Goal: Task Accomplishment & Management: Use online tool/utility

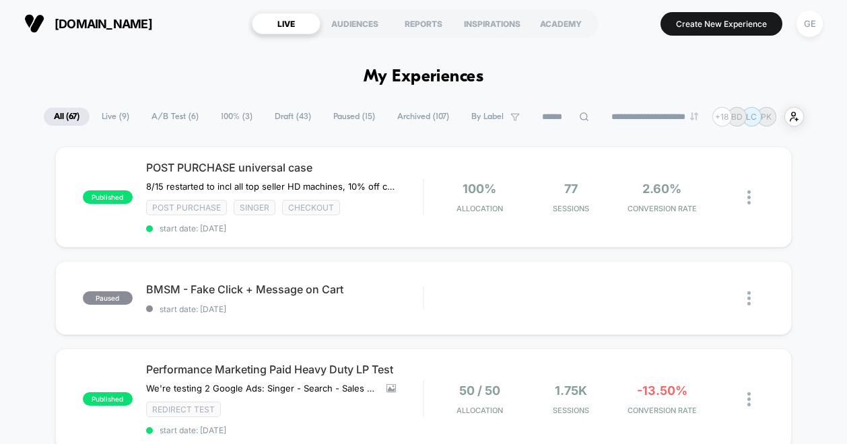
click at [279, 115] on span "Draft ( 43 )" at bounding box center [293, 117] width 57 height 18
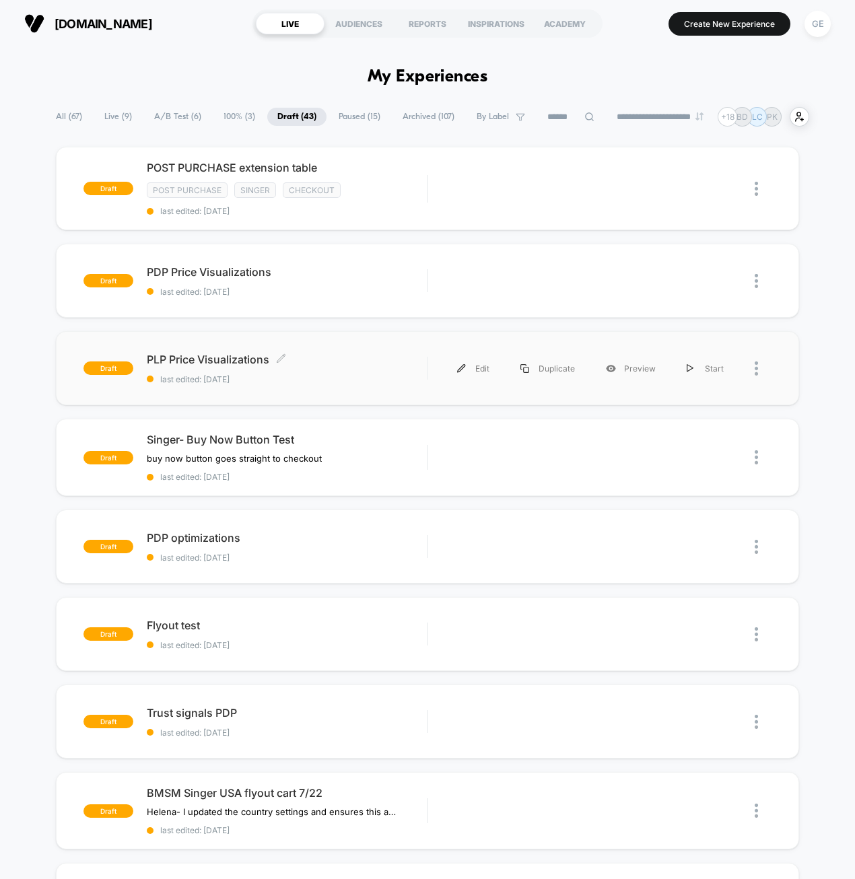
click at [371, 366] on div "PLP Price Visualizations Click to edit experience details Click to edit experie…" at bounding box center [287, 369] width 281 height 32
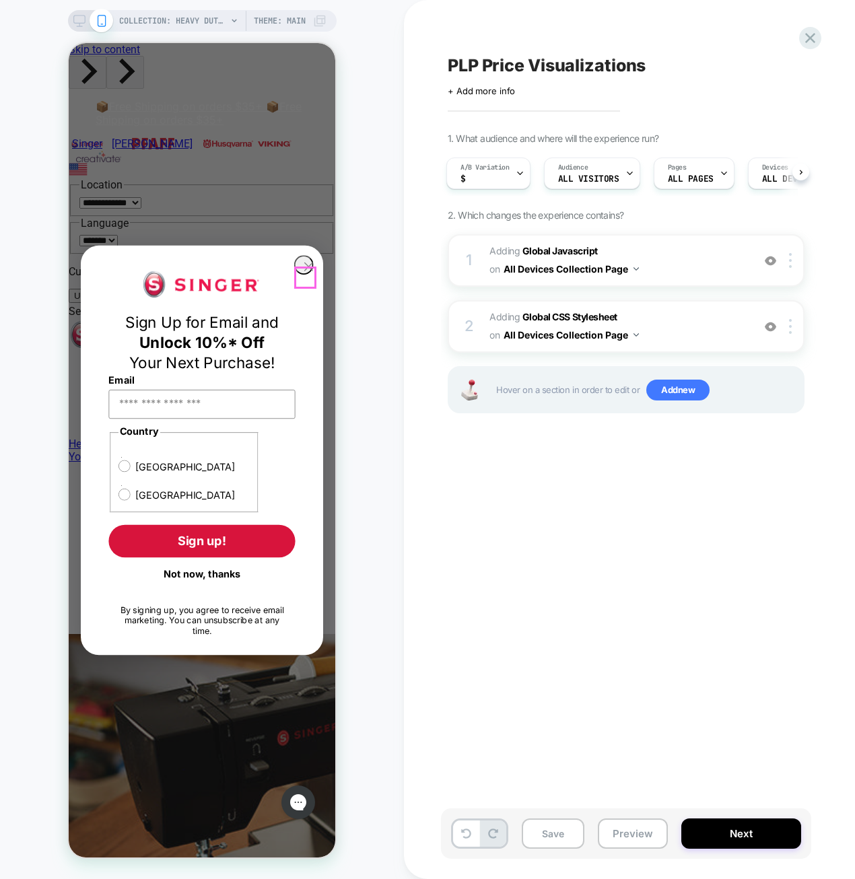
click at [299, 269] on icon "Close dialog" at bounding box center [309, 267] width 20 height 20
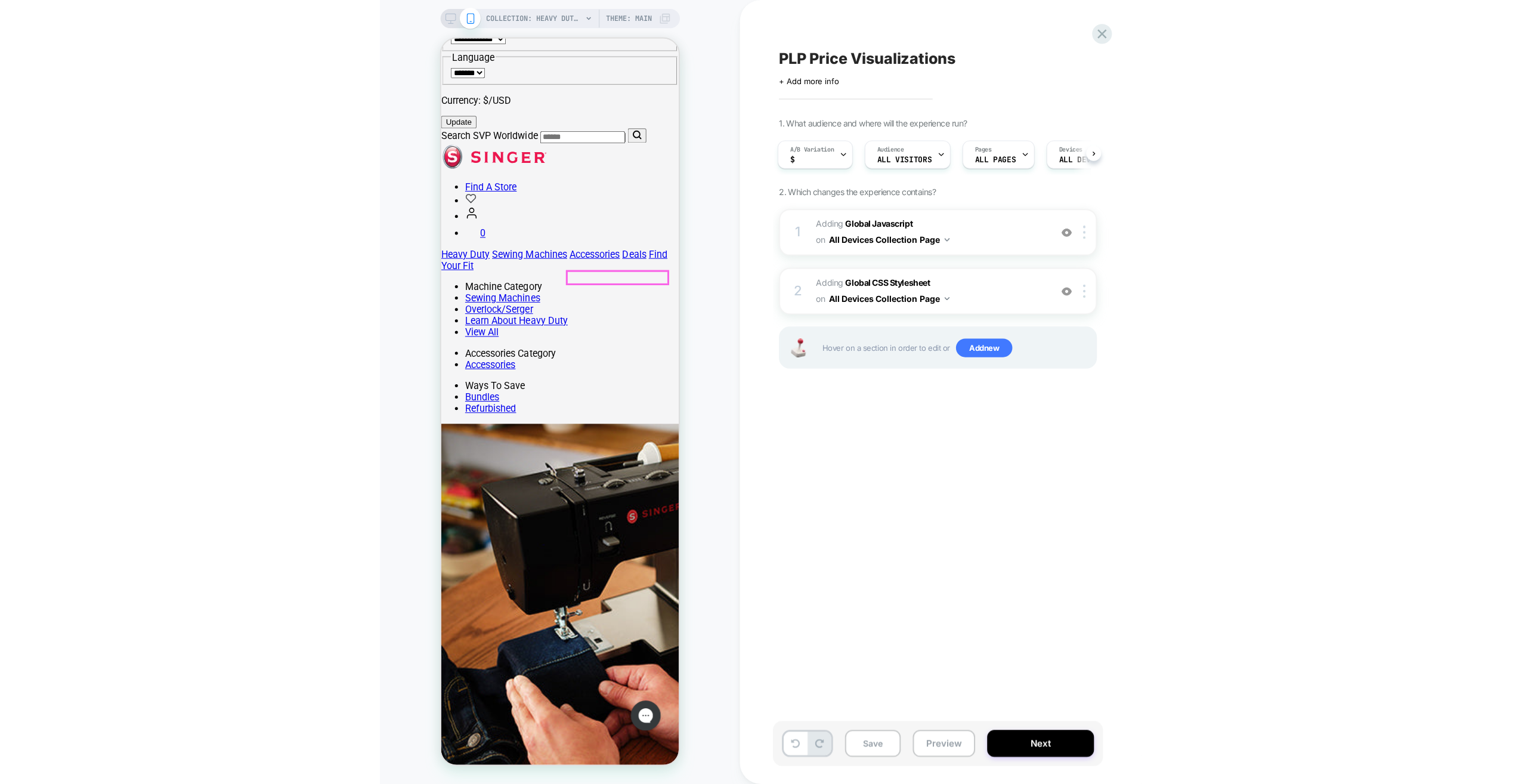
scroll to position [179, 0]
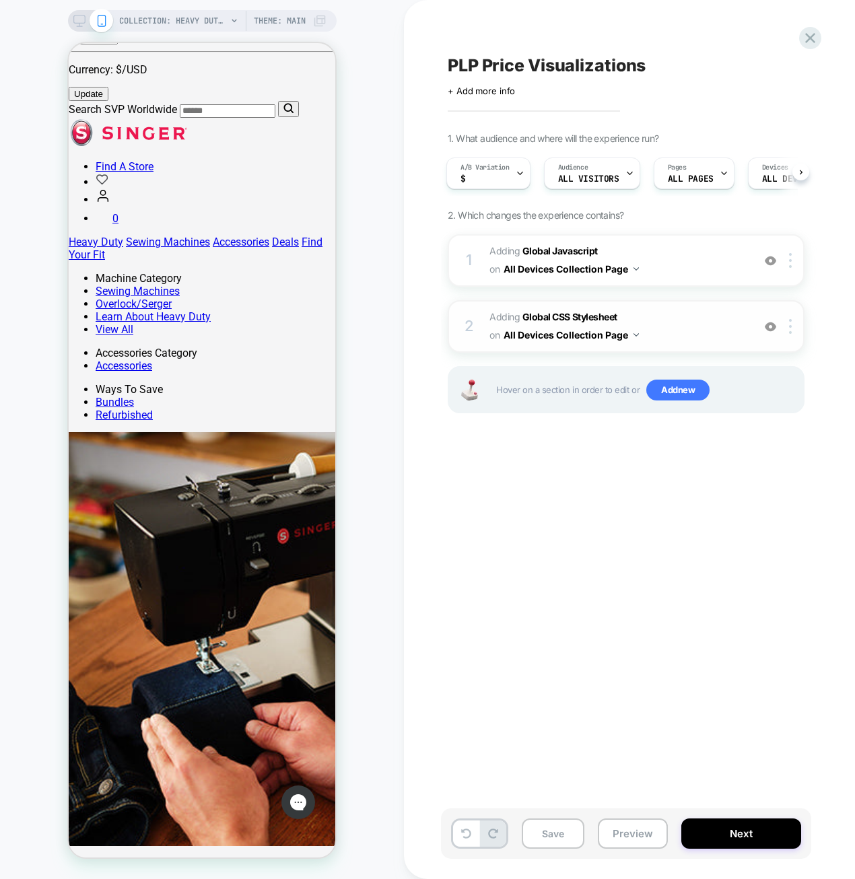
click at [716, 317] on span "Adding Global CSS Stylesheet on All Devices Collection Page" at bounding box center [617, 326] width 257 height 36
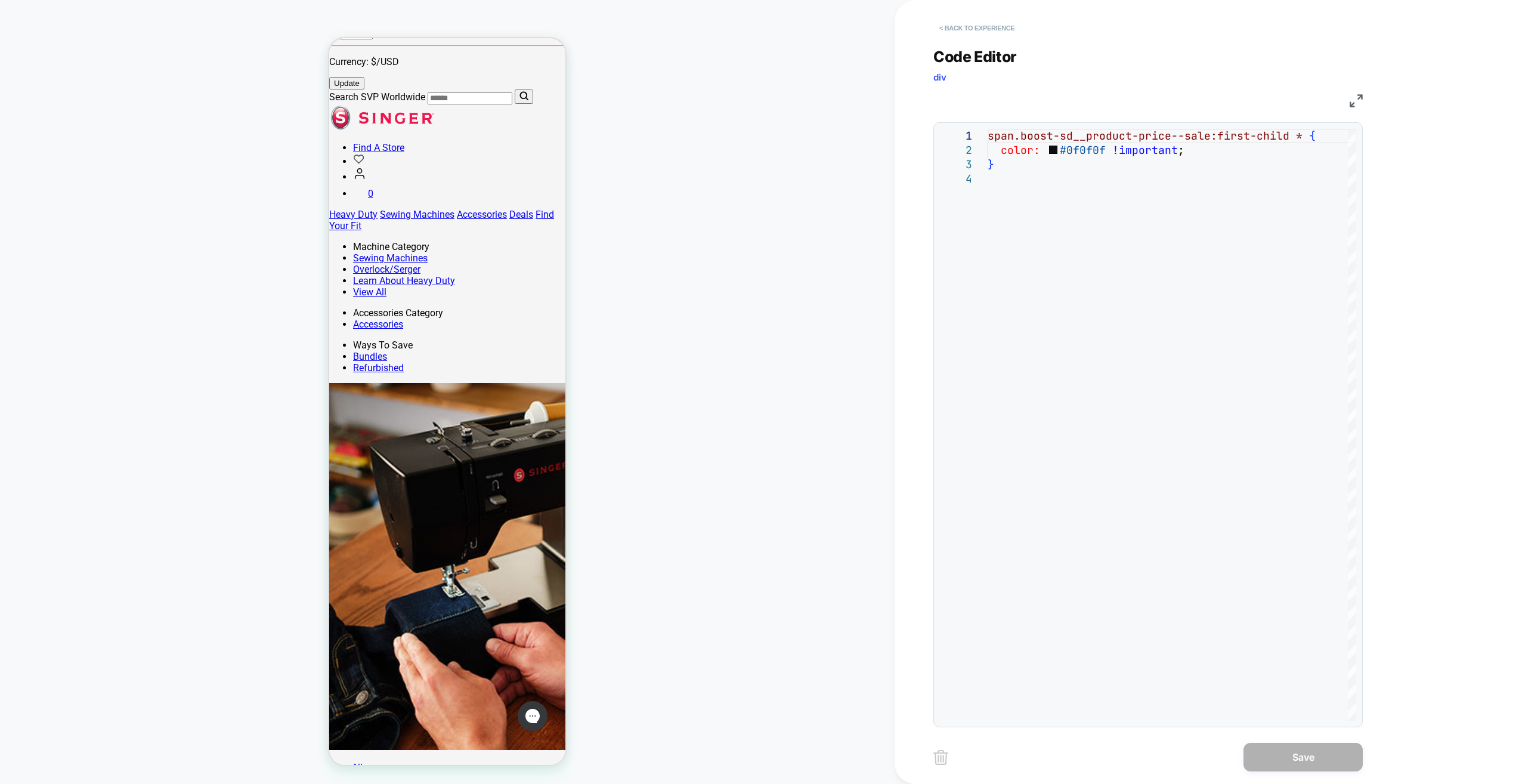
click at [749, 21] on button "< Back to experience" at bounding box center [977, 28] width 87 height 19
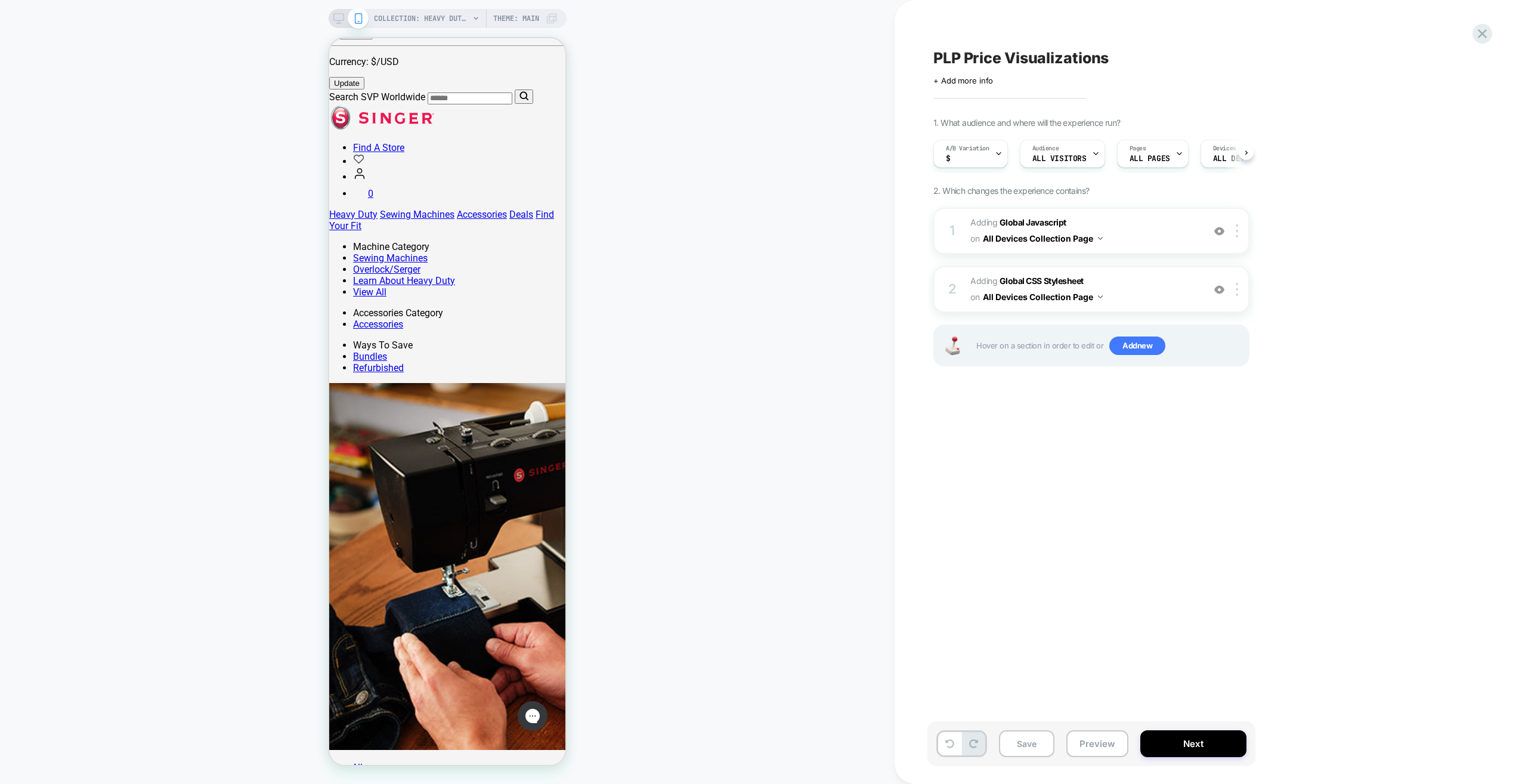
scroll to position [0, 1]
click at [749, 295] on div "2 Adding Global CSS Stylesheet on All Devices Collection Page Add Before Add Af…" at bounding box center [1091, 289] width 316 height 47
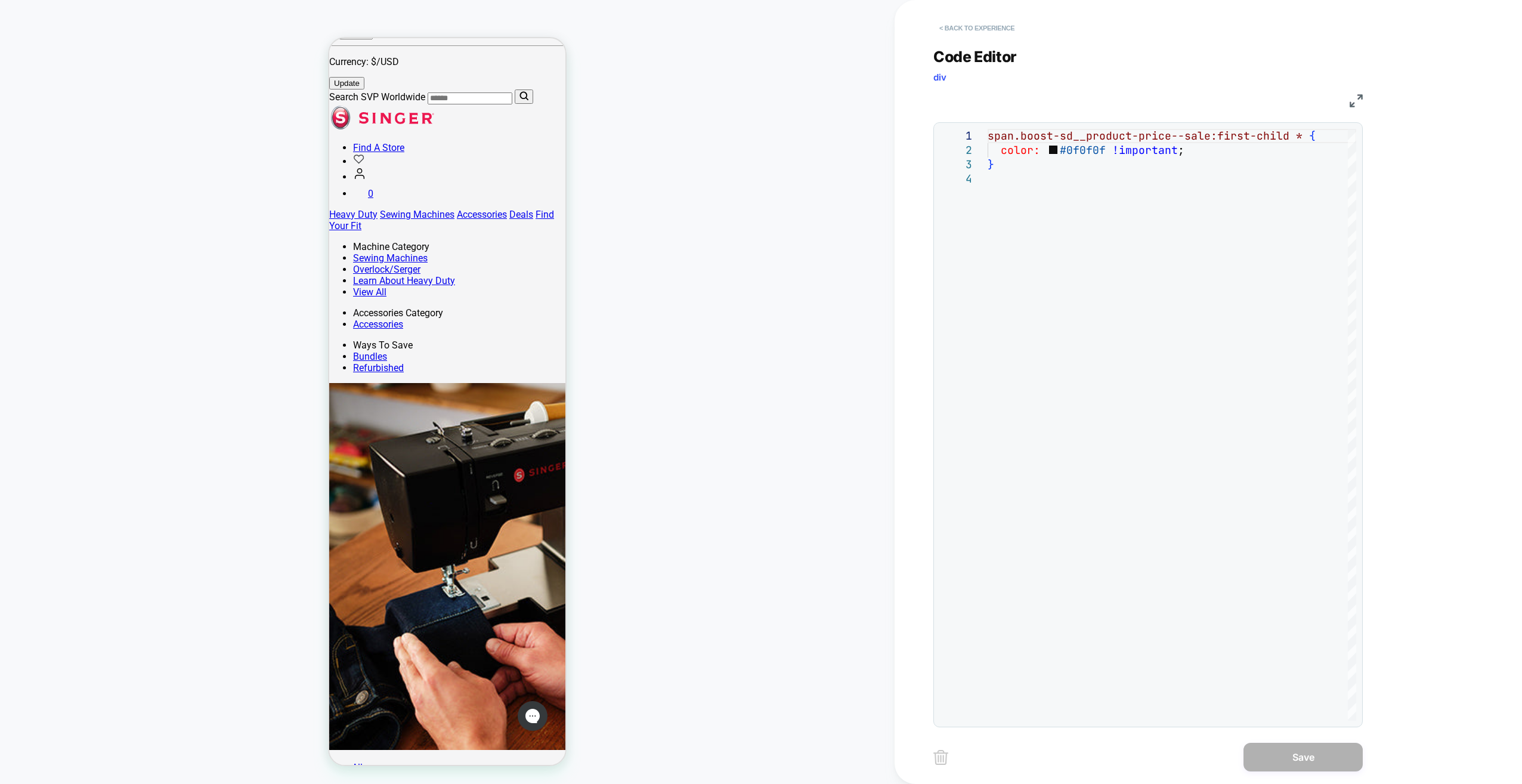
click at [749, 29] on button "< Back to experience" at bounding box center [977, 28] width 87 height 19
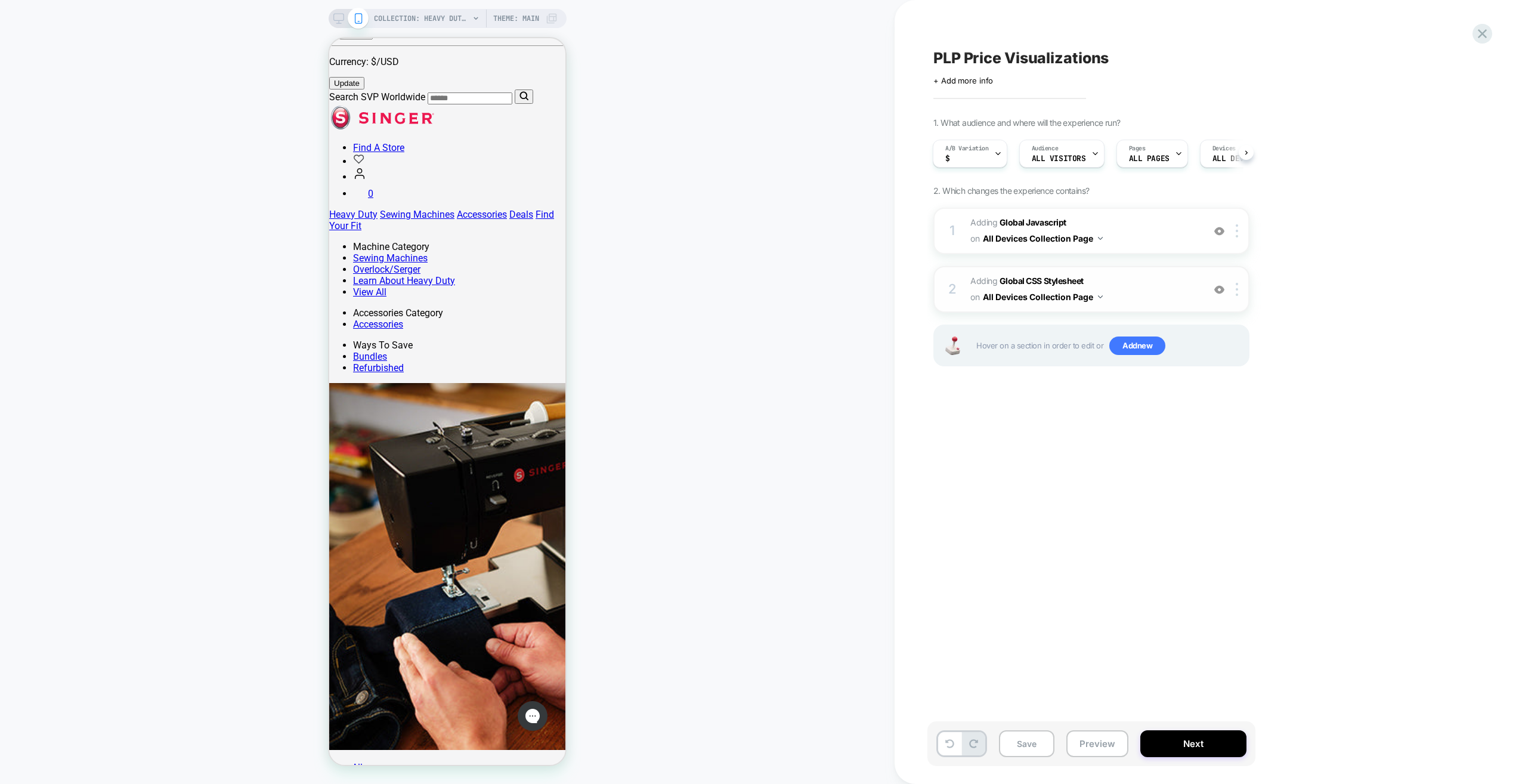
click at [749, 296] on div "2 Adding Global CSS Stylesheet on All Devices Collection Page Add Before Add Af…" at bounding box center [1091, 289] width 316 height 47
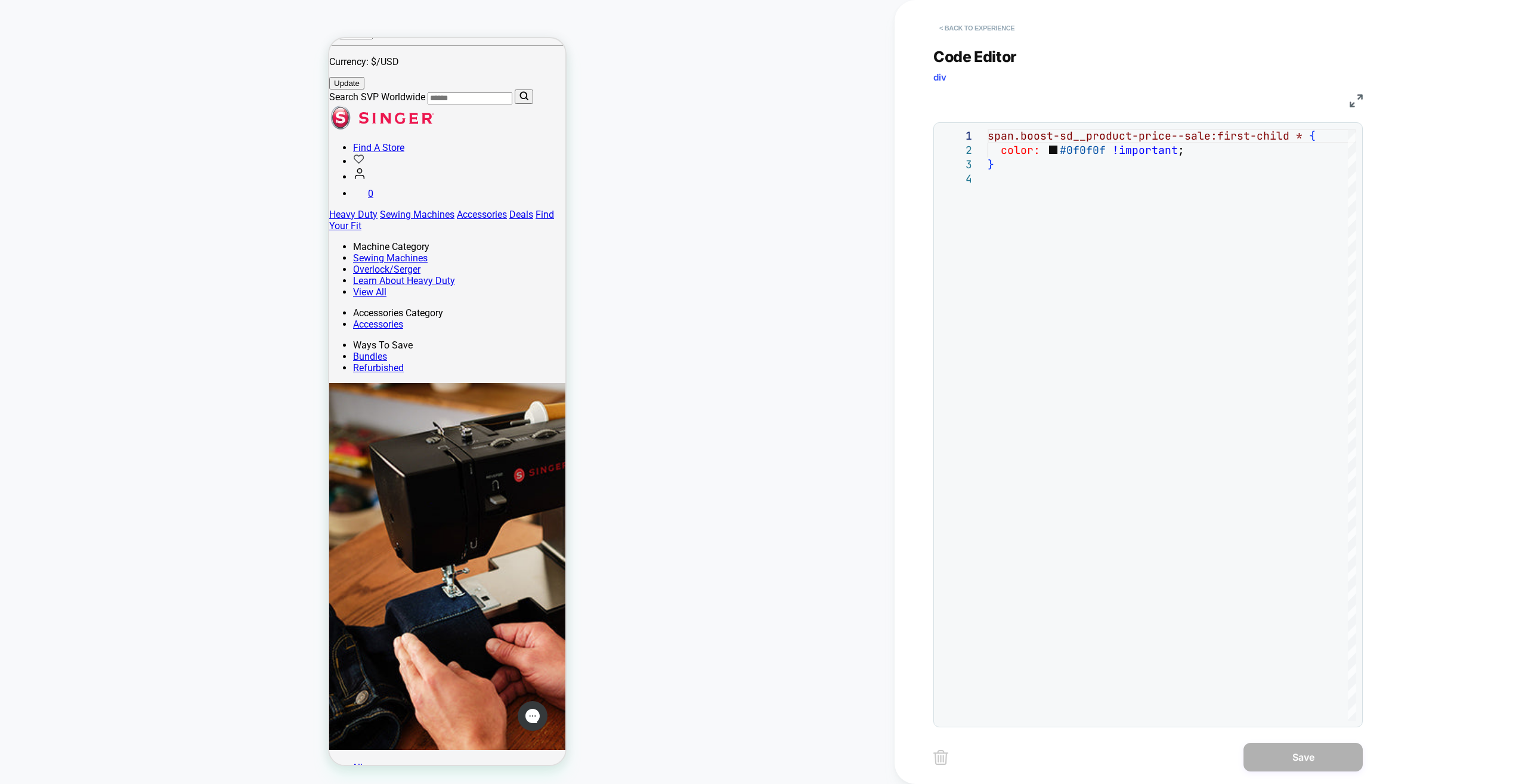
click at [749, 28] on button "< Back to experience" at bounding box center [977, 28] width 87 height 19
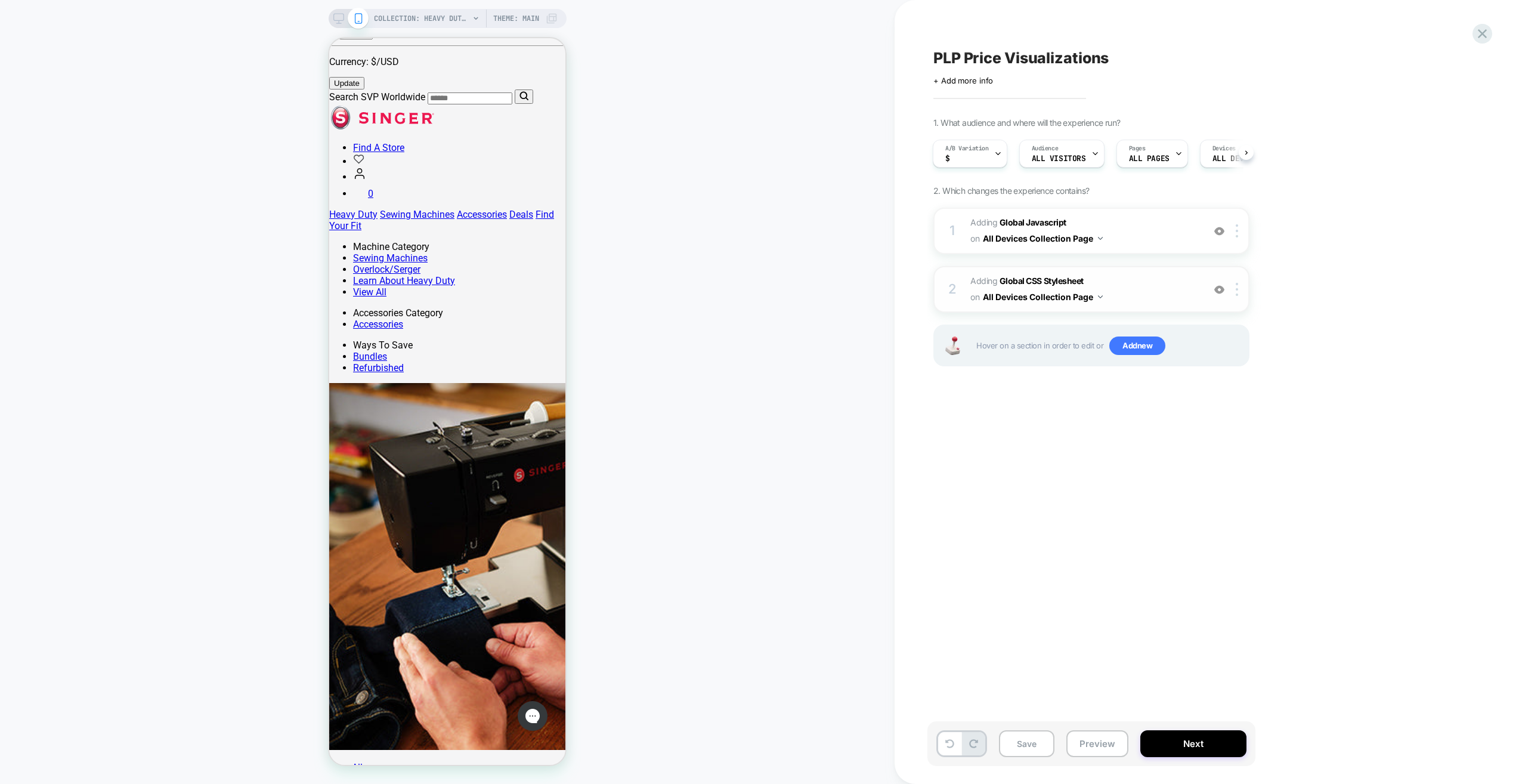
click at [749, 295] on span "Adding Global CSS Stylesheet on All Devices Collection Page" at bounding box center [1083, 289] width 228 height 32
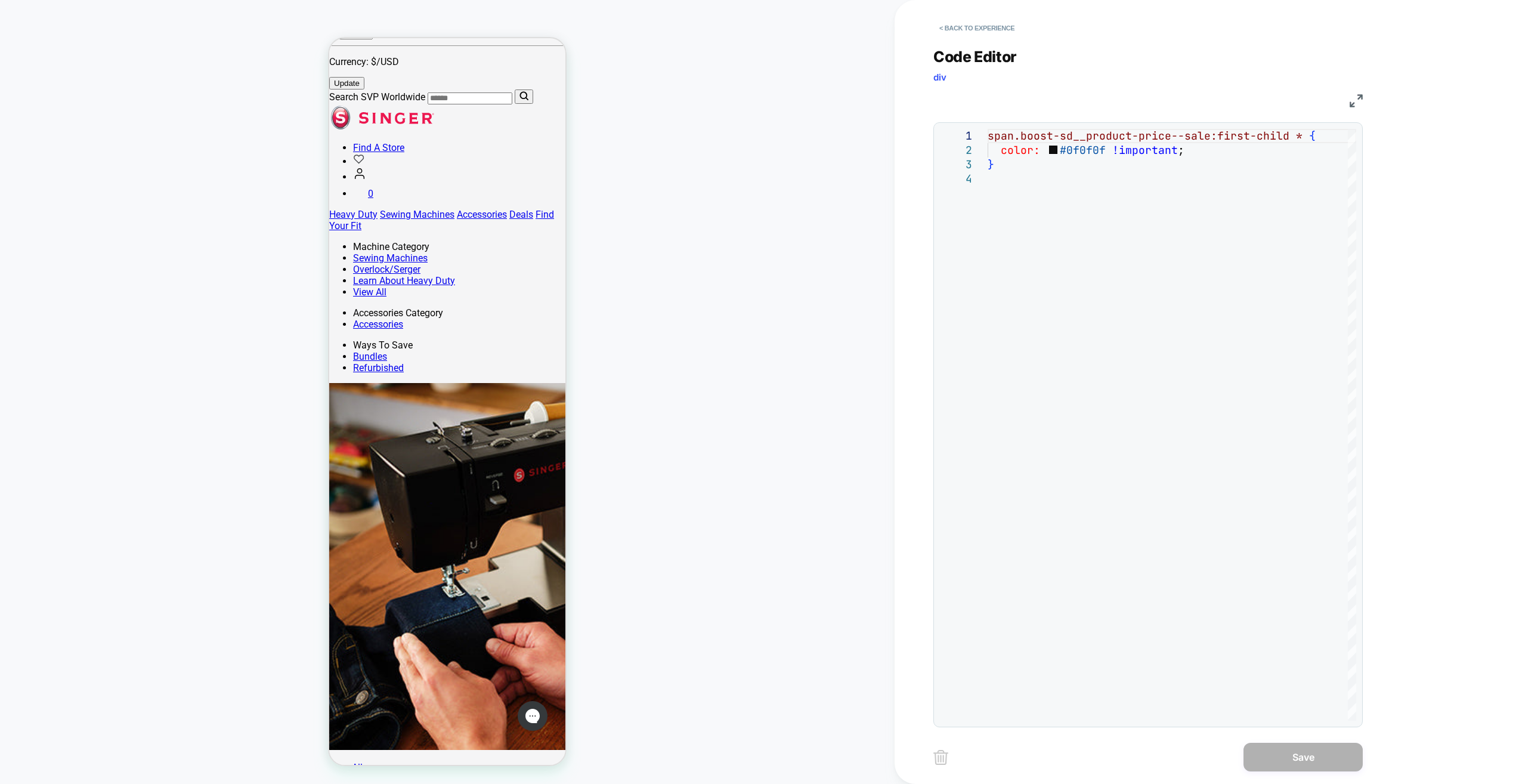
click at [749, 393] on img at bounding box center [941, 757] width 15 height 15
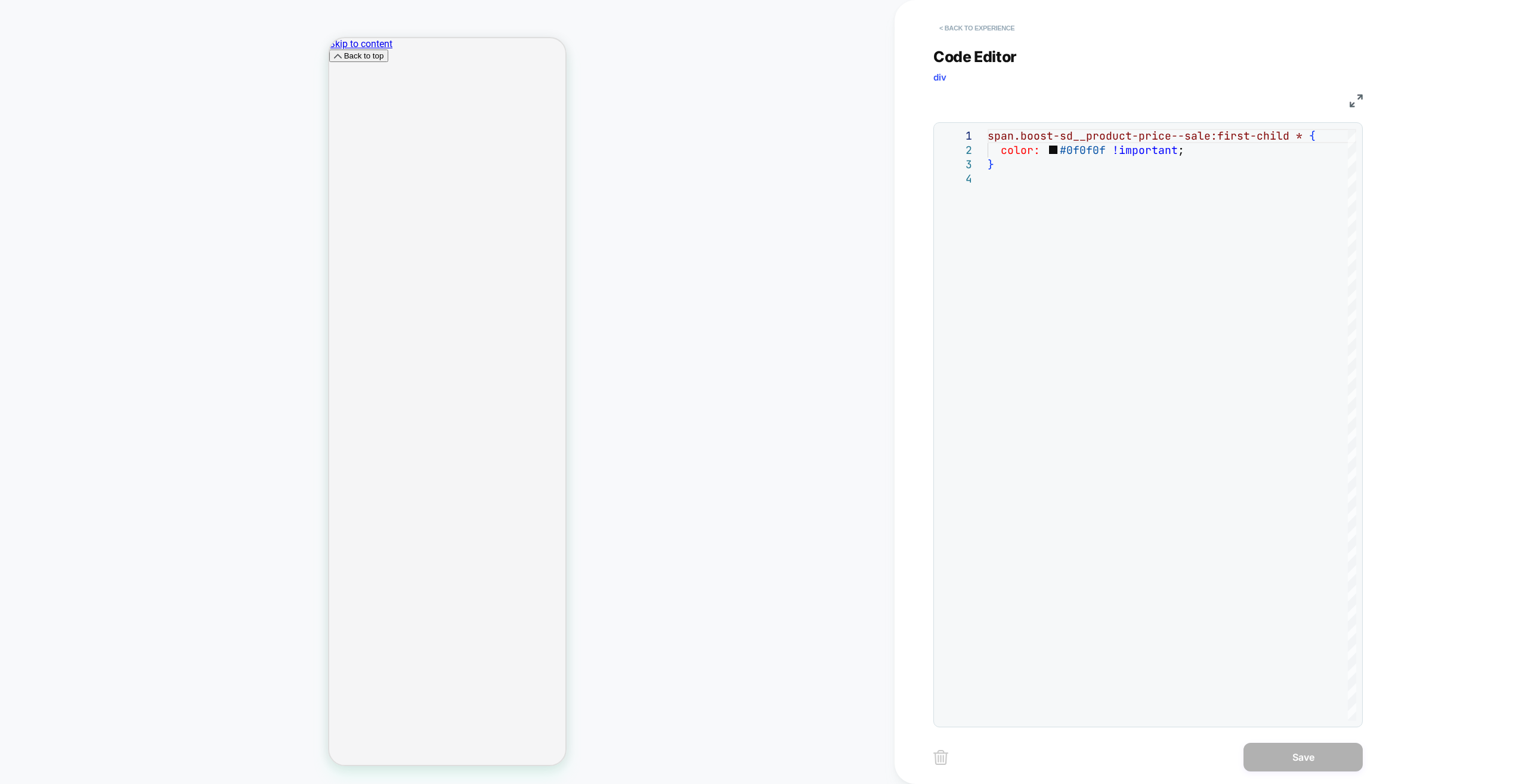
click at [749, 28] on button "< Back to experience" at bounding box center [977, 28] width 87 height 19
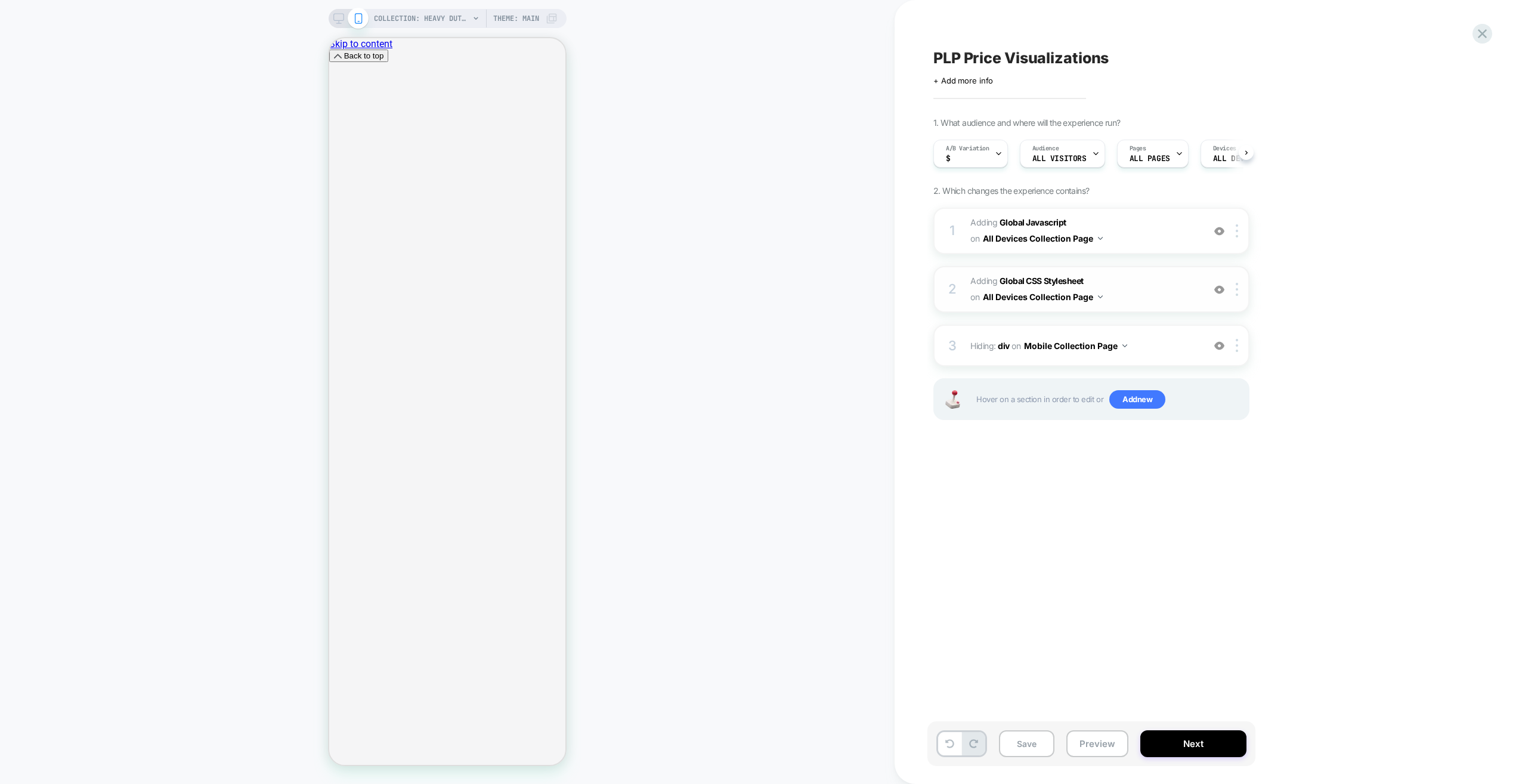
scroll to position [0, 1]
click at [749, 345] on div at bounding box center [1239, 345] width 19 height 13
click at [749, 349] on div at bounding box center [1239, 345] width 19 height 13
click at [749, 393] on div "Delete" at bounding box center [1239, 571] width 106 height 32
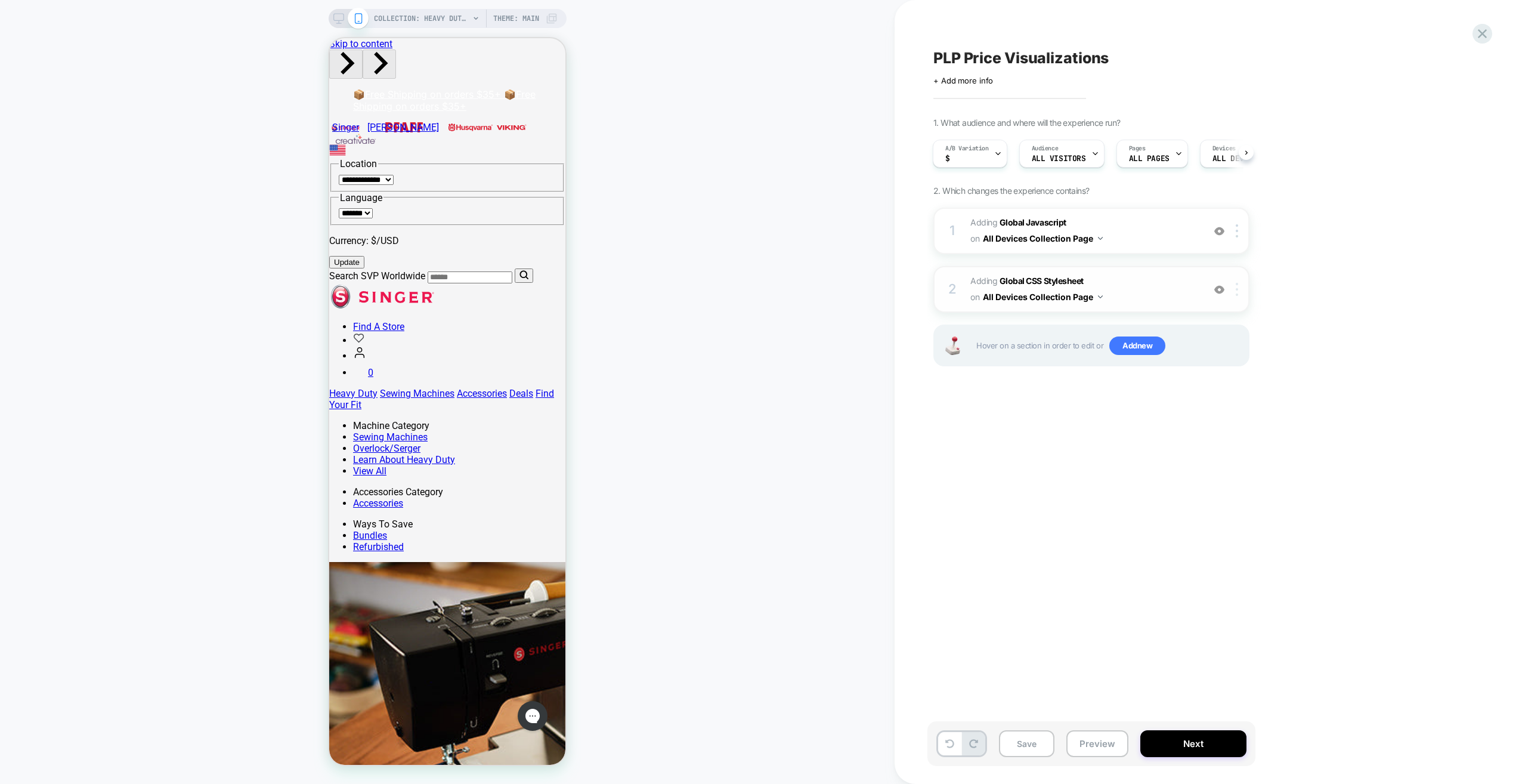
click at [749, 288] on div at bounding box center [1239, 289] width 19 height 13
click at [749, 295] on img at bounding box center [1237, 289] width 3 height 13
click at [749, 393] on div "Delete" at bounding box center [1239, 416] width 106 height 32
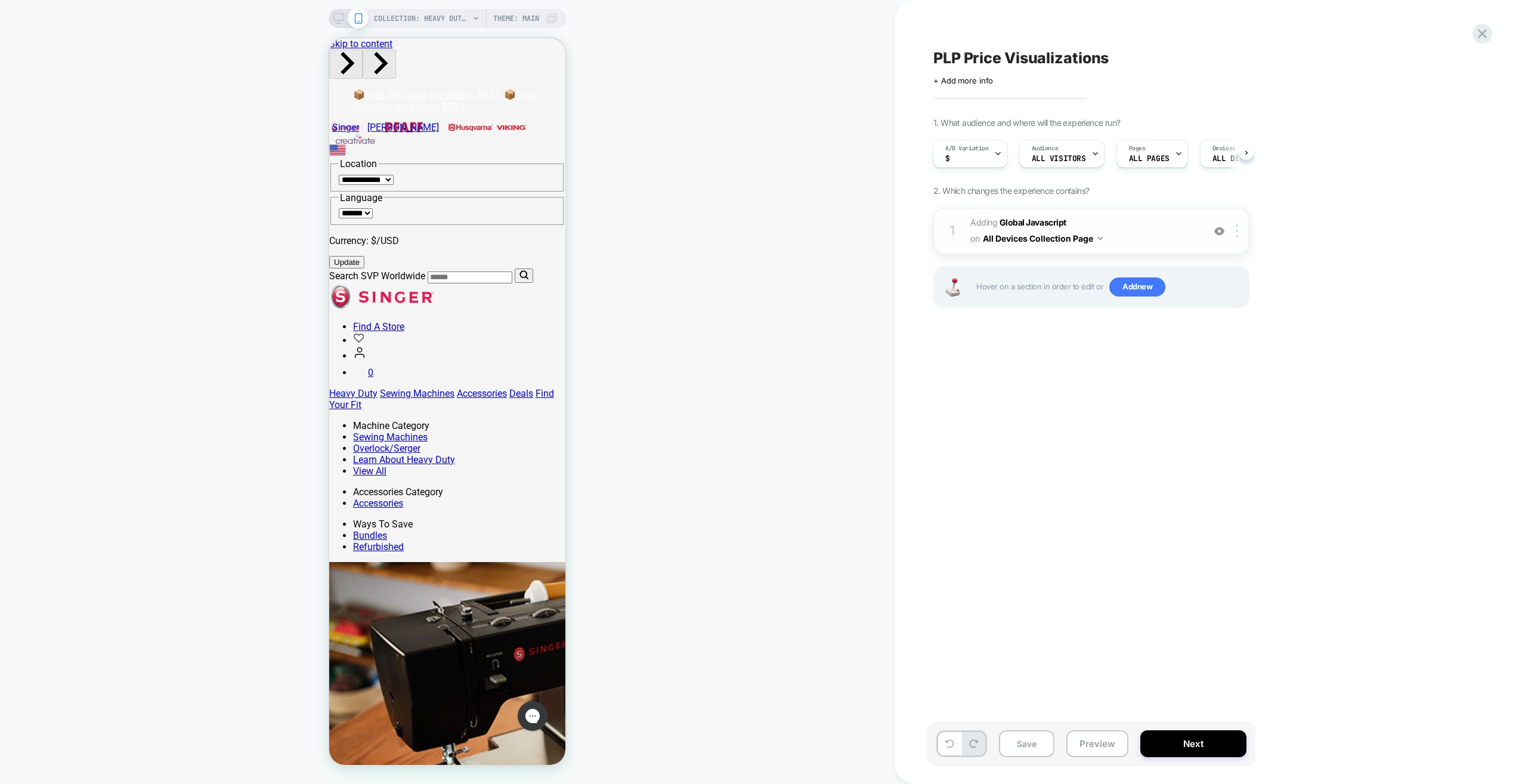
click at [749, 237] on span "Adding Global Javascript on All Devices Collection Page" at bounding box center [1083, 230] width 228 height 32
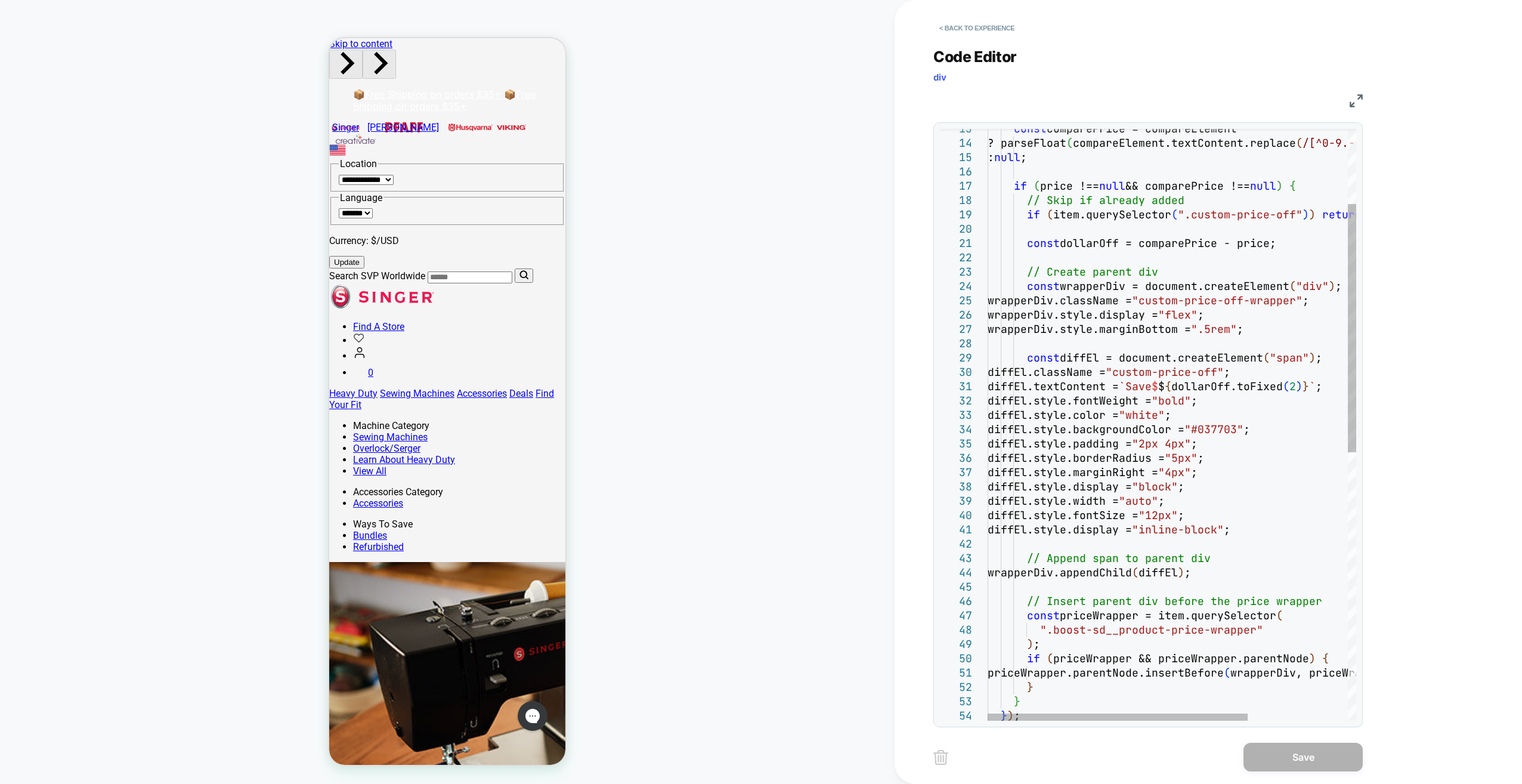
type textarea "**********"
drag, startPoint x: 1229, startPoint y: 428, endPoint x: 1270, endPoint y: 431, distance: 41.1
click at [749, 393] on div "const comparePrice = compareElement ? parseFloat ( compareElement.textContent.r…" at bounding box center [1243, 653] width 510 height 1408
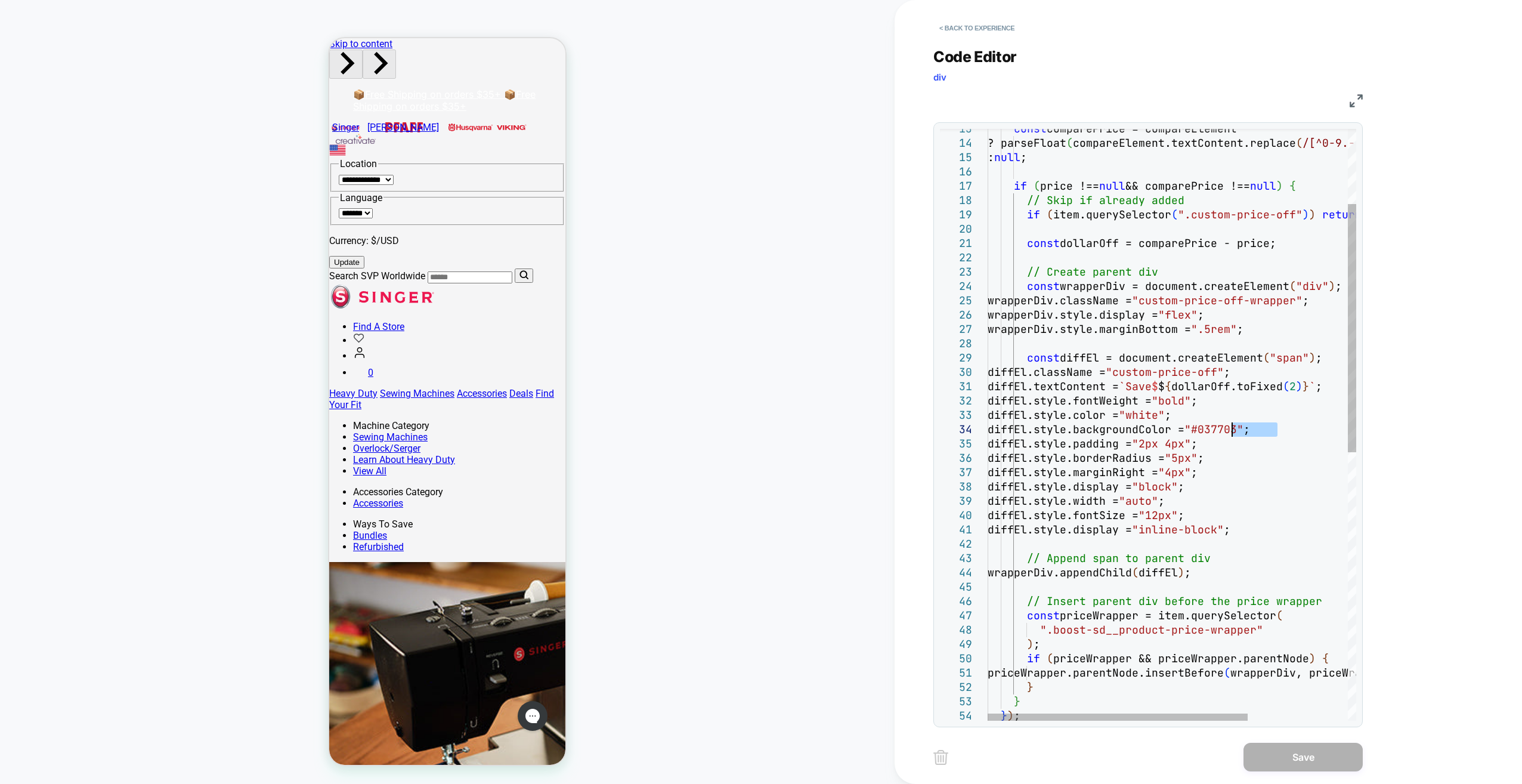
drag, startPoint x: 1277, startPoint y: 426, endPoint x: 1233, endPoint y: 430, distance: 44.2
click at [749, 393] on div "const comparePrice = compareElement ? parseFloat ( compareElement.textContent.r…" at bounding box center [1243, 653] width 510 height 1408
click at [749, 25] on button "< Back to experience" at bounding box center [977, 28] width 87 height 19
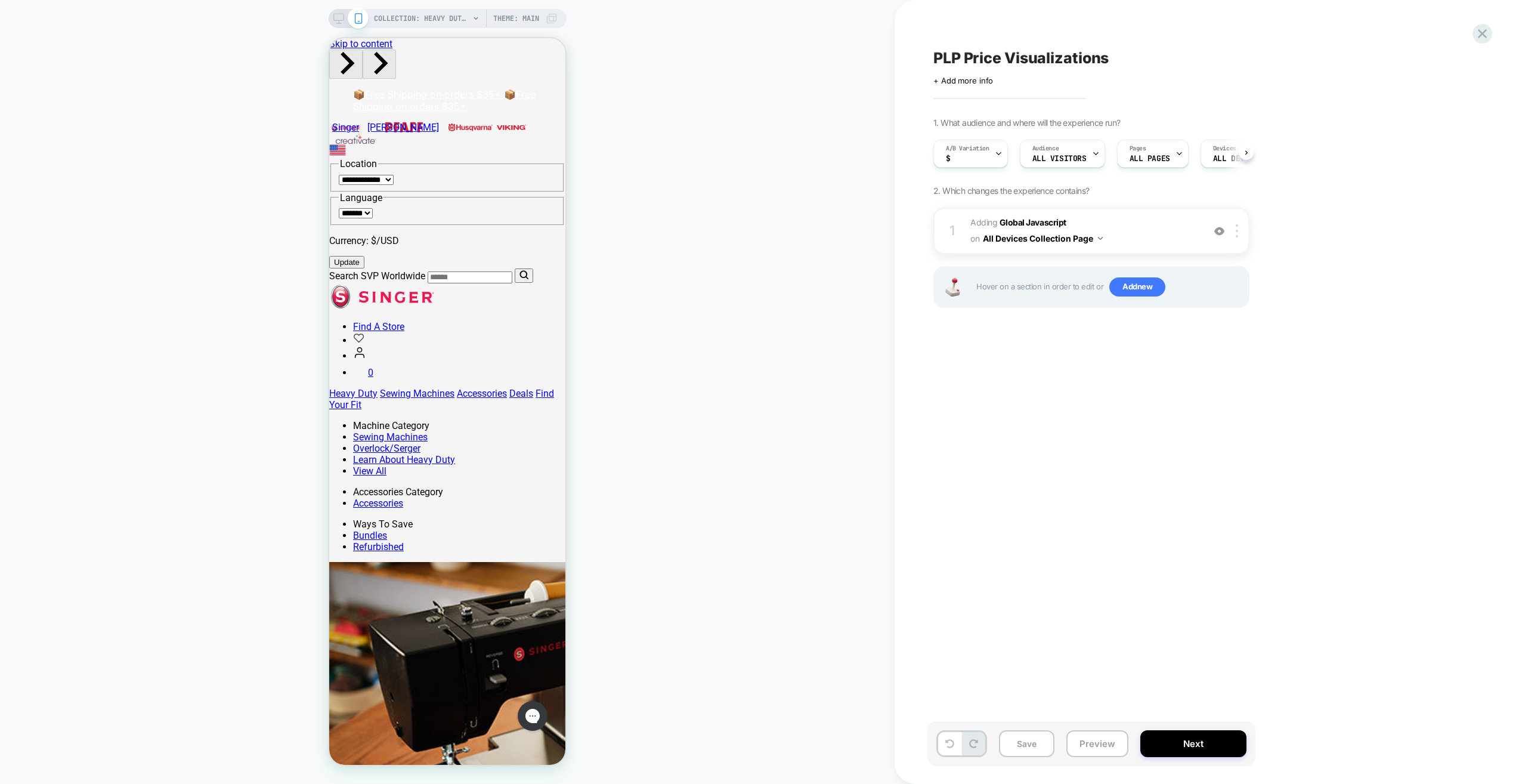
scroll to position [0, 1]
click at [749, 393] on button "Preview" at bounding box center [1098, 743] width 62 height 27
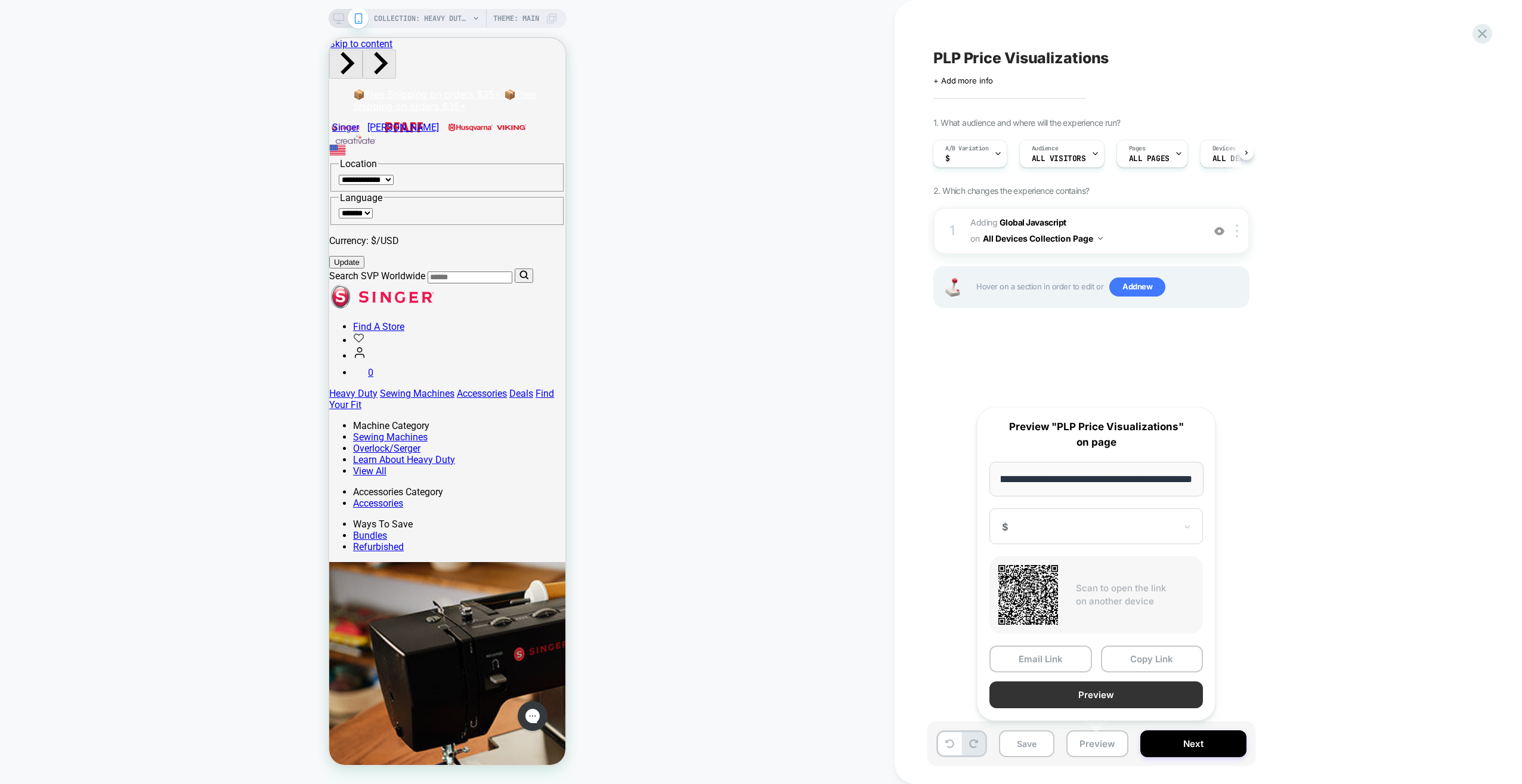
scroll to position [0, 0]
click at [749, 393] on button "Preview" at bounding box center [1096, 695] width 214 height 27
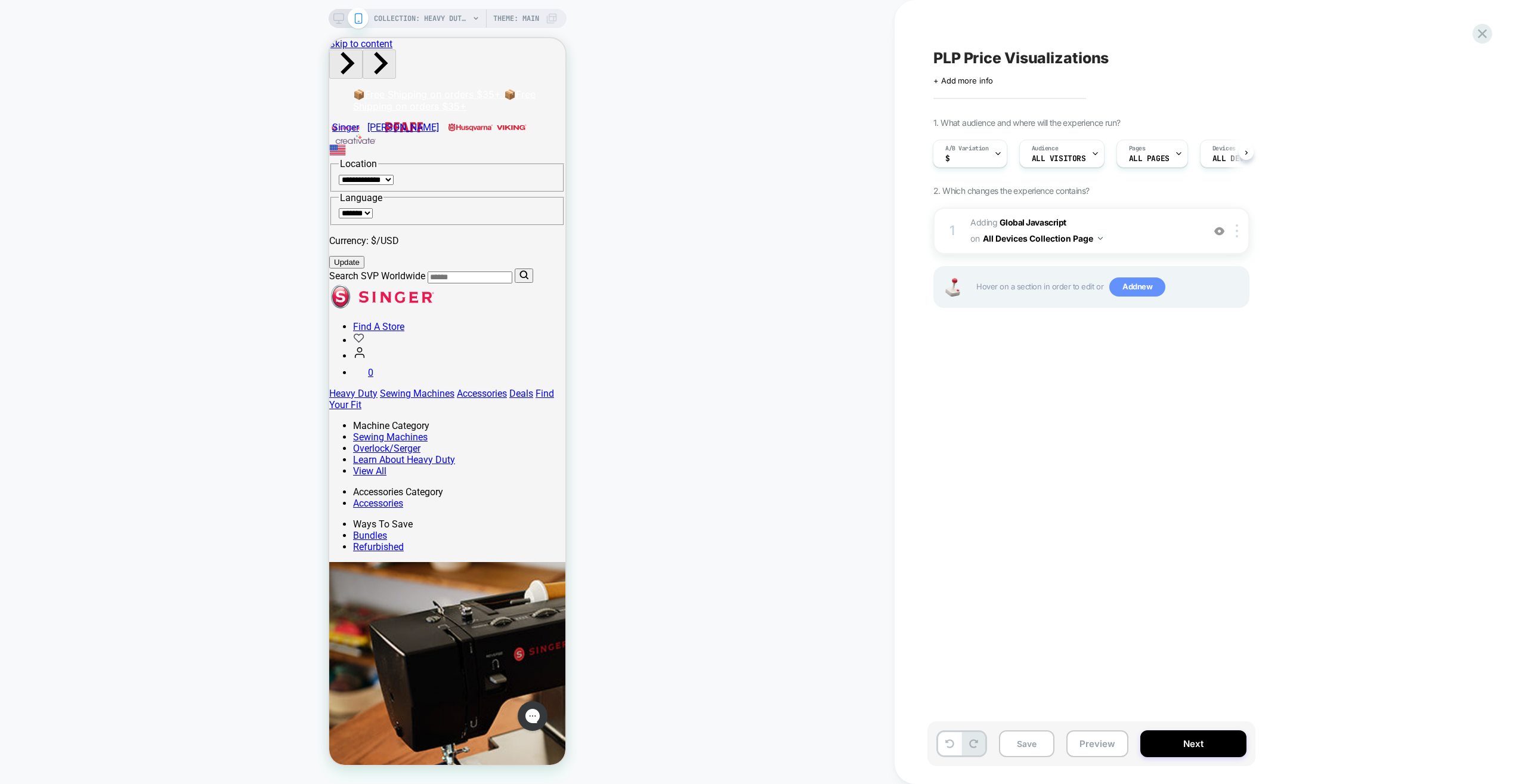
click at [749, 288] on span "Add new" at bounding box center [1137, 287] width 56 height 19
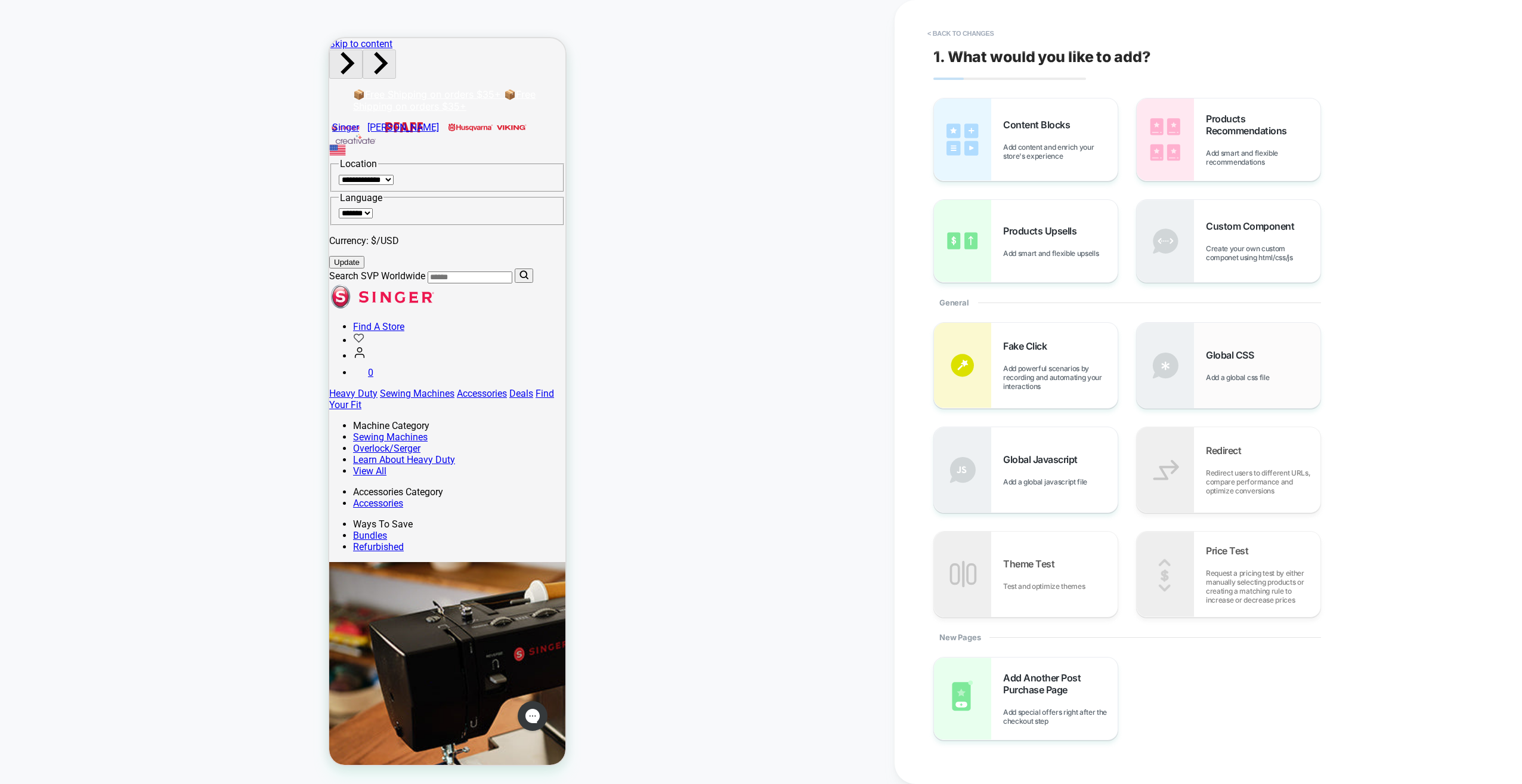
click at [749, 390] on div "Global CSS Add a global css file" at bounding box center [1228, 365] width 183 height 85
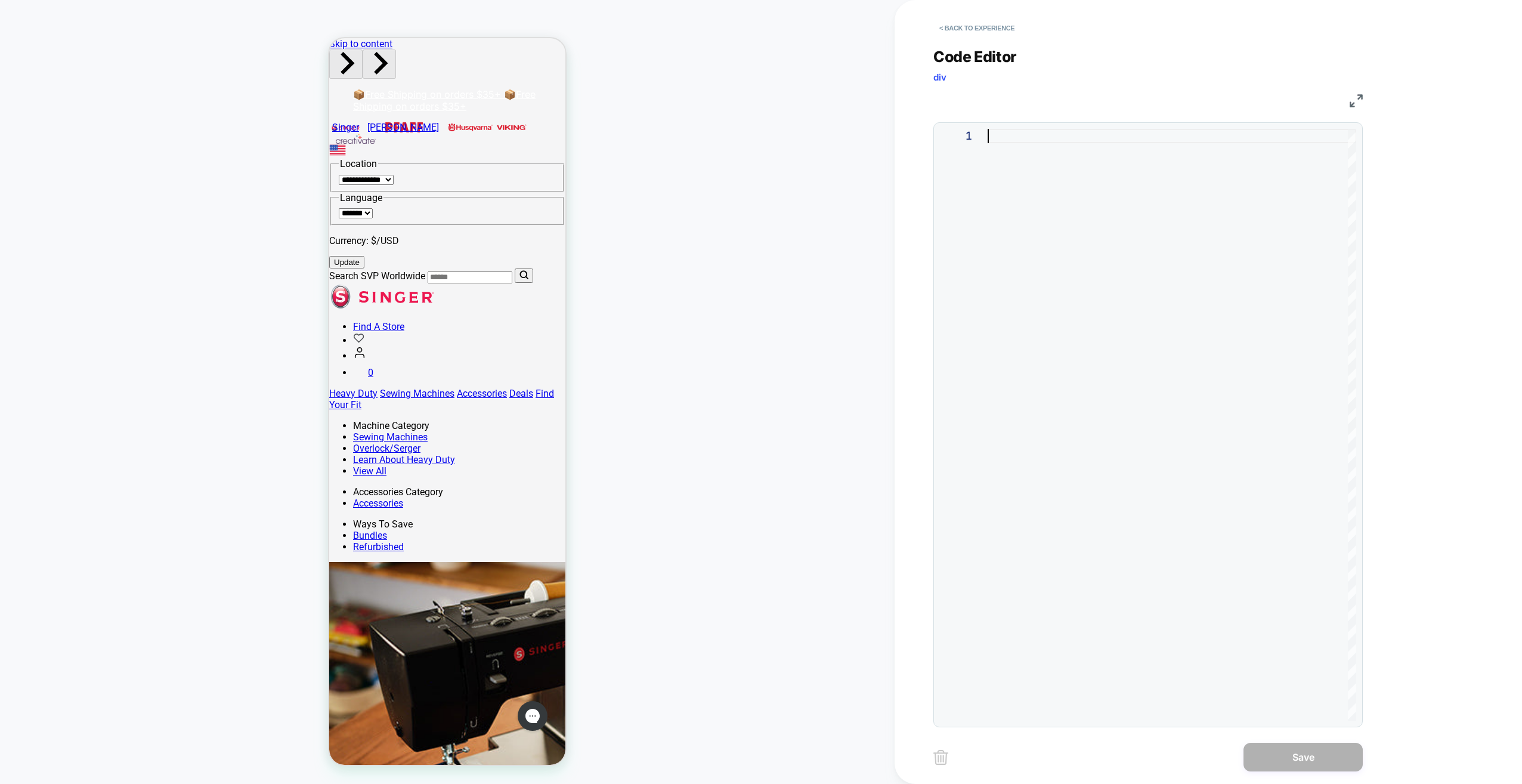
click at [749, 354] on div at bounding box center [1172, 424] width 369 height 592
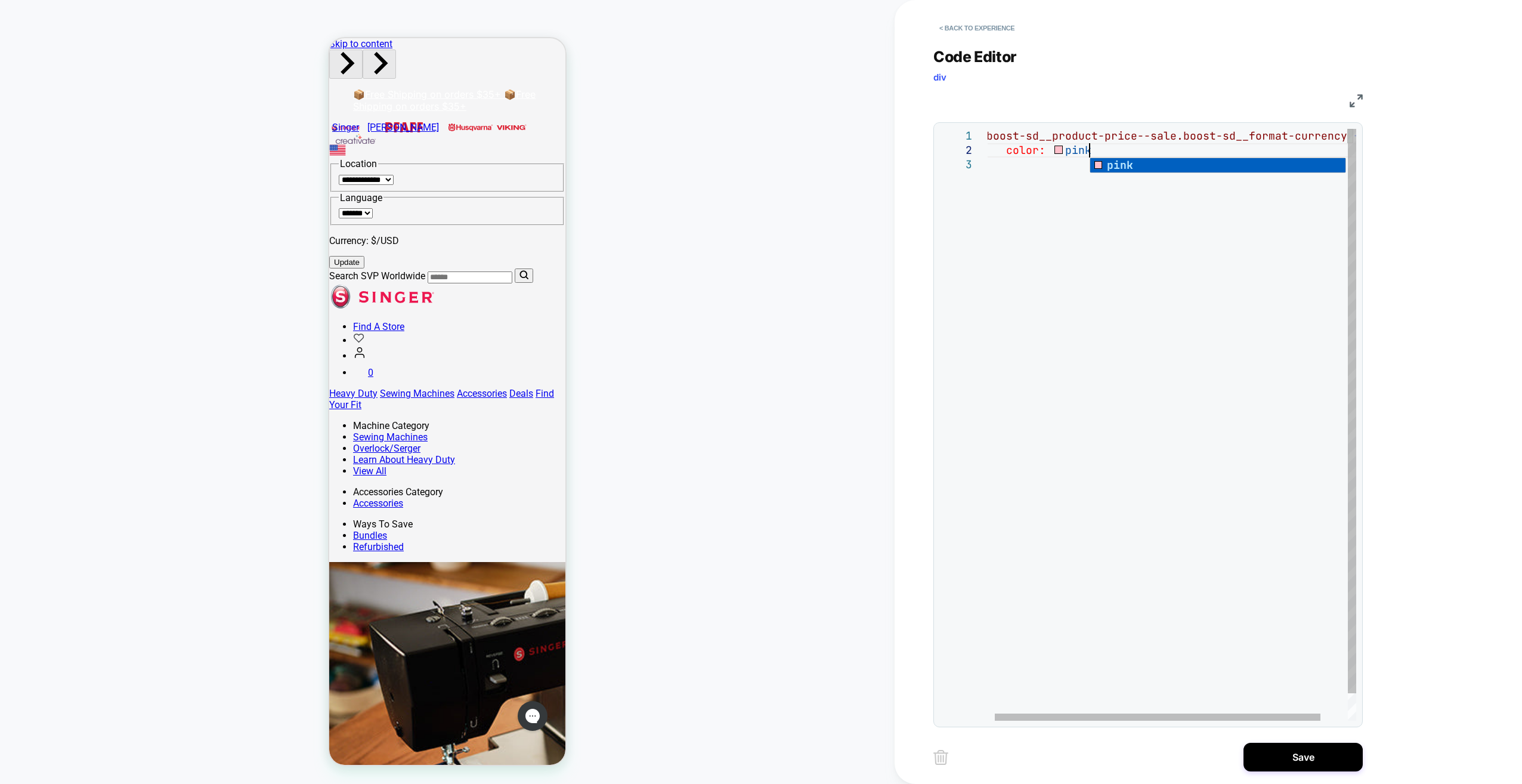
scroll to position [14, 102]
click at [749, 137] on div ".boost-sd__product-price--sale.boost-sd__format-cu rrency { color: pink ; }" at bounding box center [1192, 439] width 408 height 620
click at [749, 149] on div ".boost-sd__product-price--sale span.boost-sd__format-currency { color: pink ; }" at bounding box center [1208, 439] width 439 height 620
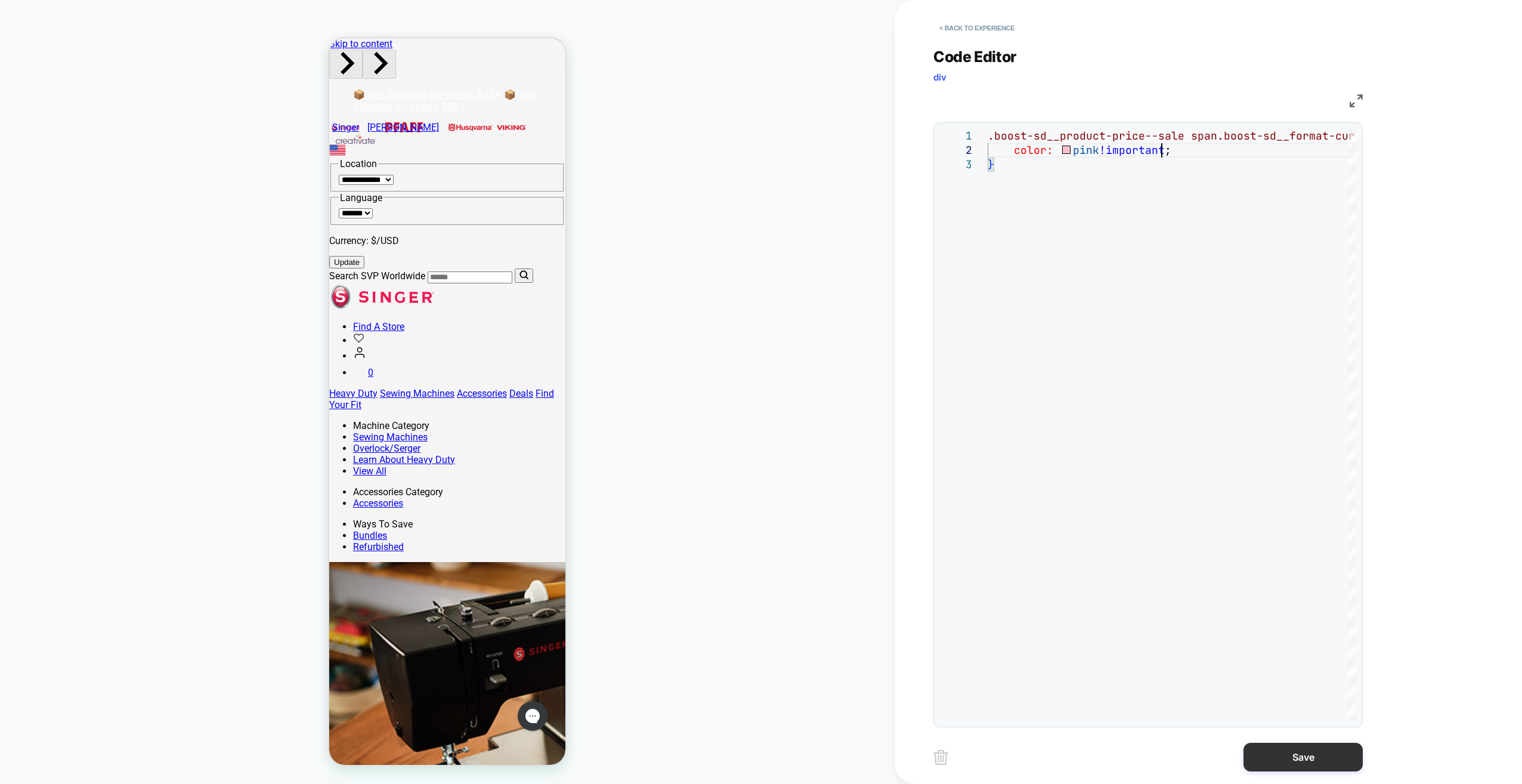
type textarea "**********"
click at [749, 393] on button "Save" at bounding box center [1303, 757] width 120 height 28
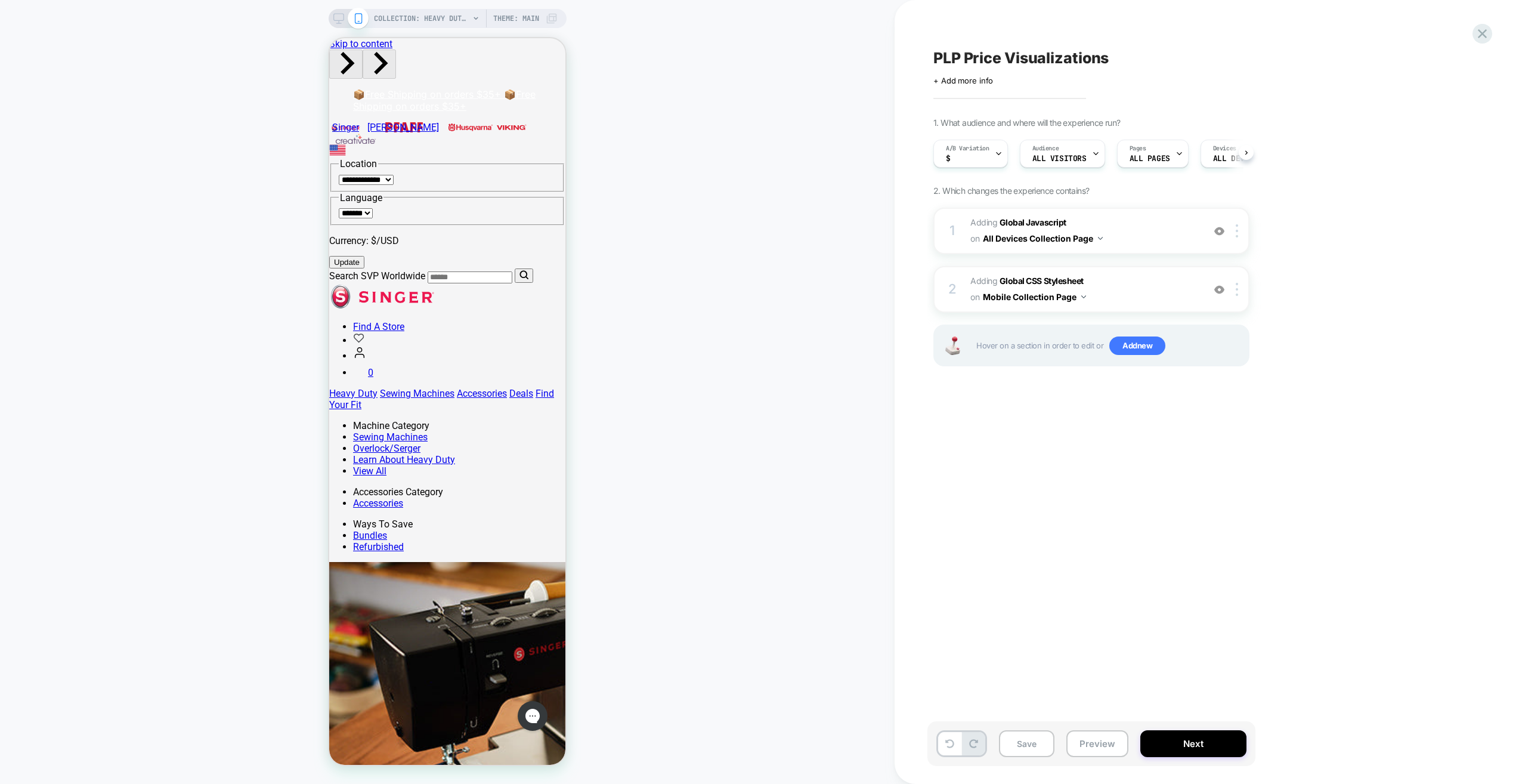
scroll to position [0, 1]
click at [749, 232] on span "Adding Global Javascript on All Devices Collection Page" at bounding box center [1083, 230] width 228 height 32
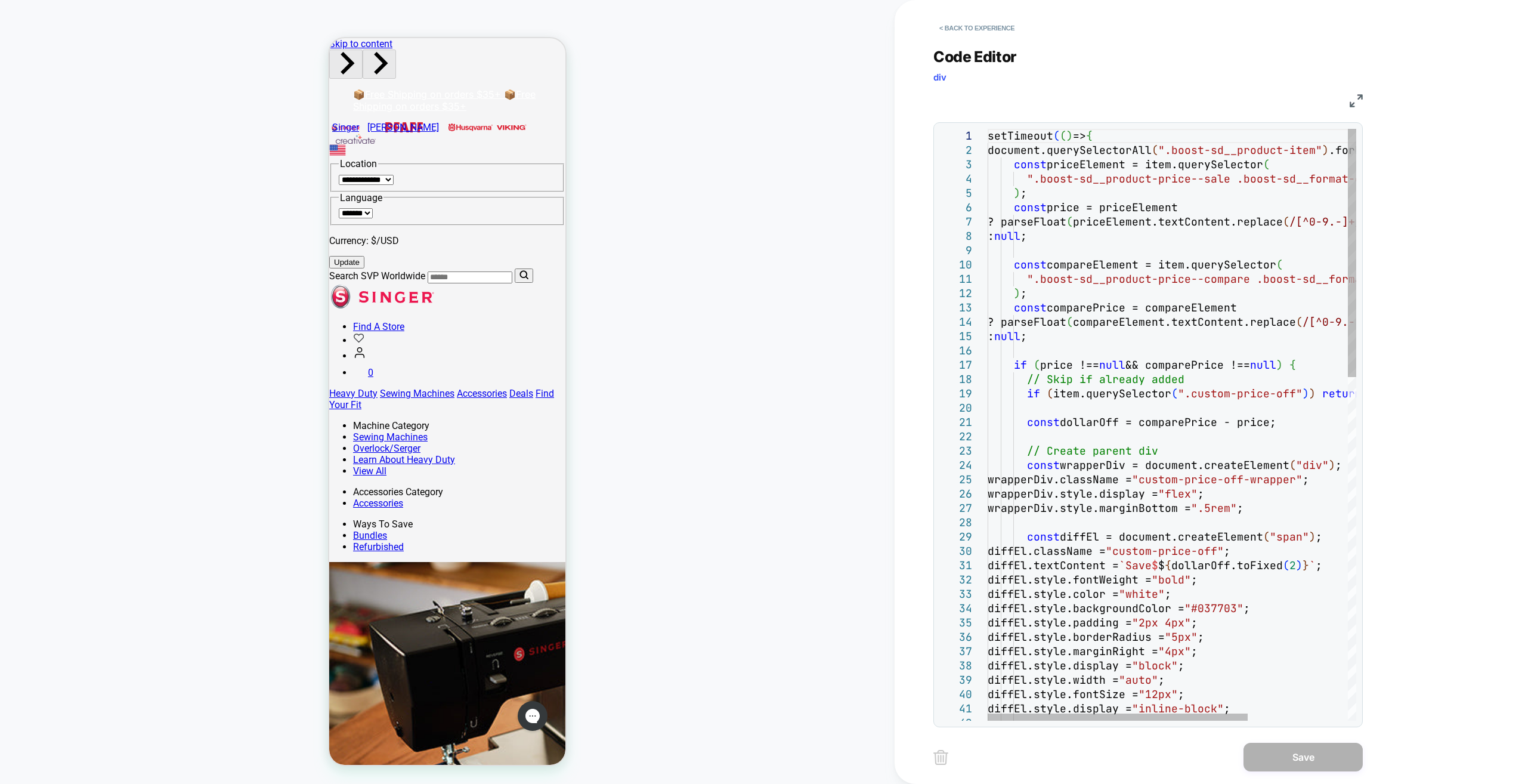
type textarea "**********"
drag, startPoint x: 1232, startPoint y: 607, endPoint x: 1277, endPoint y: 609, distance: 45.0
click at [749, 28] on button "< Back to experience" at bounding box center [977, 28] width 87 height 19
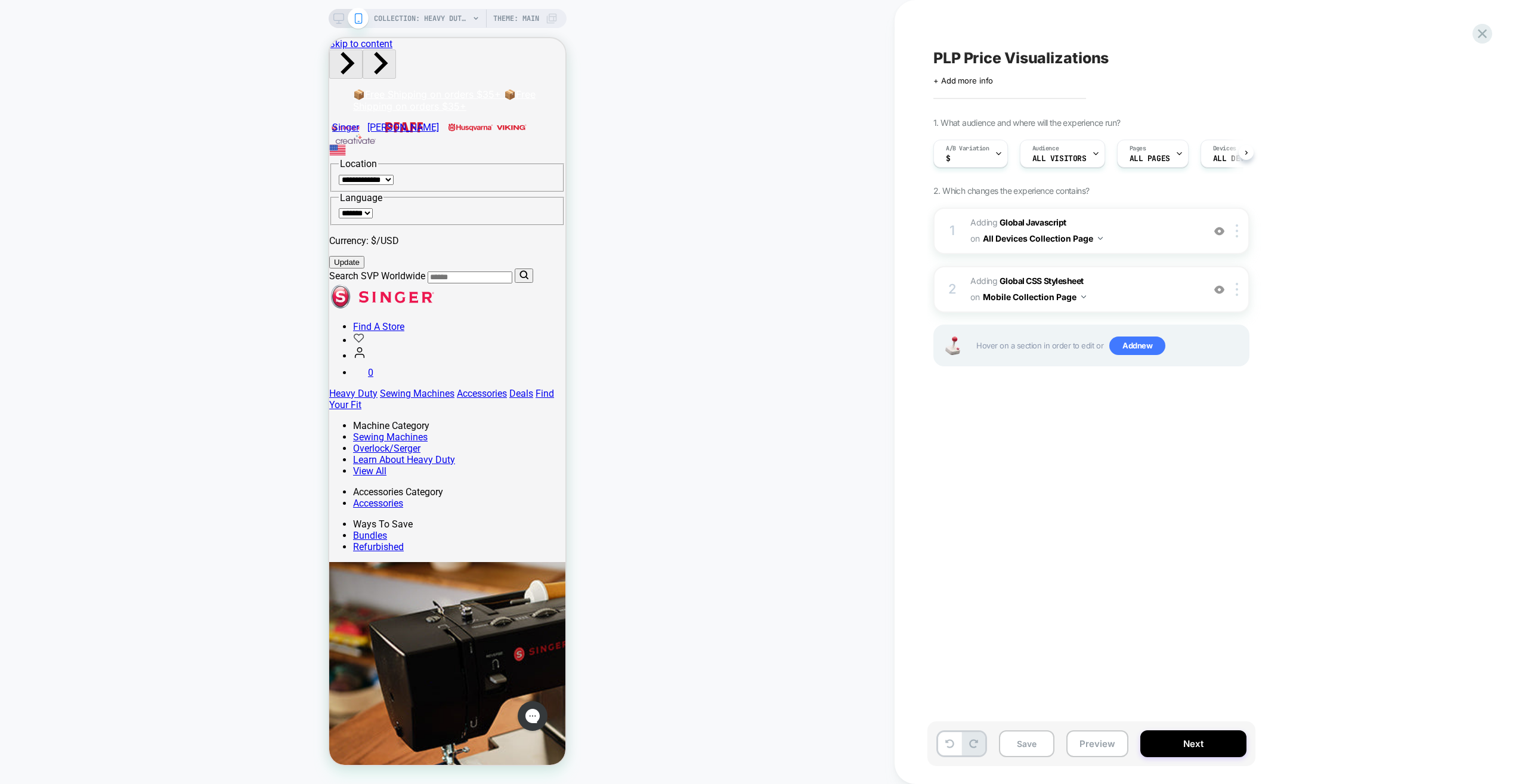
scroll to position [0, 1]
click at [749, 298] on span "Adding Global CSS Stylesheet on Mobile Collection Page" at bounding box center [1083, 289] width 228 height 32
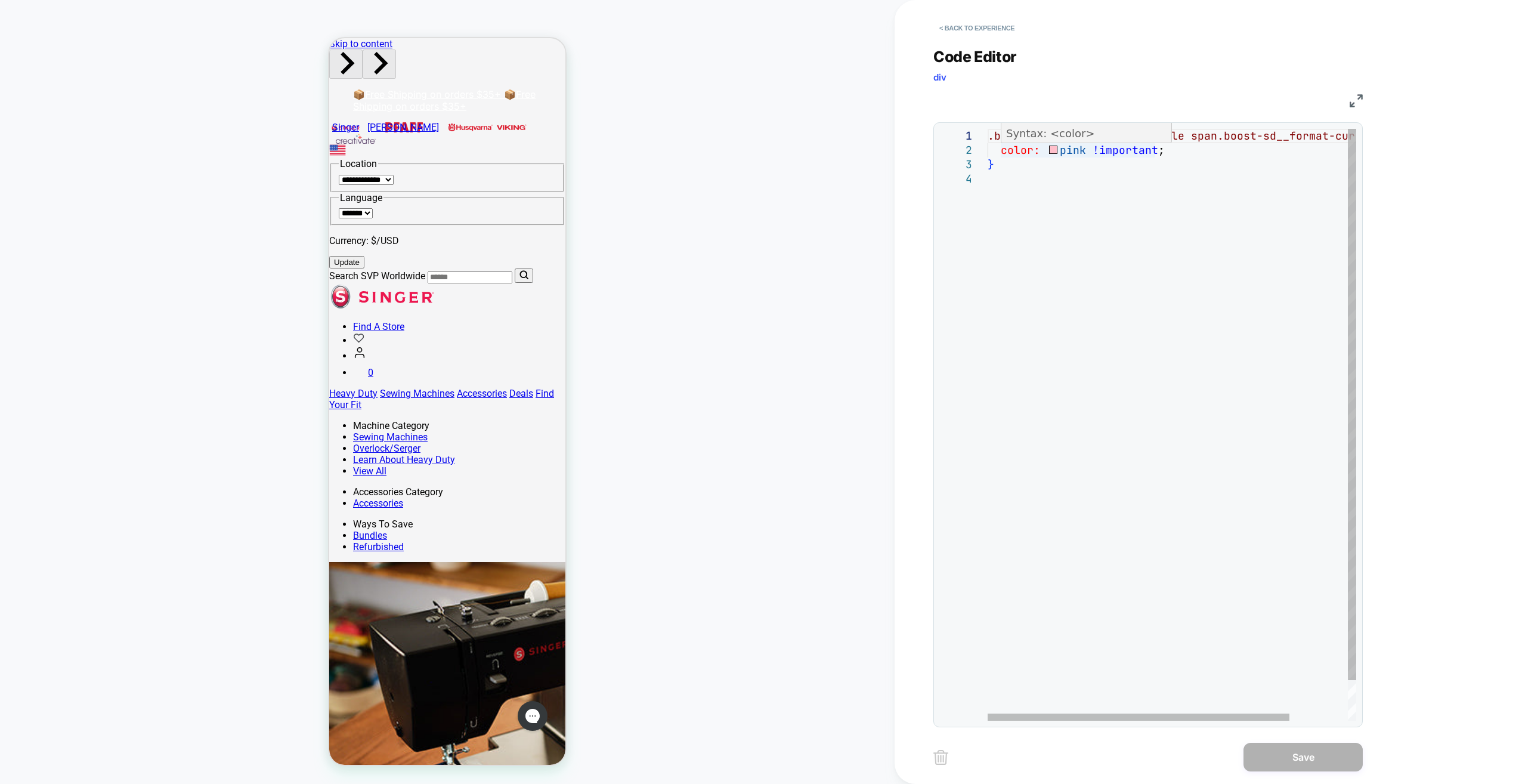
scroll to position [0, 0]
drag, startPoint x: 1089, startPoint y: 151, endPoint x: 1060, endPoint y: 149, distance: 29.1
click at [749, 149] on div ".boost-sd__product-price--sale span.boost-sd__format-currency { color: pink !im…" at bounding box center [1208, 446] width 439 height 634
type textarea "**********"
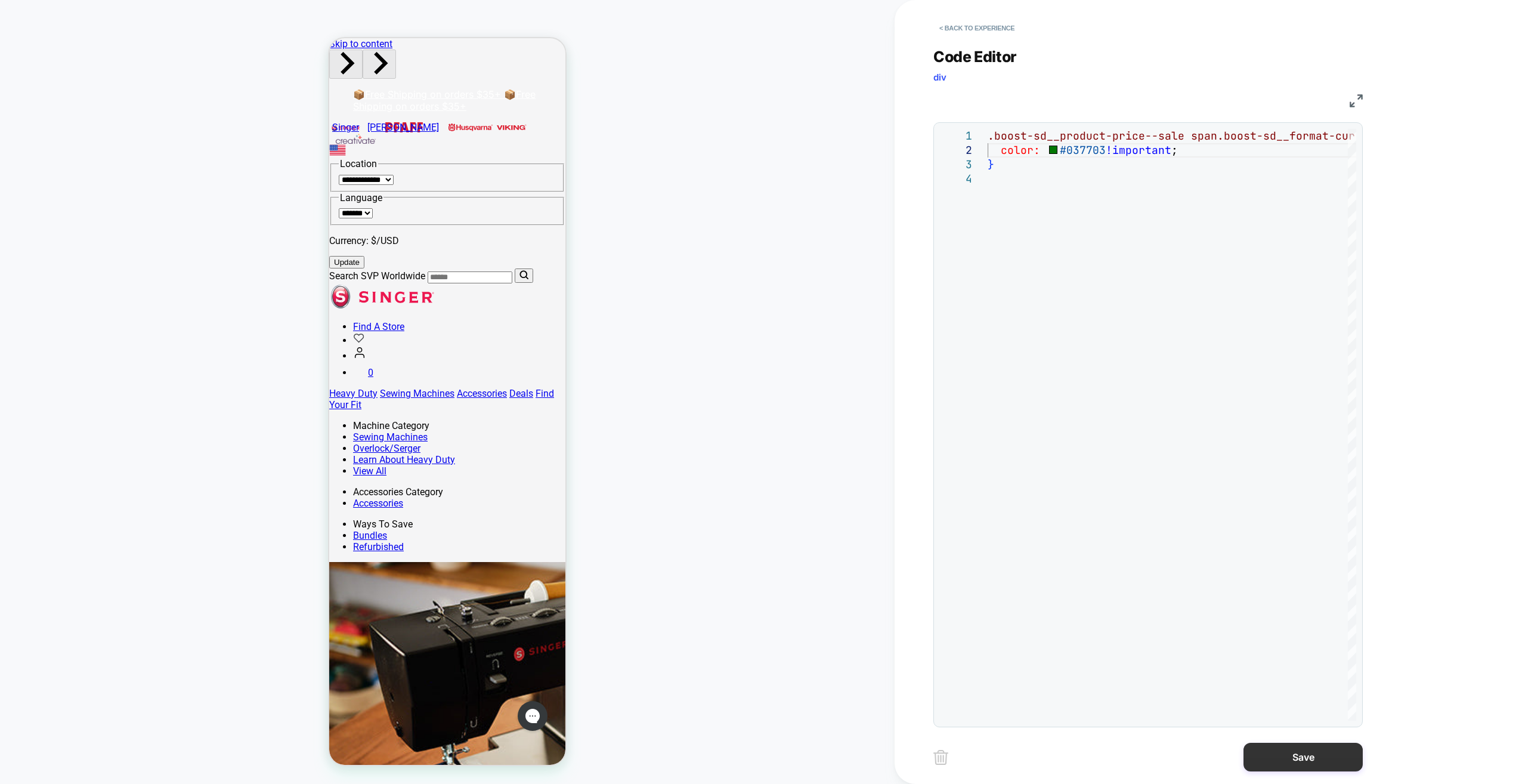
click at [749, 393] on button "Save" at bounding box center [1303, 757] width 120 height 28
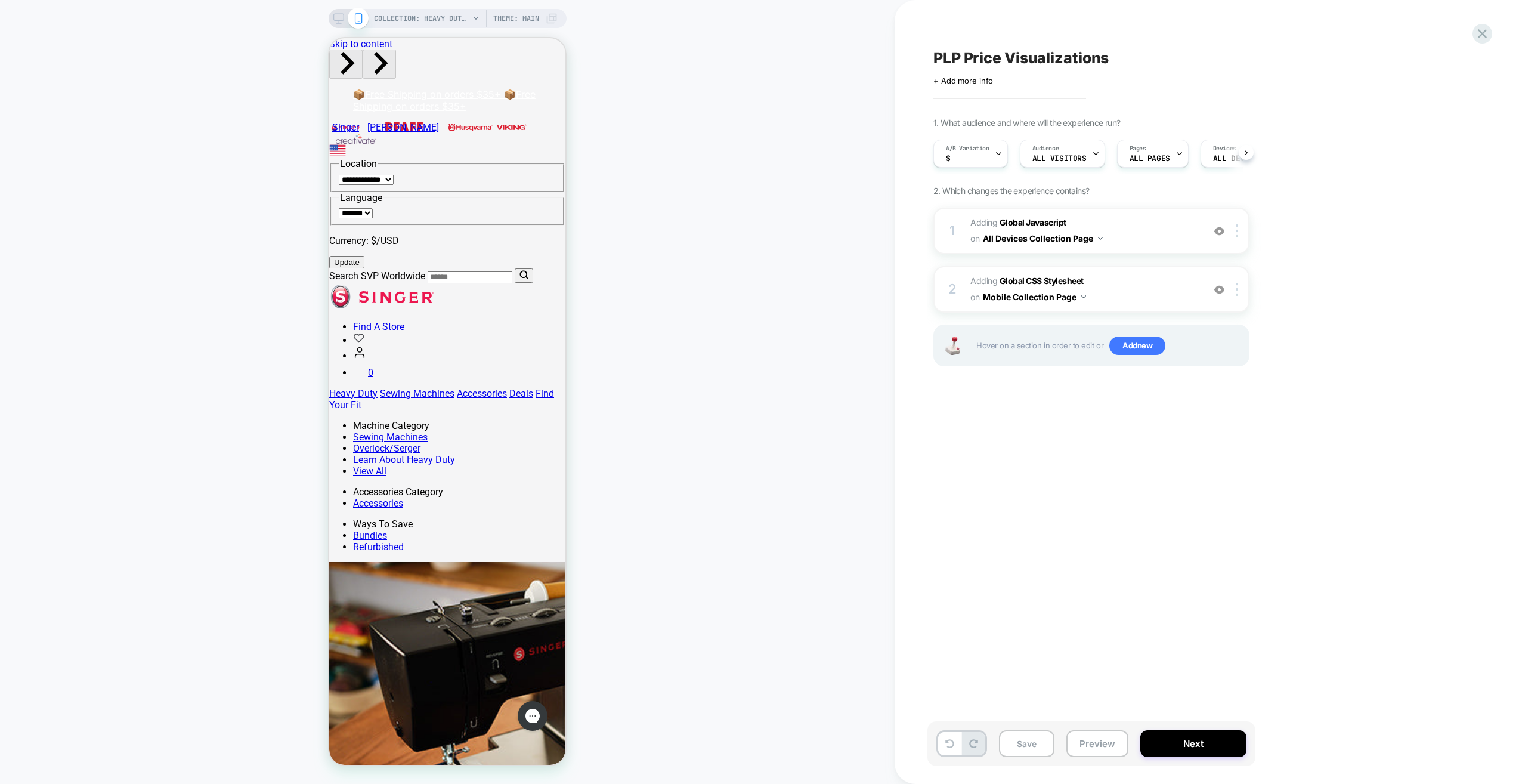
scroll to position [0, 1]
click at [749, 393] on button "Save" at bounding box center [1027, 743] width 56 height 27
click at [335, 21] on icon at bounding box center [338, 19] width 11 height 11
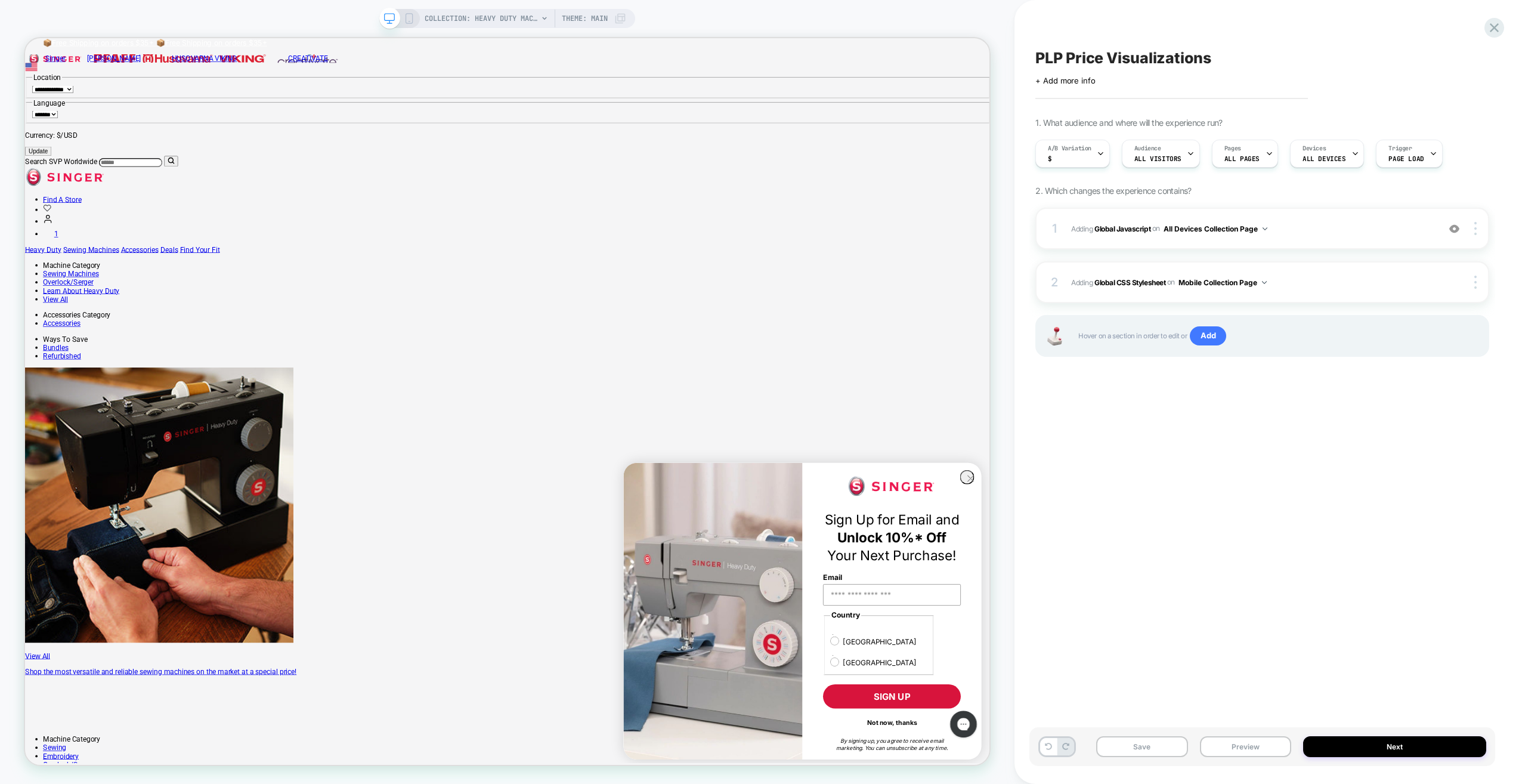
scroll to position [120, 0]
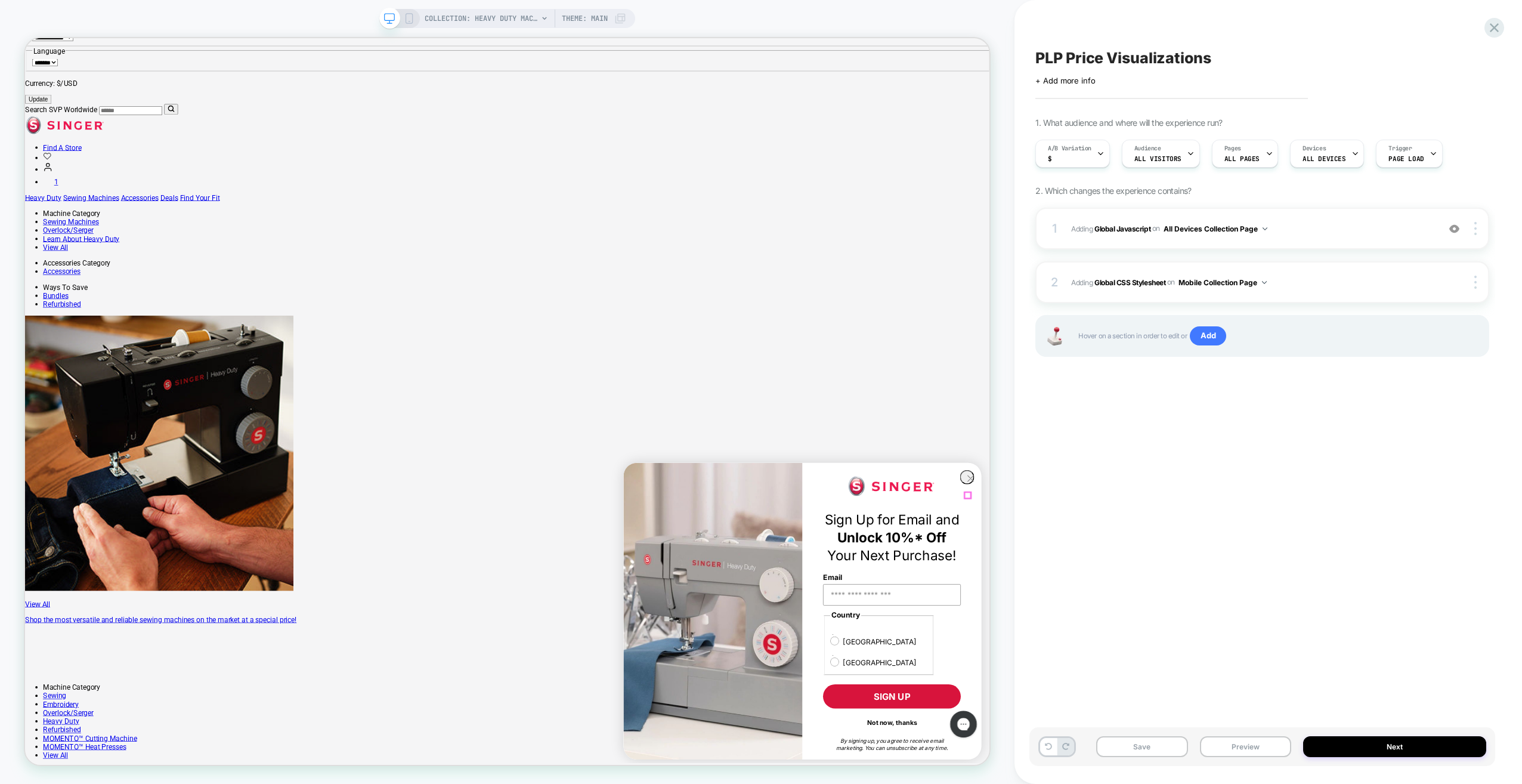
click at [749, 393] on icon "Close dialog" at bounding box center [1286, 625] width 8 height 8
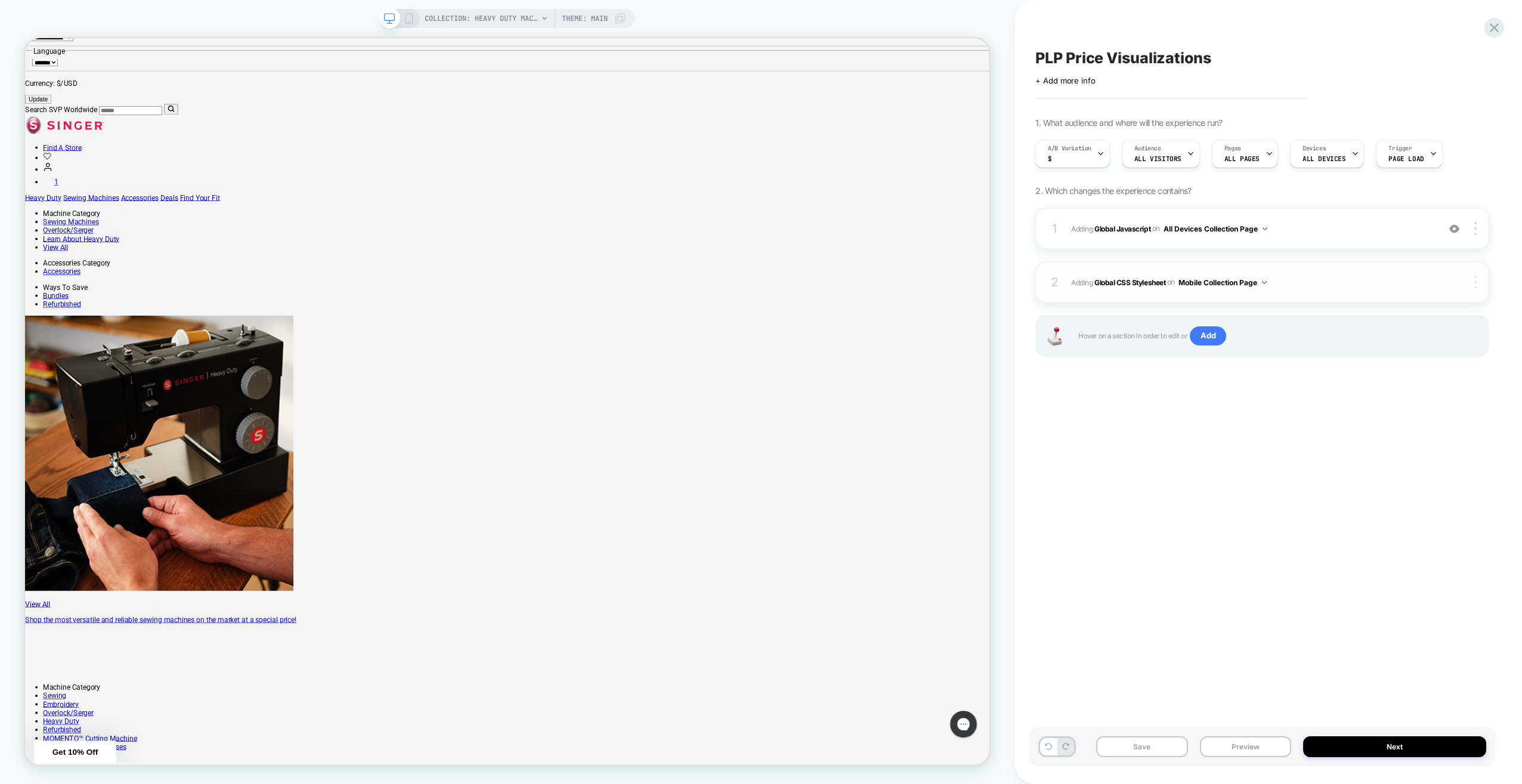
click at [749, 283] on div at bounding box center [1478, 282] width 23 height 13
click at [749, 279] on div at bounding box center [1465, 282] width 44 height 13
click at [749, 279] on button "Mobile Collection Page" at bounding box center [1223, 282] width 89 height 15
click at [749, 375] on div "1 Adding Global Javascript on All Devices Collection Page Add Before Add After …" at bounding box center [1262, 297] width 454 height 179
click at [749, 286] on div "on Mobile Collection Page" at bounding box center [1217, 282] width 99 height 15
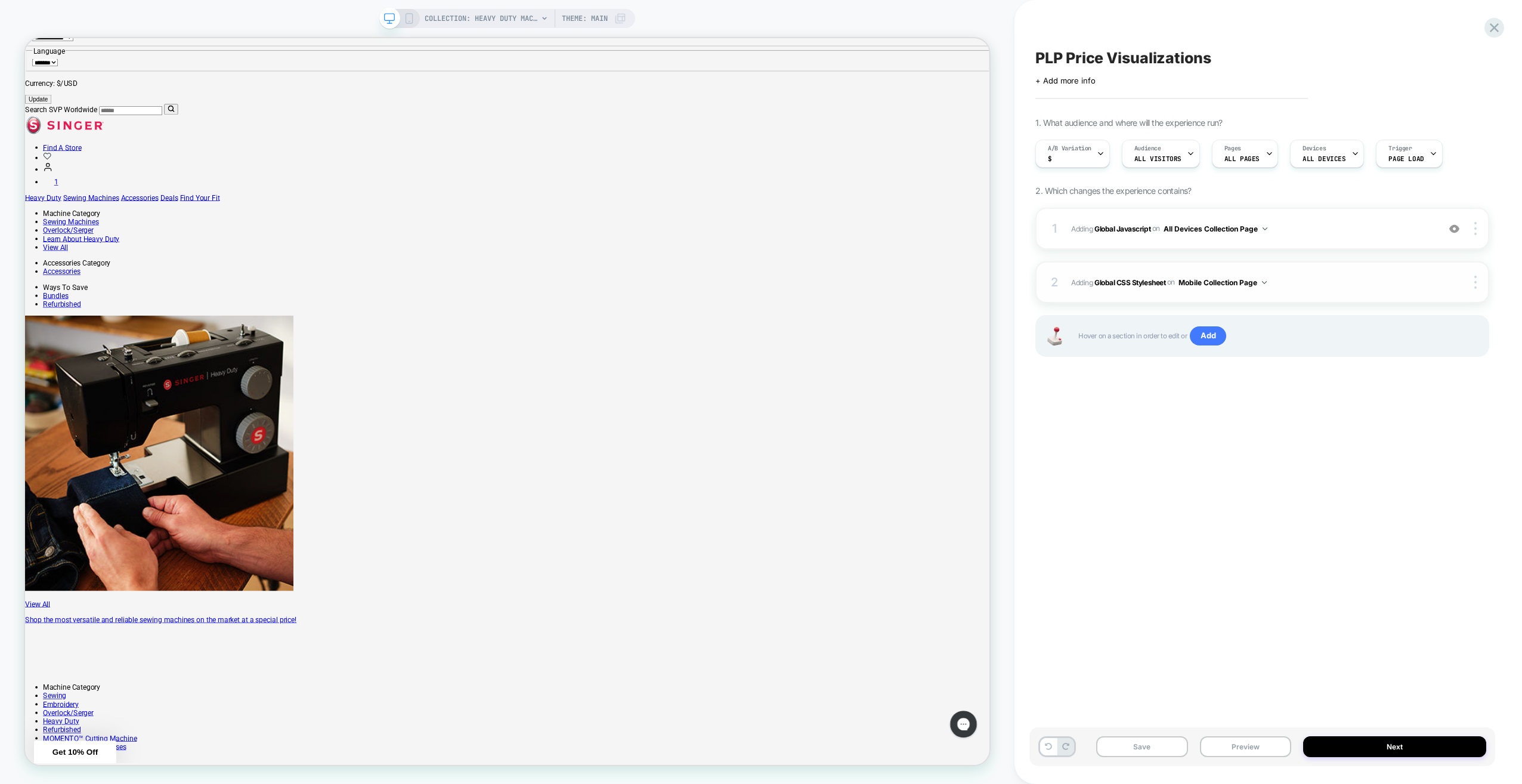
click at [749, 278] on button "Mobile Collection Page" at bounding box center [1223, 282] width 89 height 15
click at [749, 393] on div "PLP Price Visualizations Click to edit experience details + Add more info 1. Wh…" at bounding box center [1262, 392] width 466 height 760
click at [408, 17] on icon at bounding box center [409, 19] width 11 height 11
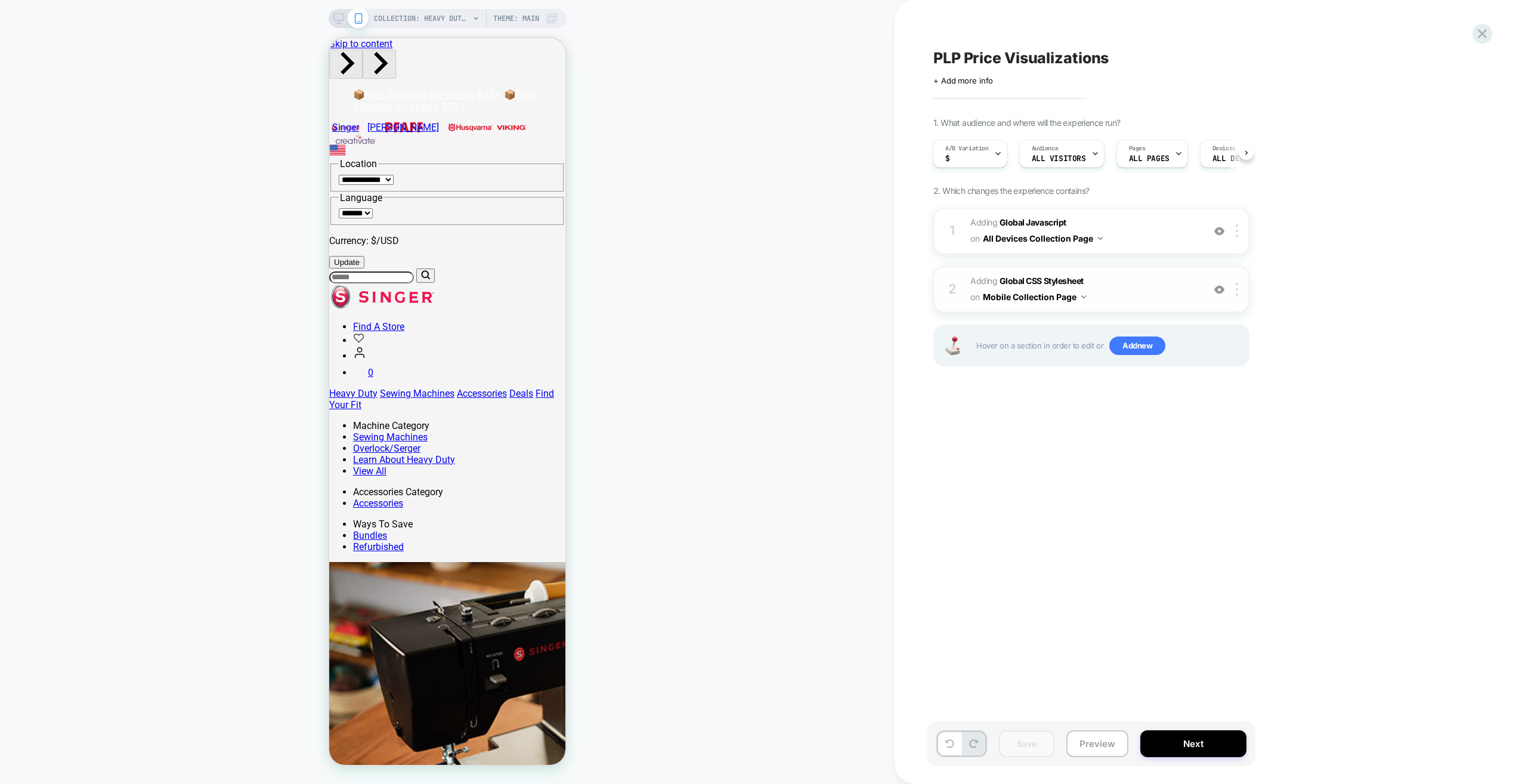
click at [749, 295] on button "Mobile Collection Page" at bounding box center [1035, 297] width 103 height 18
click at [749, 287] on div at bounding box center [1239, 289] width 19 height 13
click at [749, 283] on img at bounding box center [1237, 289] width 3 height 13
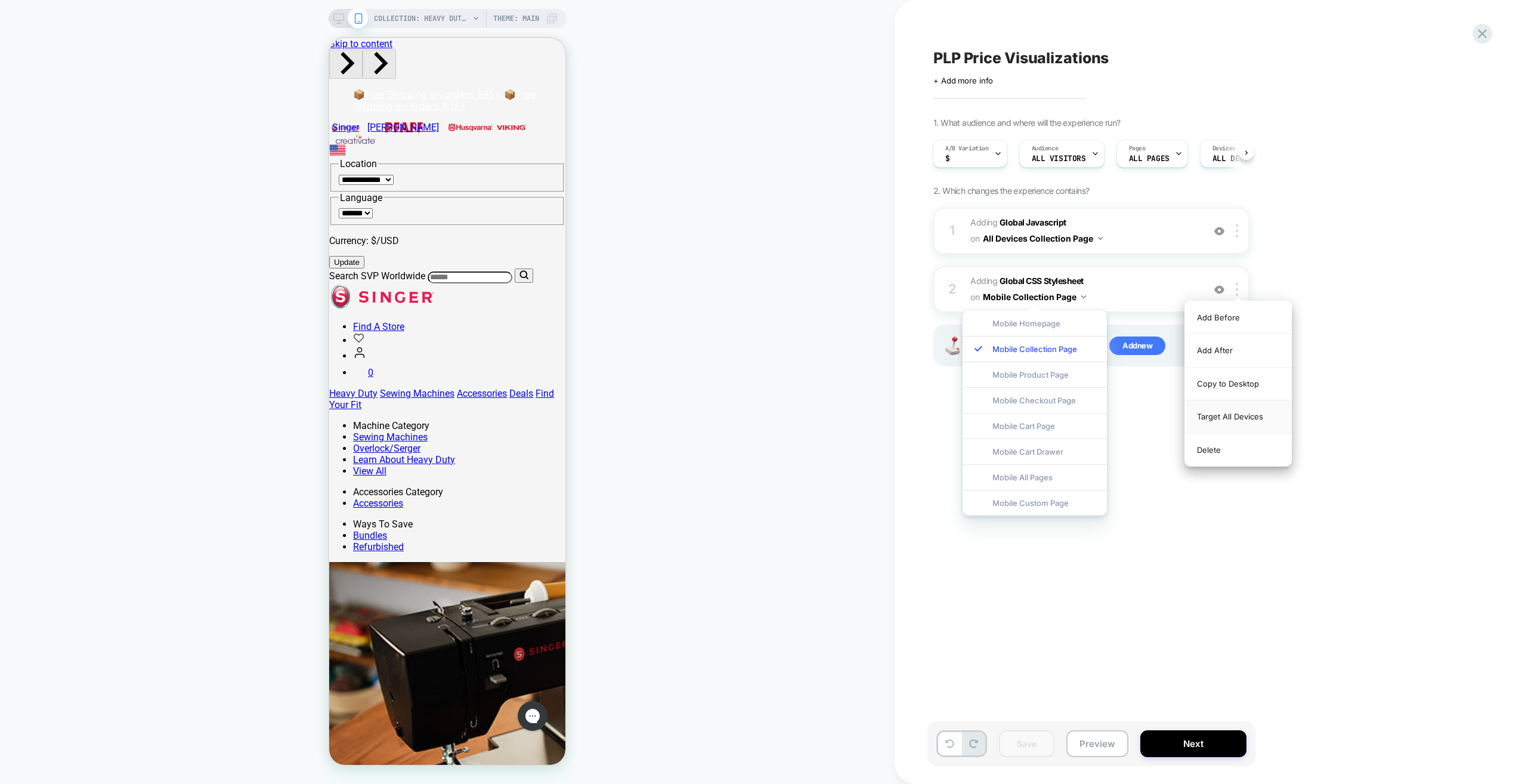
click at [749, 393] on div "Target All Devices" at bounding box center [1239, 416] width 106 height 33
click at [749, 393] on div "PLP Price Visualizations Click to edit experience details + Add more info 1. Wh…" at bounding box center [1151, 392] width 447 height 760
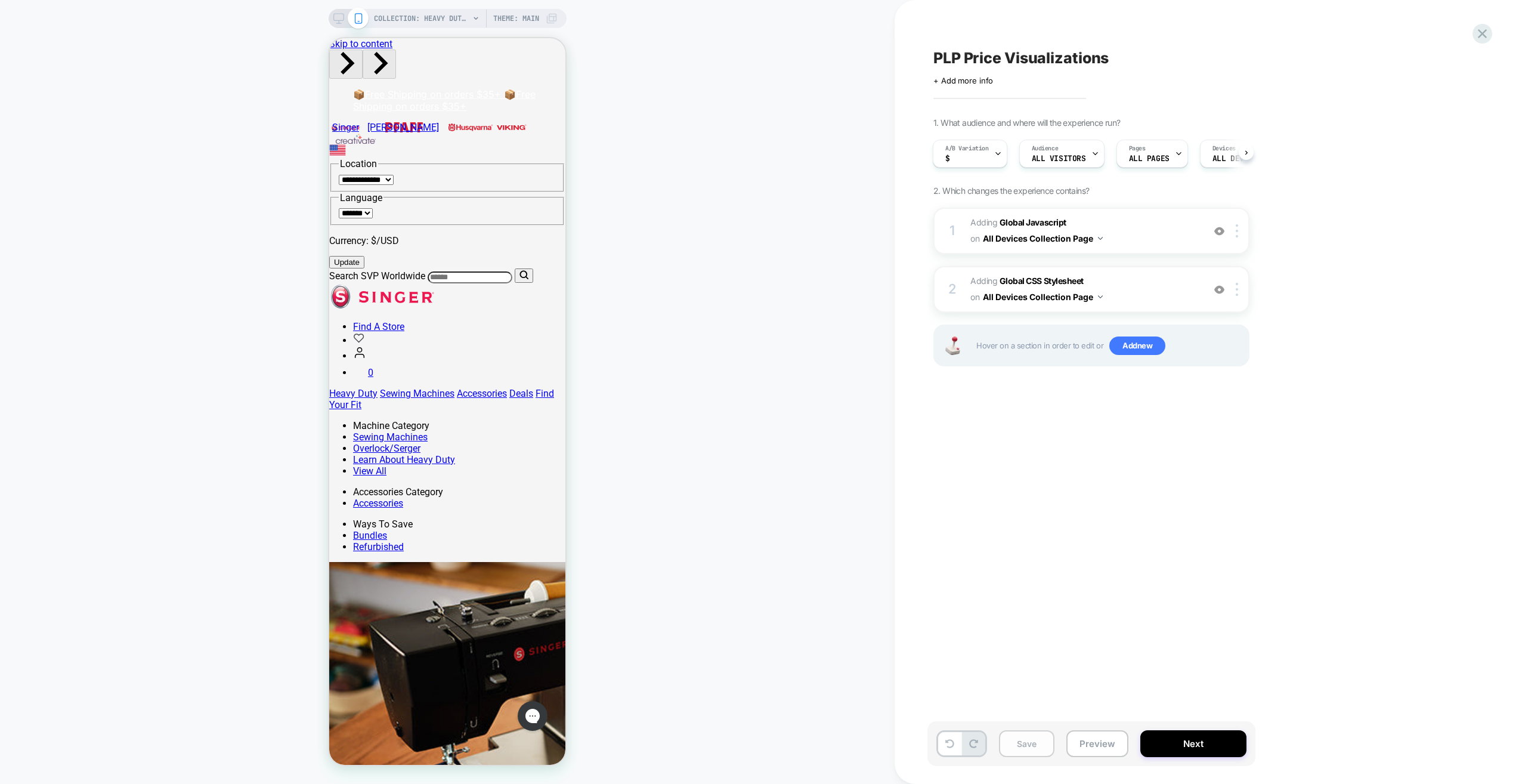
click at [749, 393] on button "Save" at bounding box center [1027, 743] width 56 height 27
click at [340, 19] on icon at bounding box center [338, 19] width 11 height 11
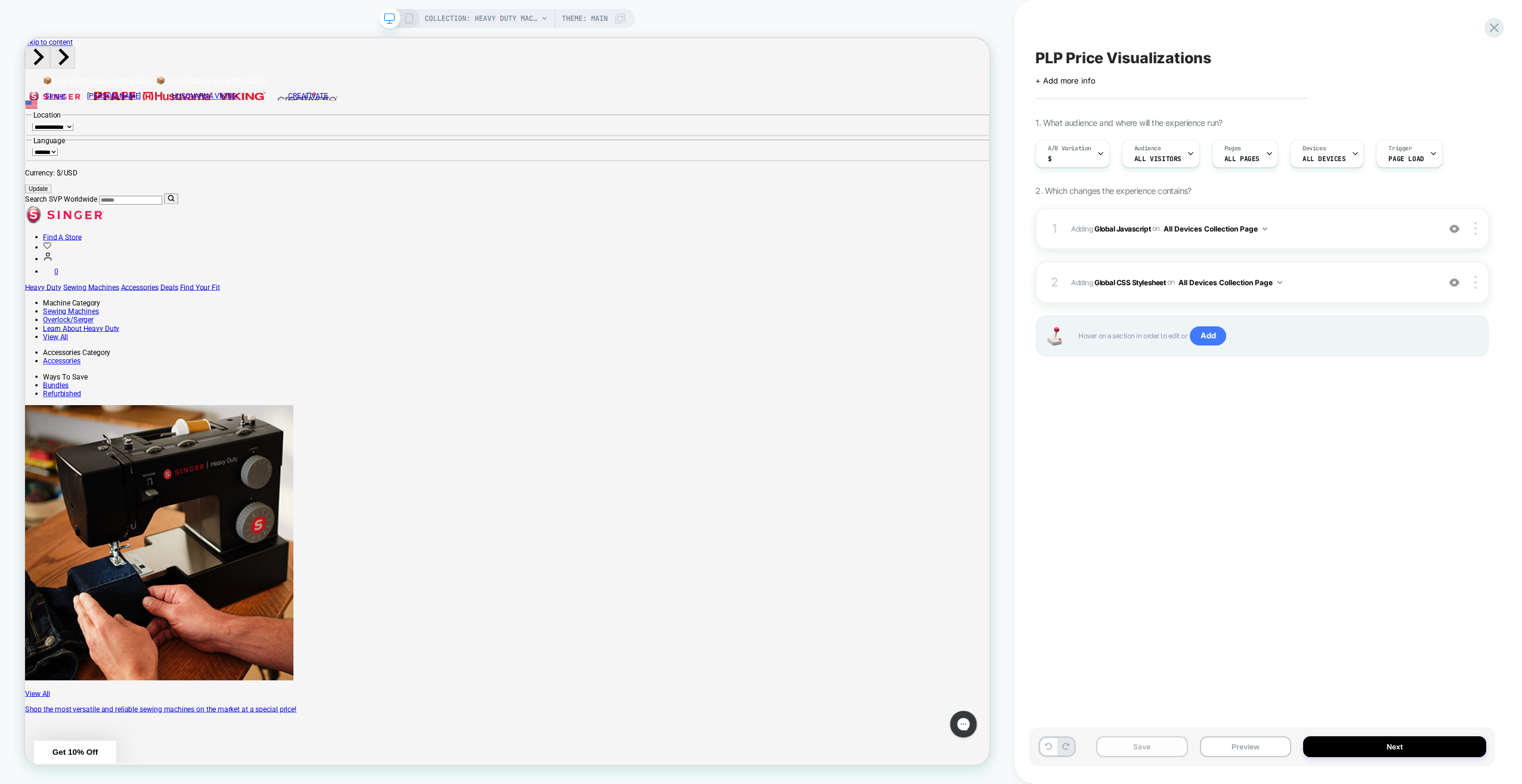
click at [749, 393] on button "Save" at bounding box center [1141, 747] width 91 height 21
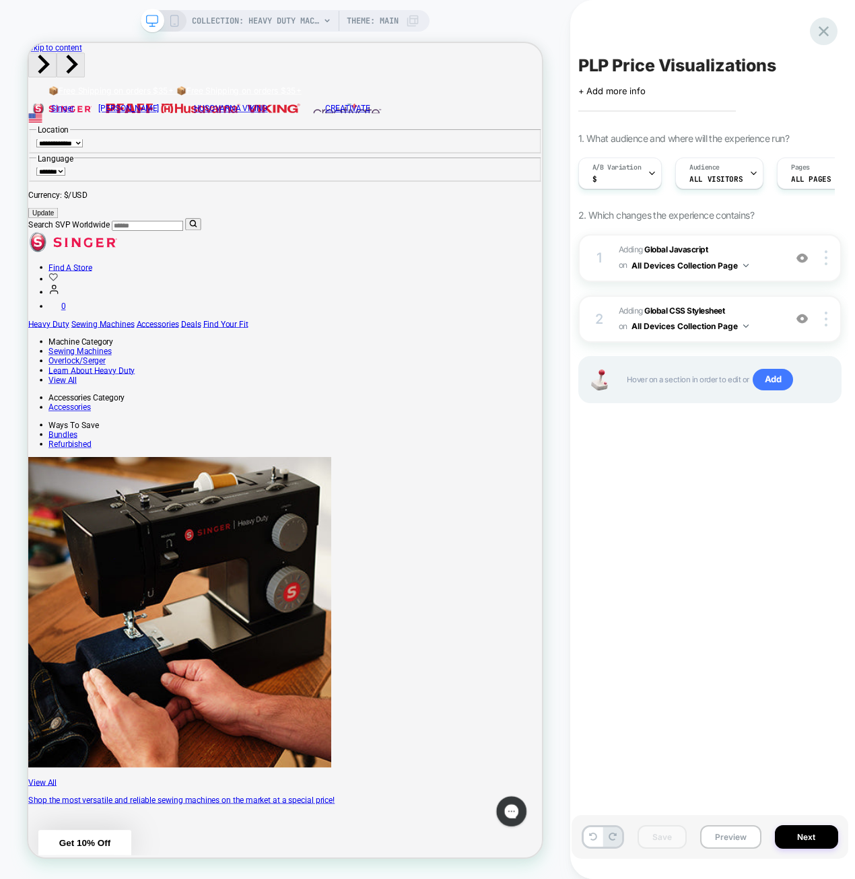
click at [817, 30] on icon at bounding box center [824, 31] width 18 height 18
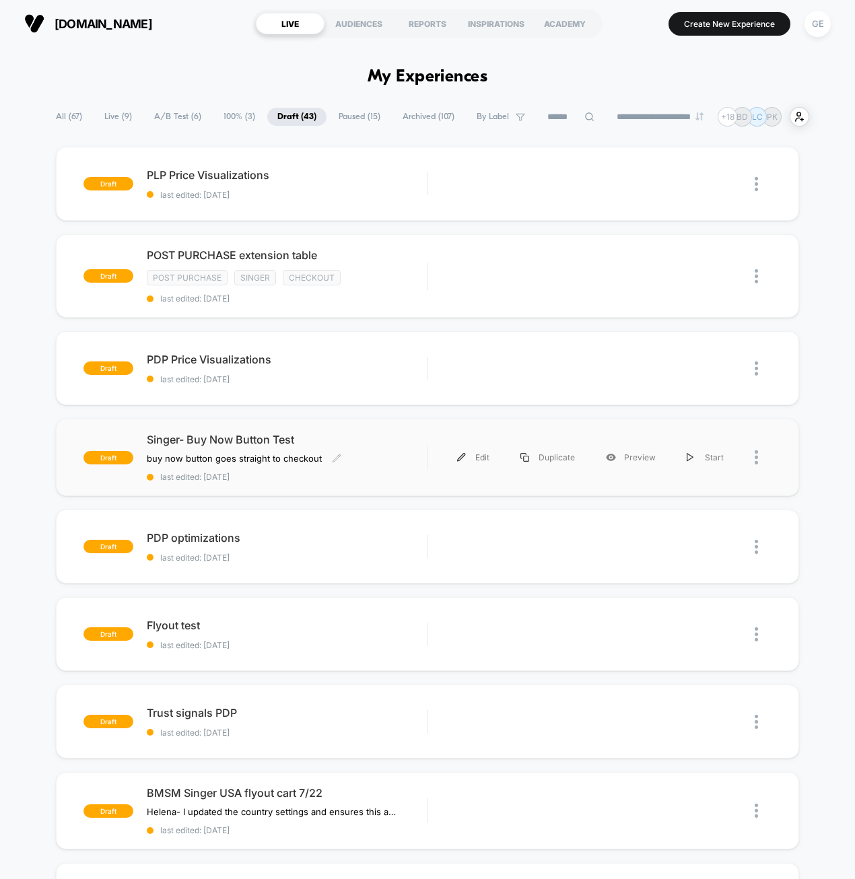
click at [378, 444] on span "last edited: 8/12/2025" at bounding box center [287, 477] width 281 height 10
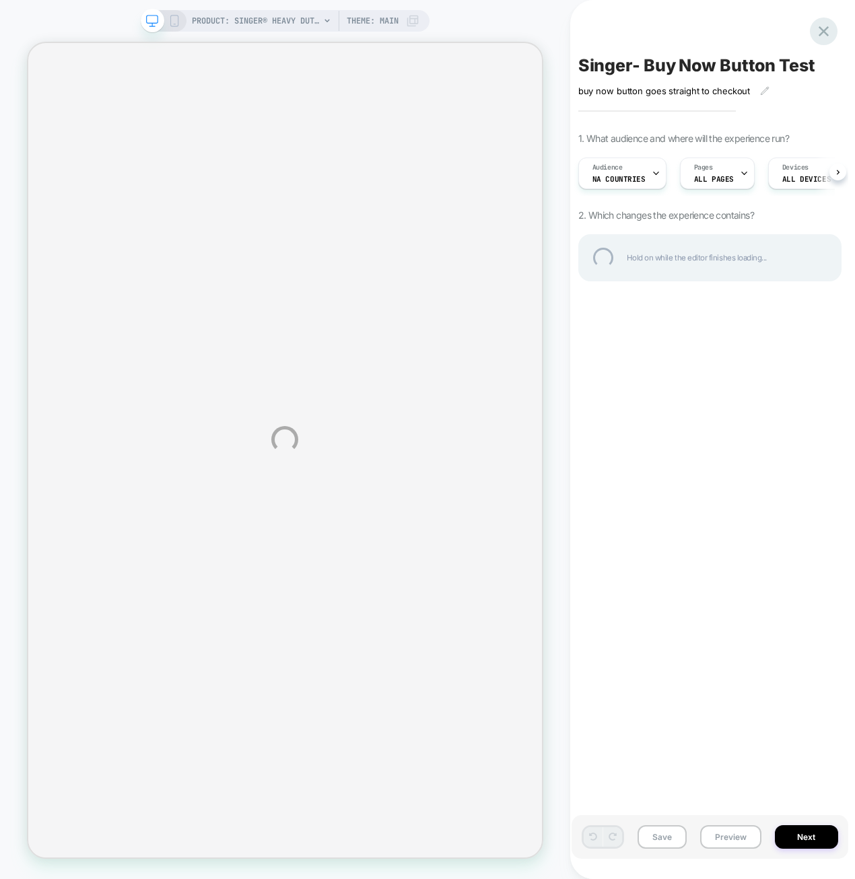
click at [828, 31] on div at bounding box center [824, 32] width 28 height 28
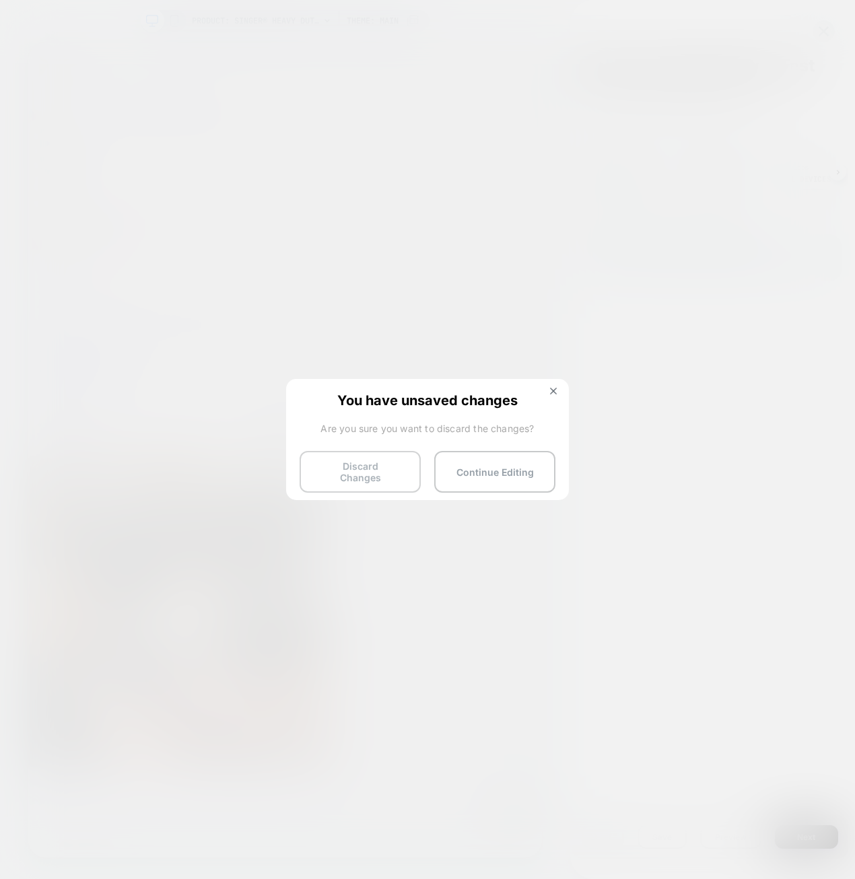
click at [364, 444] on button "Discard Changes" at bounding box center [360, 472] width 121 height 42
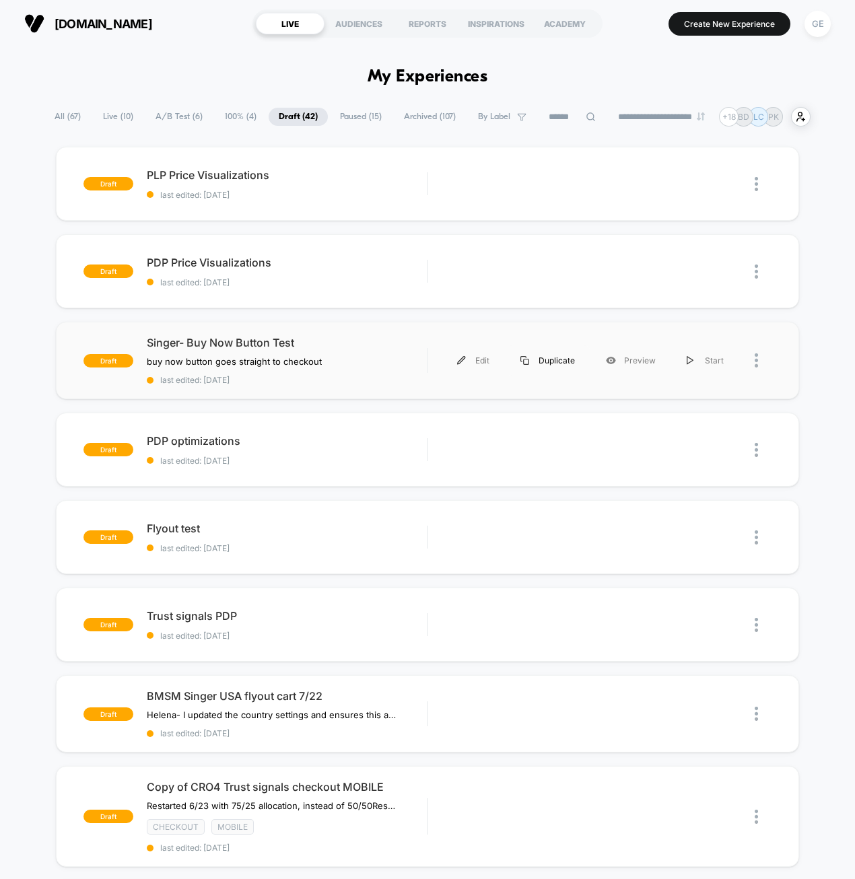
click at [533, 356] on div "Duplicate" at bounding box center [548, 360] width 86 height 30
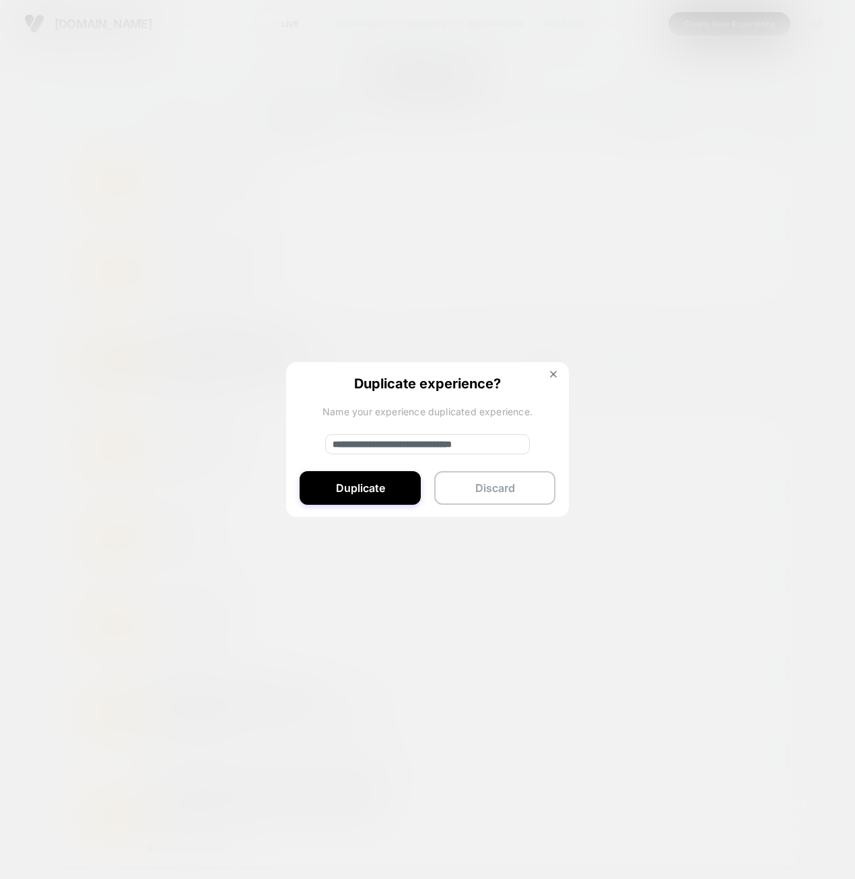
click at [465, 436] on input "**********" at bounding box center [427, 444] width 205 height 20
drag, startPoint x: 421, startPoint y: 441, endPoint x: 374, endPoint y: 441, distance: 47.8
click at [374, 441] on input "**********" at bounding box center [427, 444] width 205 height 20
click at [502, 444] on input "**********" at bounding box center [427, 444] width 205 height 20
click at [379, 444] on input "**********" at bounding box center [427, 444] width 205 height 20
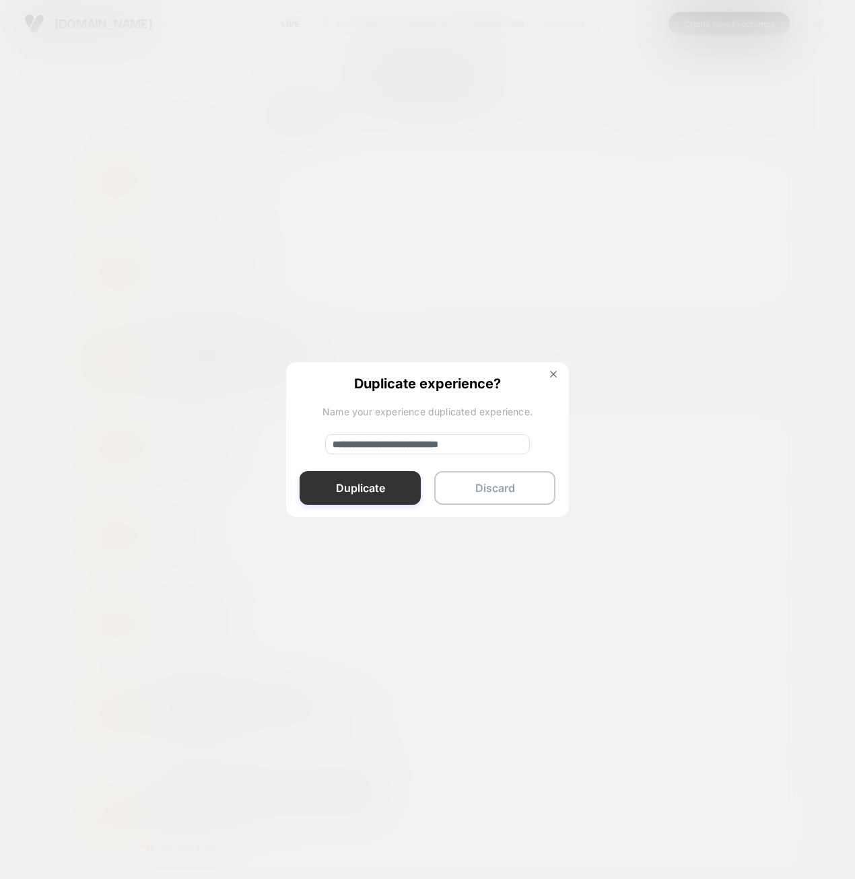
type input "**********"
click at [334, 444] on button "Duplicate" at bounding box center [360, 488] width 121 height 34
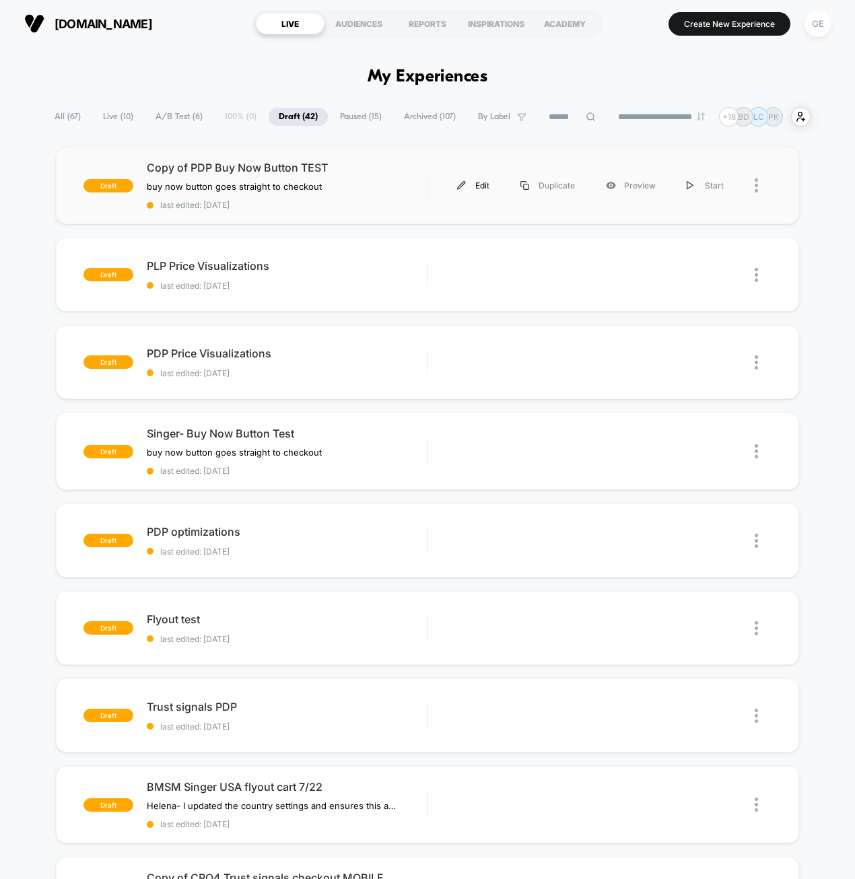
click at [468, 179] on div "Edit" at bounding box center [473, 185] width 63 height 30
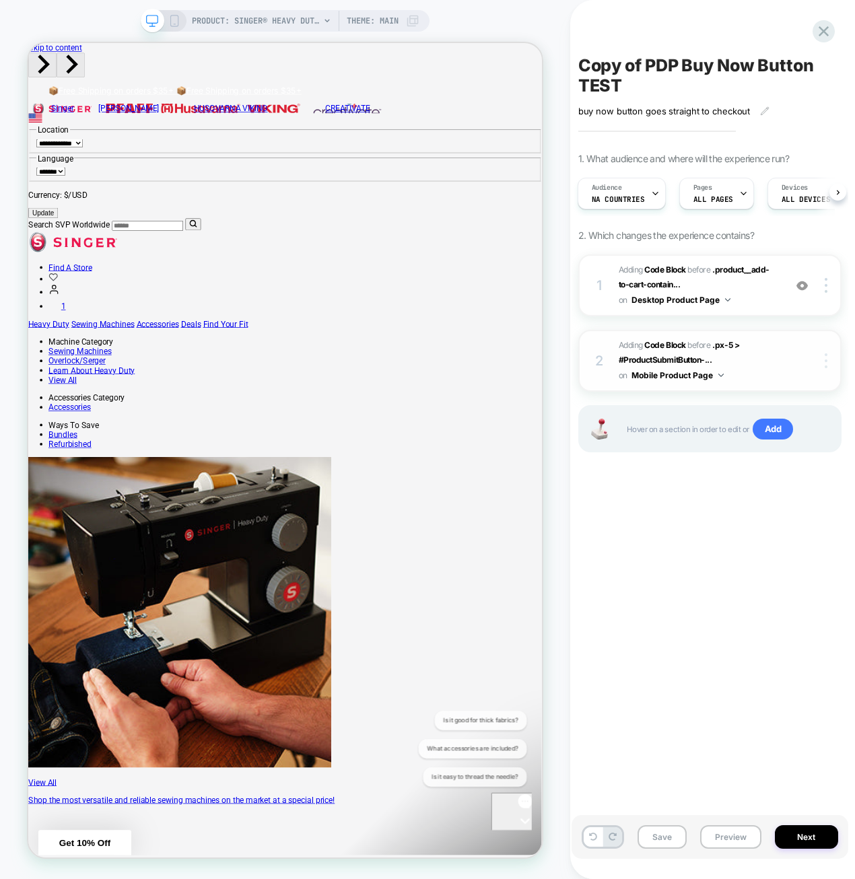
click at [823, 365] on div at bounding box center [828, 360] width 26 height 15
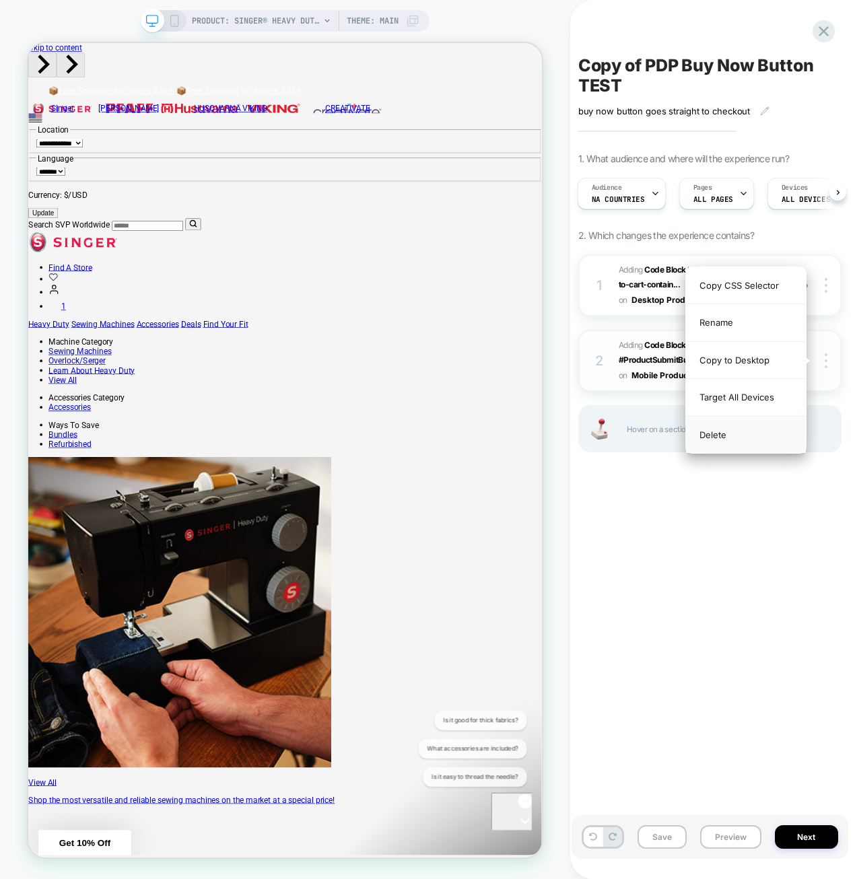
click at [742, 432] on div "Delete" at bounding box center [746, 435] width 120 height 36
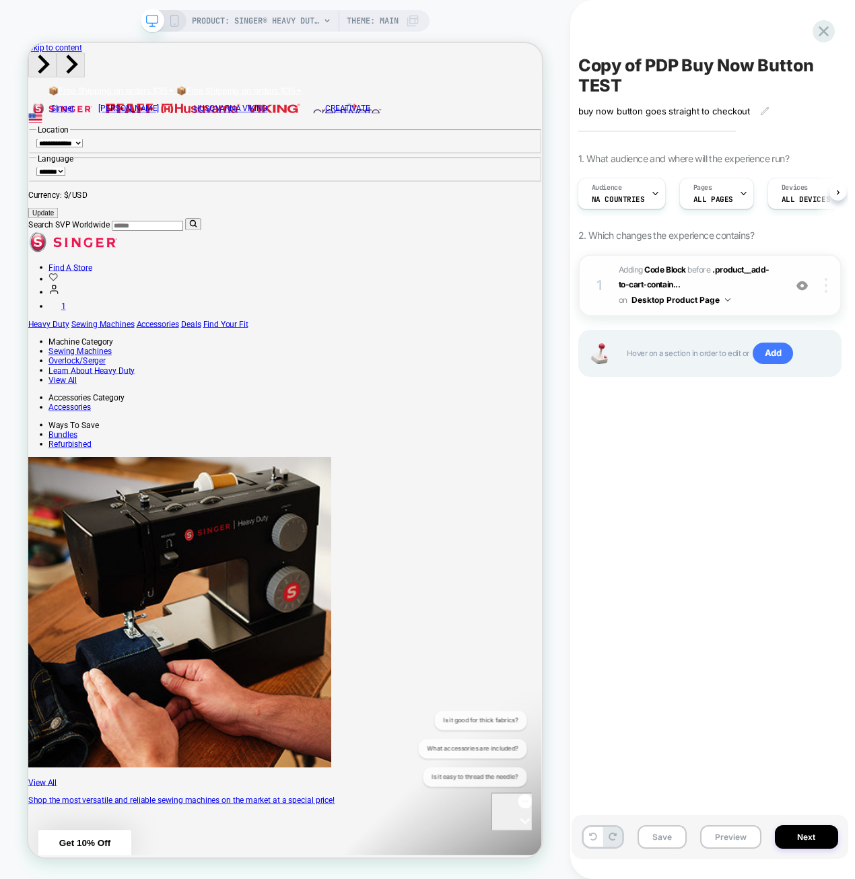
click at [829, 282] on div at bounding box center [828, 285] width 26 height 15
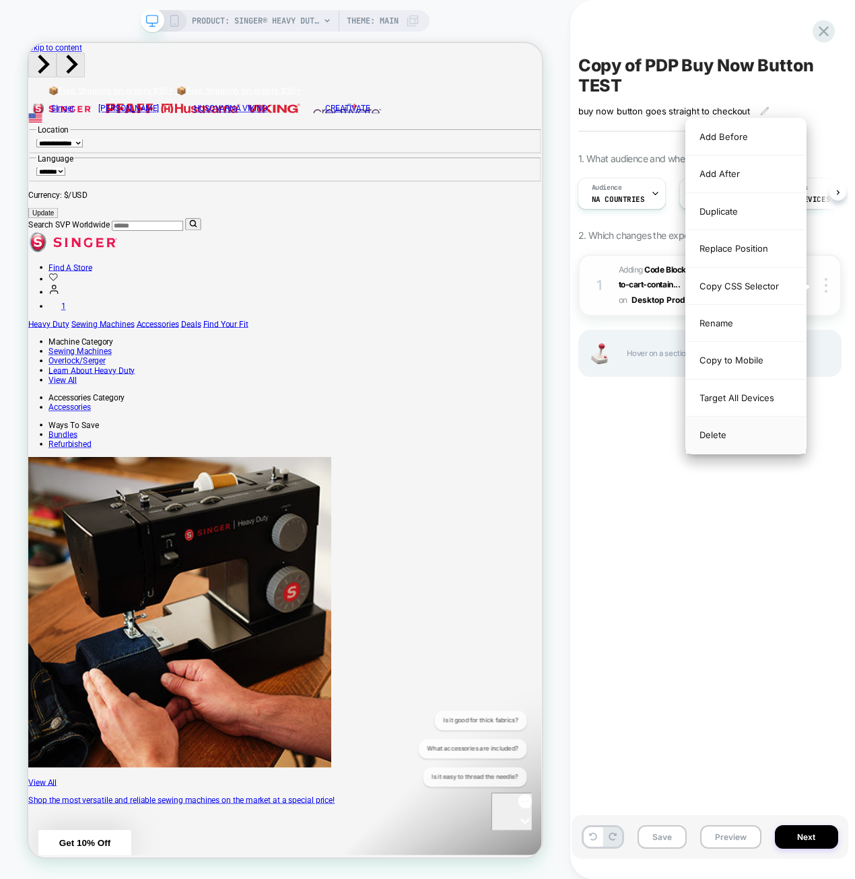
click at [725, 437] on div "Delete" at bounding box center [746, 435] width 120 height 36
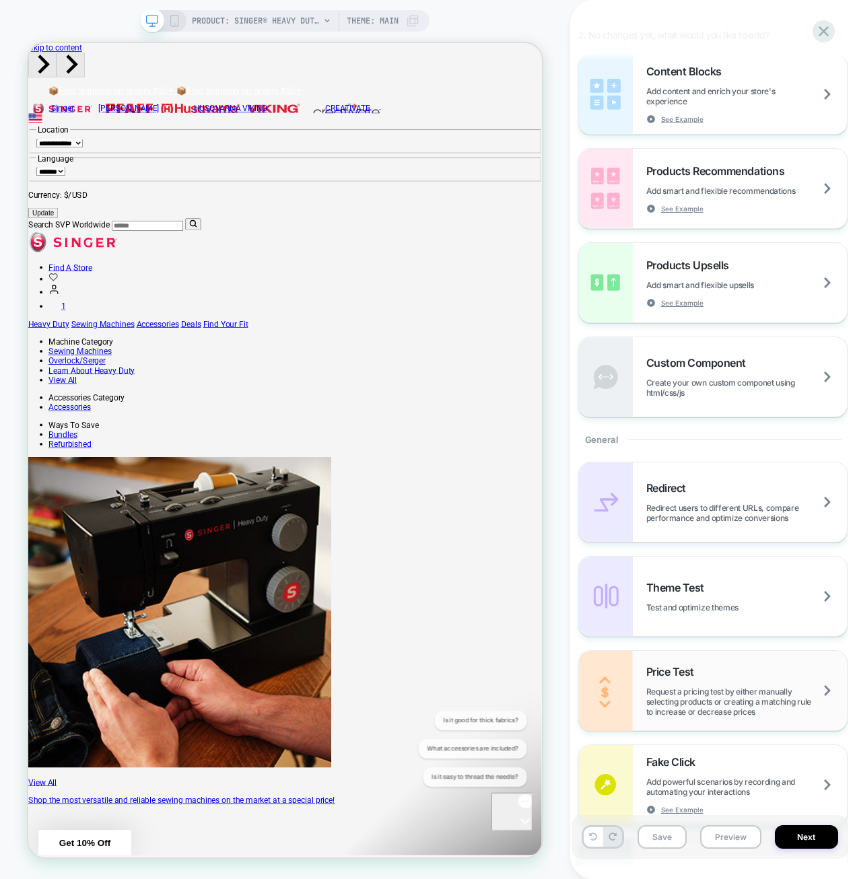
scroll to position [202, 0]
click at [652, 444] on button "Save" at bounding box center [662, 837] width 49 height 24
click at [821, 28] on icon at bounding box center [824, 31] width 10 height 10
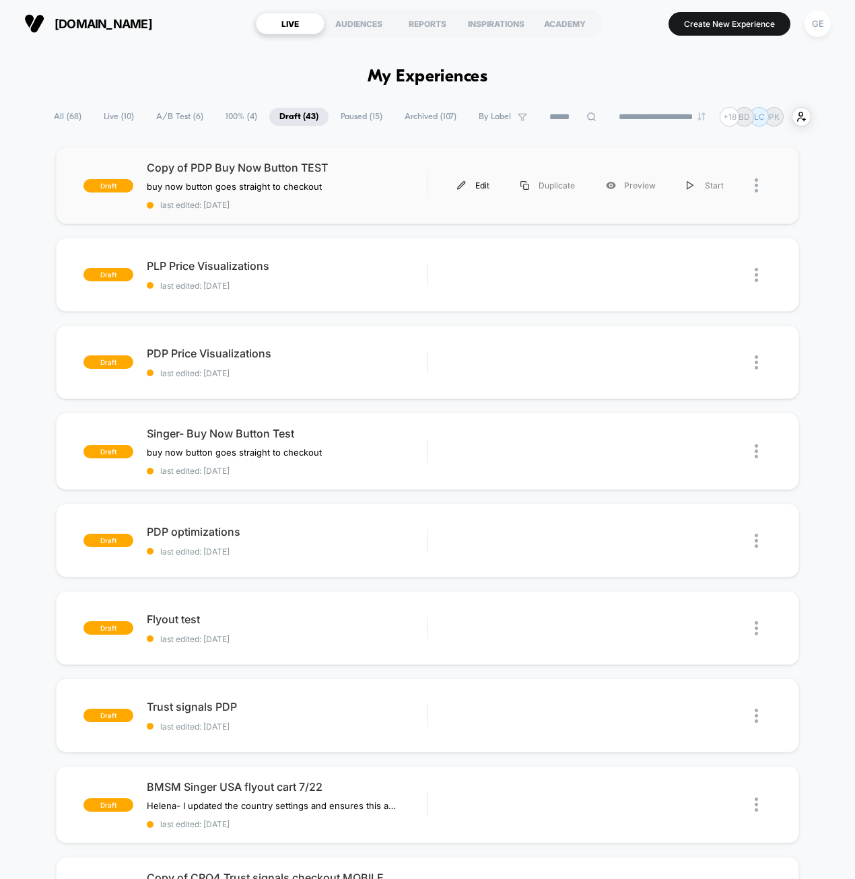
click at [481, 181] on div "Edit" at bounding box center [473, 185] width 63 height 30
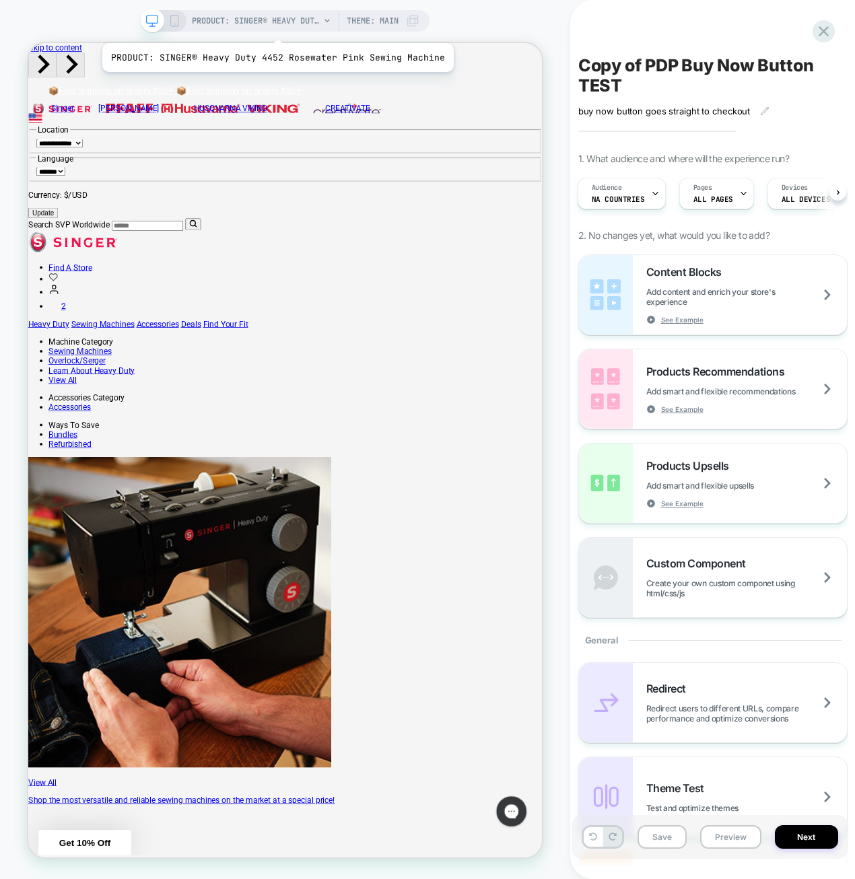
click at [273, 26] on span "PRODUCT: SINGER® Heavy Duty 4452 Rosewater Pink Sewing Machine" at bounding box center [256, 21] width 128 height 22
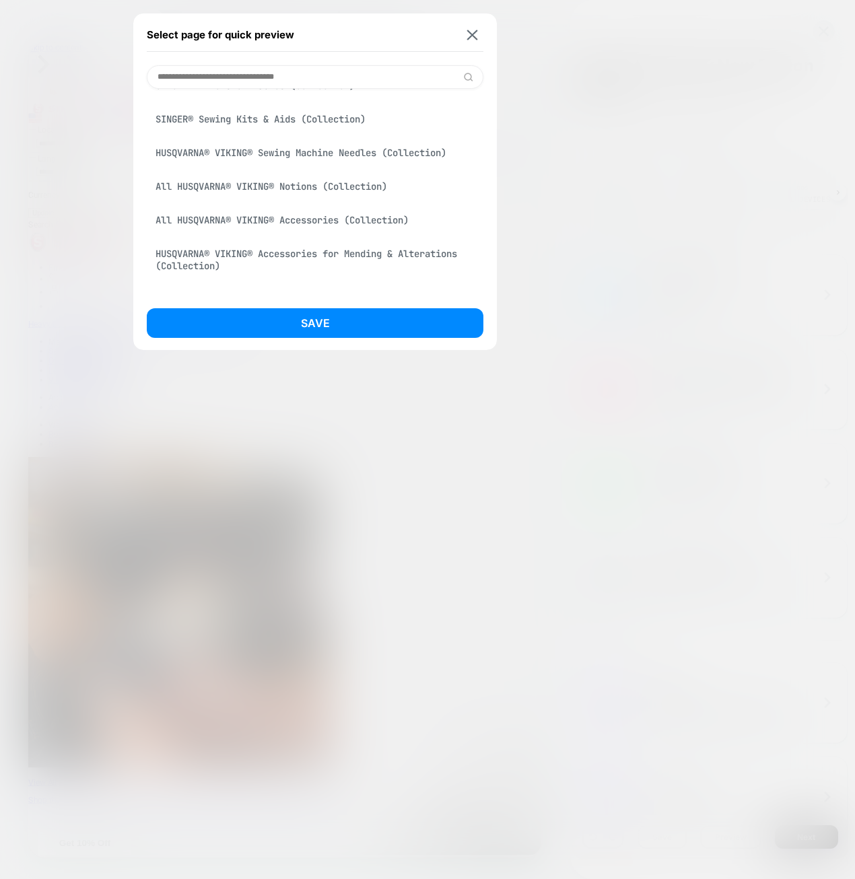
scroll to position [135, 0]
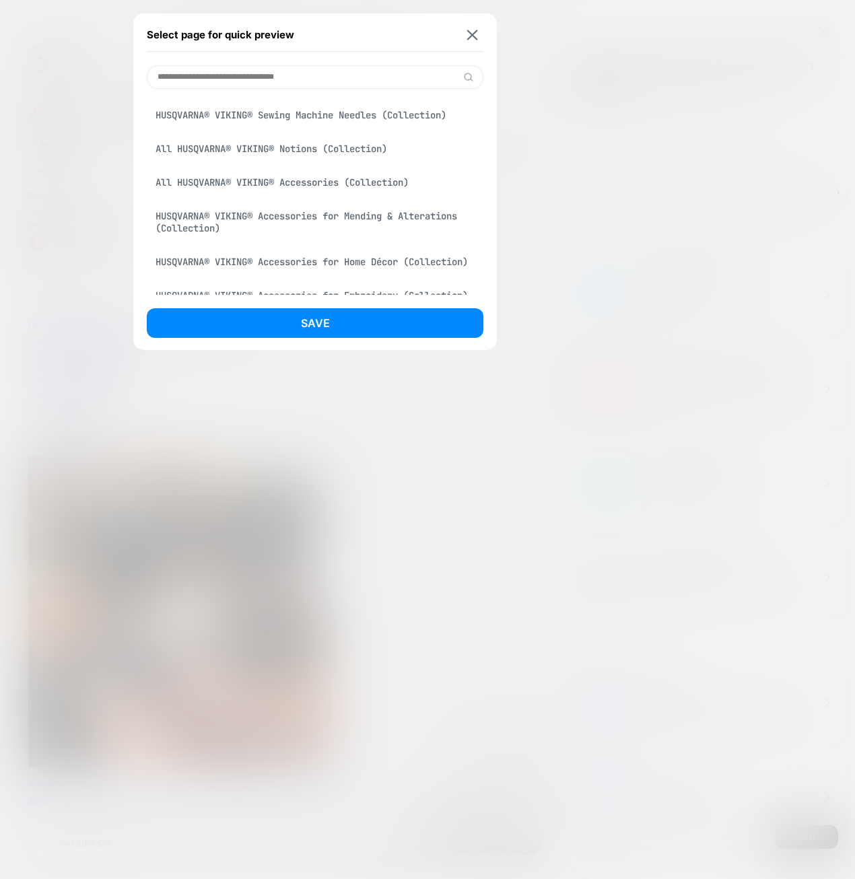
click at [482, 25] on div "Select page for quick preview" at bounding box center [315, 35] width 337 height 34
click at [478, 34] on button at bounding box center [472, 34] width 17 height 11
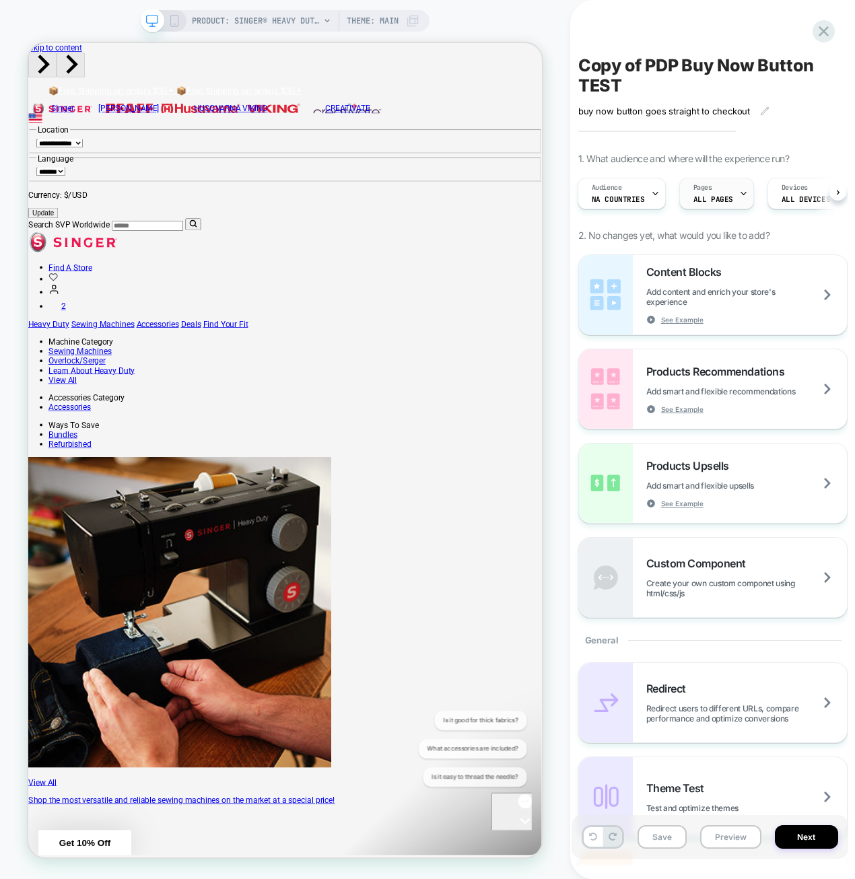
click at [727, 200] on div "Pages ALL PAGES" at bounding box center [713, 193] width 67 height 30
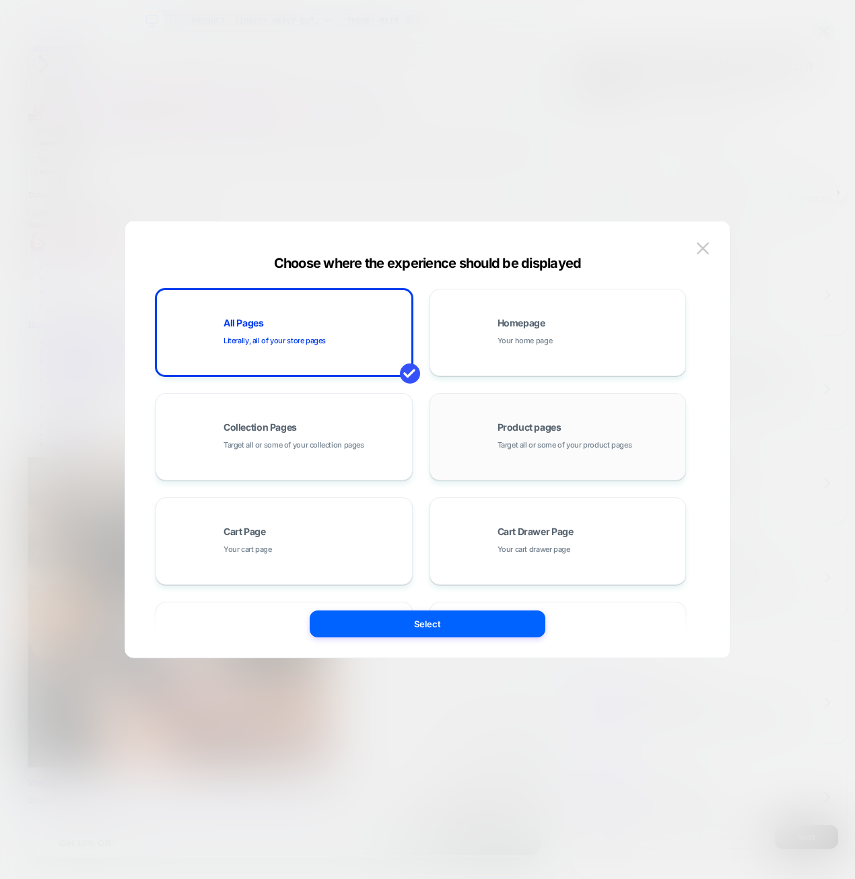
click at [501, 444] on span "Target all or some of your product pages" at bounding box center [565, 445] width 135 height 13
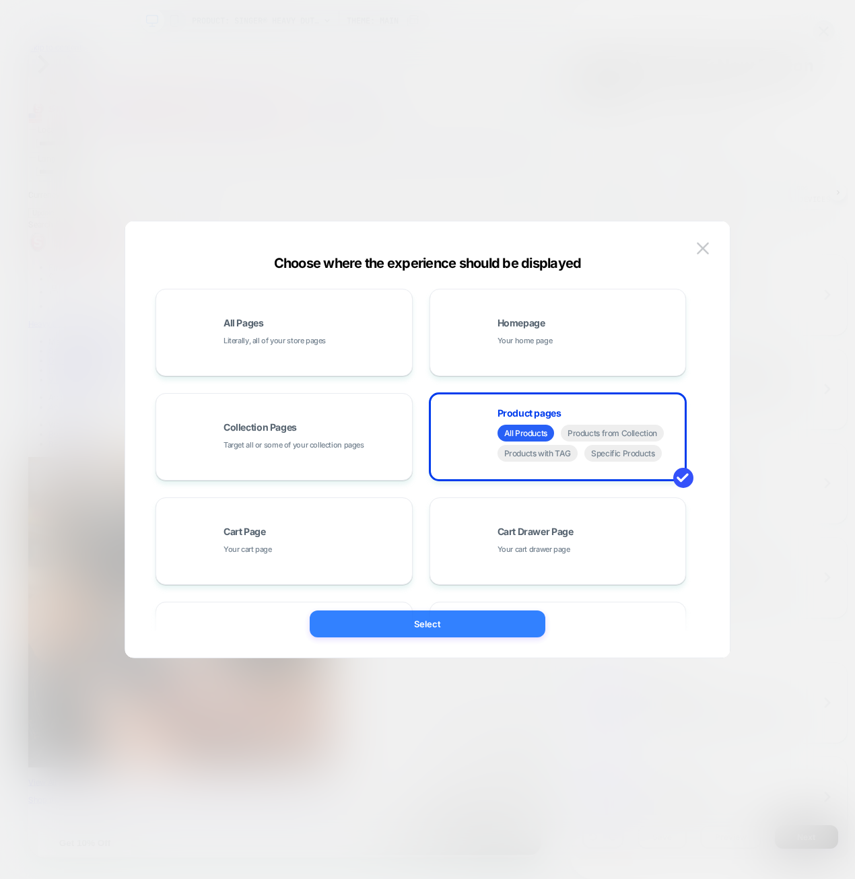
click at [458, 444] on button "Select" at bounding box center [428, 624] width 236 height 27
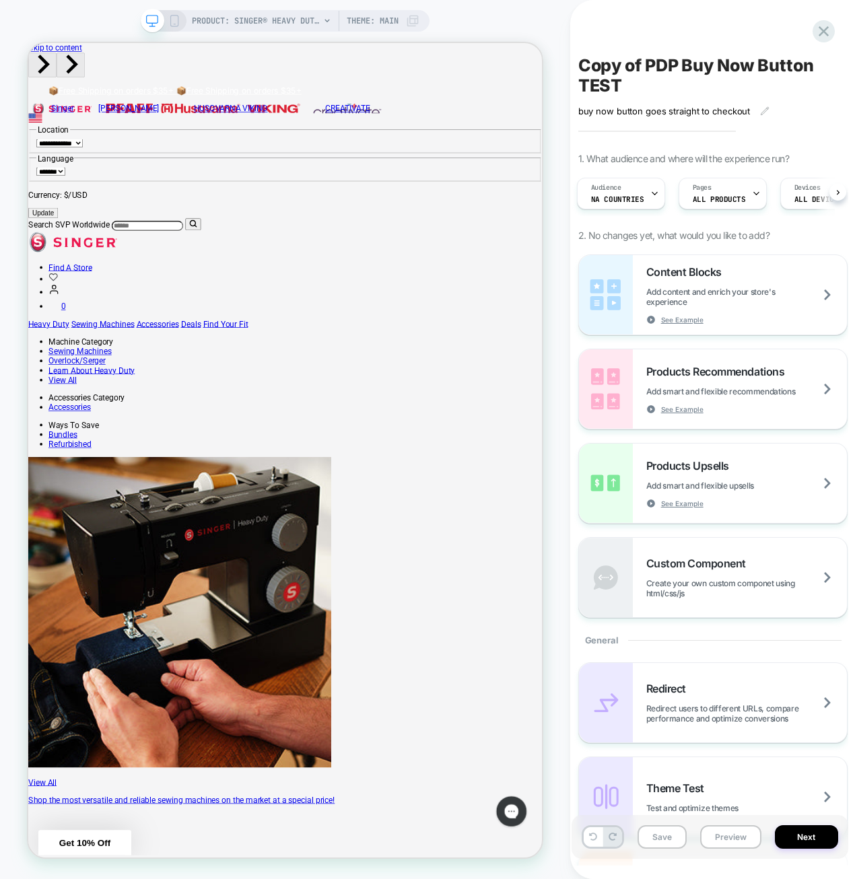
scroll to position [0, 0]
click at [650, 190] on icon at bounding box center [654, 193] width 9 height 9
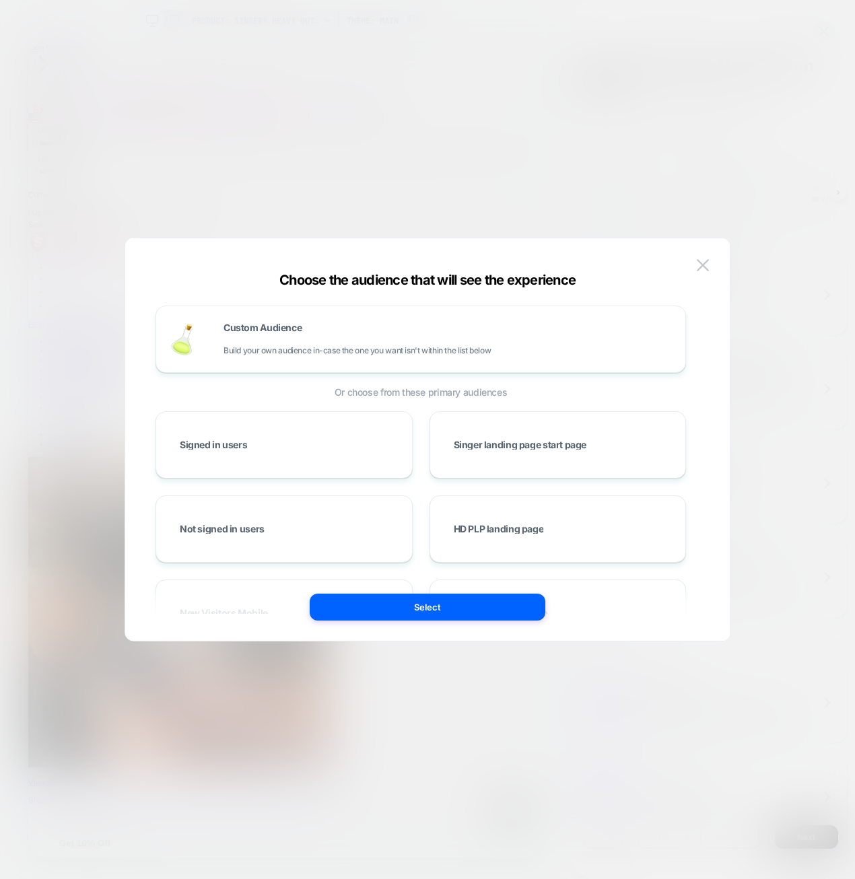
click at [658, 150] on div at bounding box center [427, 439] width 855 height 879
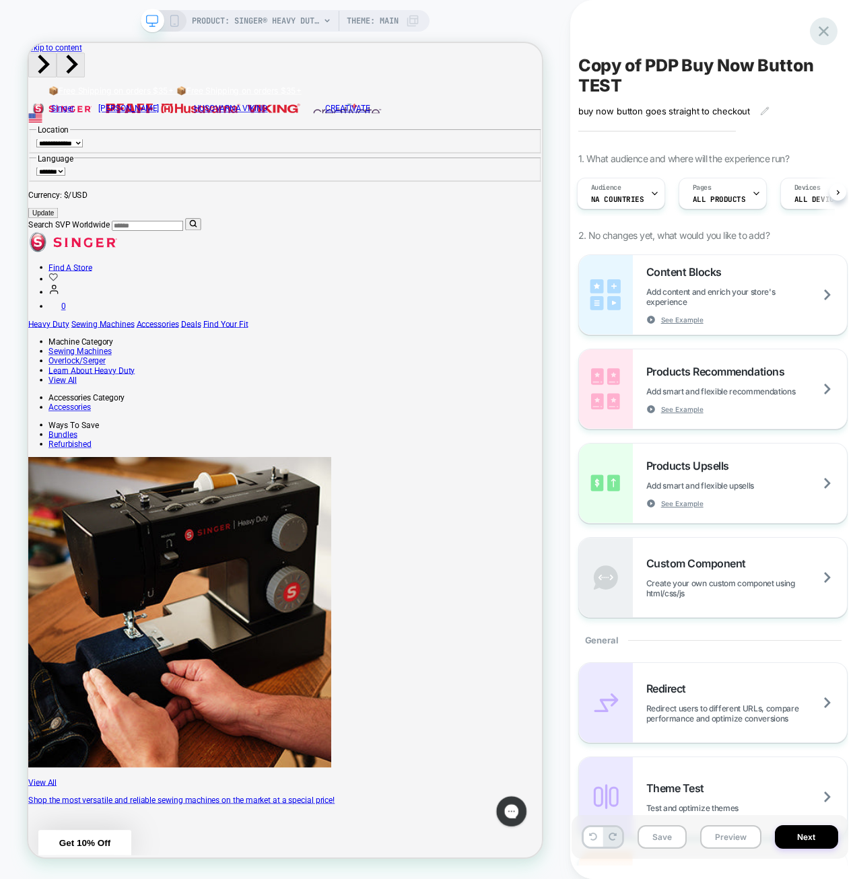
click at [818, 30] on icon at bounding box center [824, 31] width 18 height 18
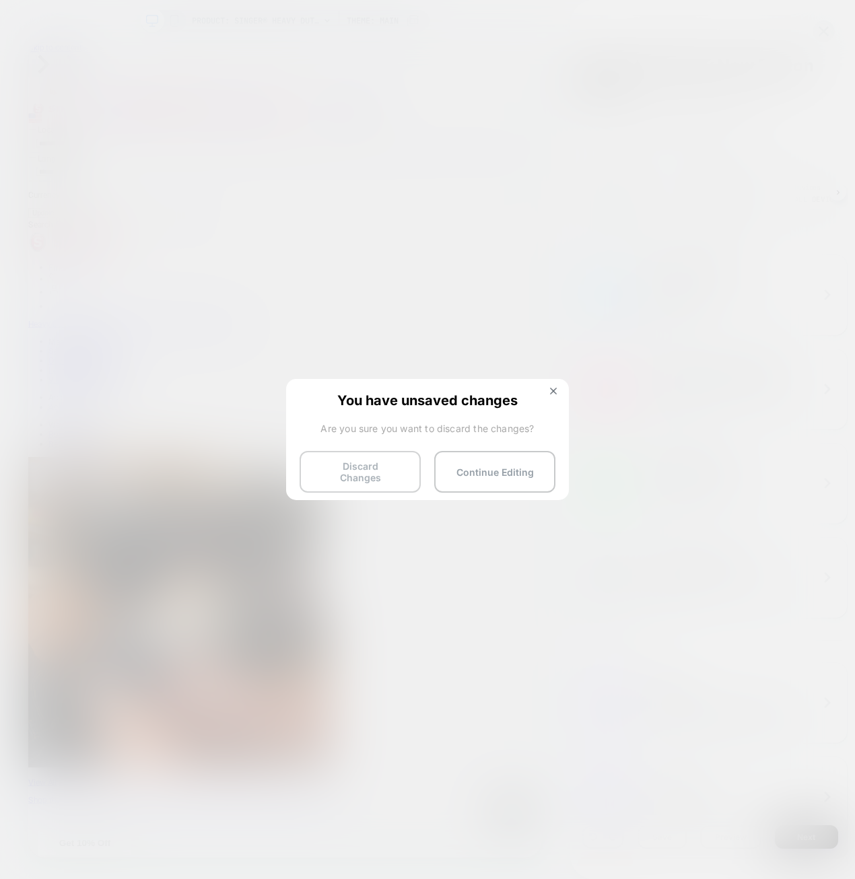
click at [342, 444] on button "Discard Changes" at bounding box center [360, 472] width 121 height 42
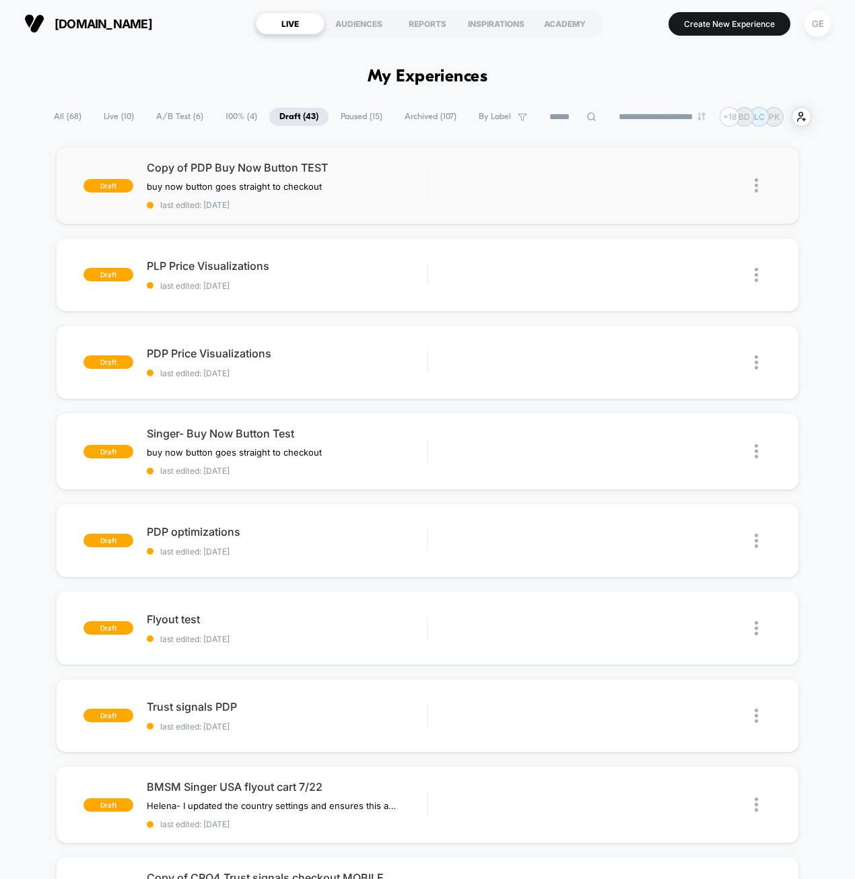
click at [757, 186] on img at bounding box center [756, 185] width 3 height 14
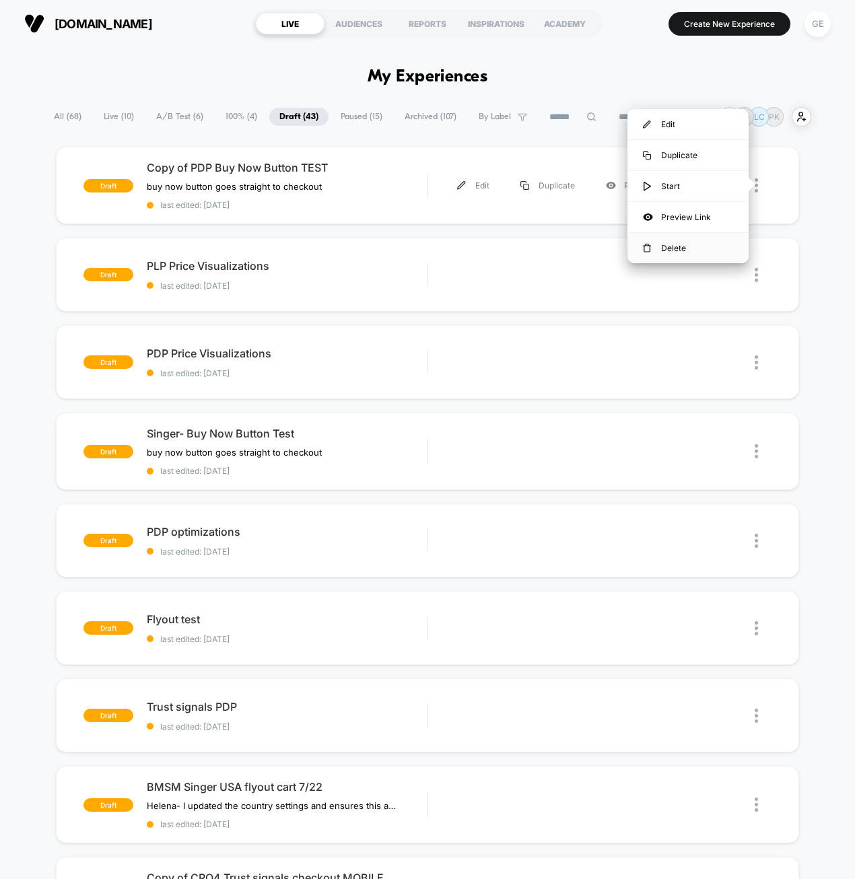
click at [705, 248] on div "Delete" at bounding box center [687, 248] width 121 height 30
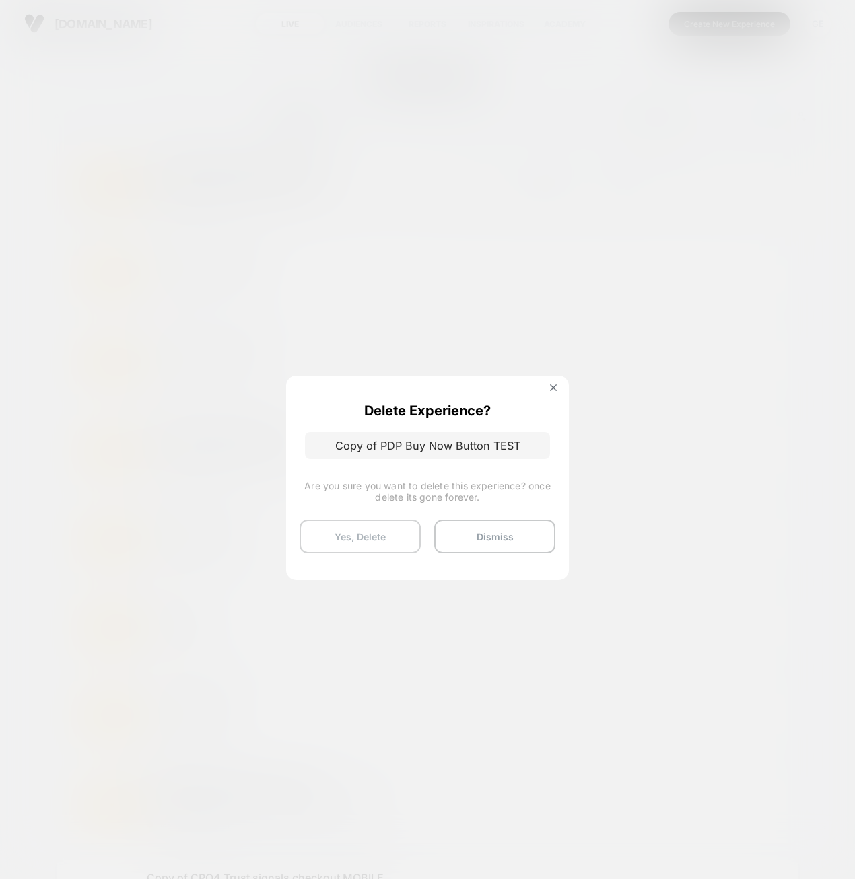
click at [399, 444] on button "Yes, Delete" at bounding box center [360, 537] width 121 height 34
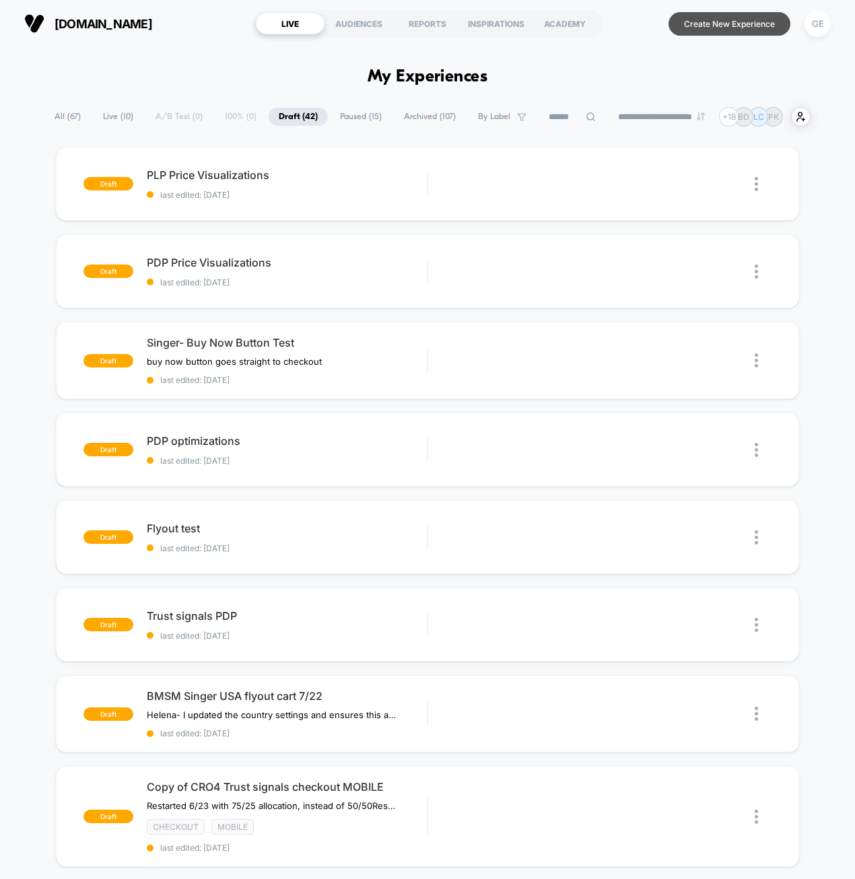
click at [724, 20] on button "Create New Experience" at bounding box center [730, 24] width 122 height 24
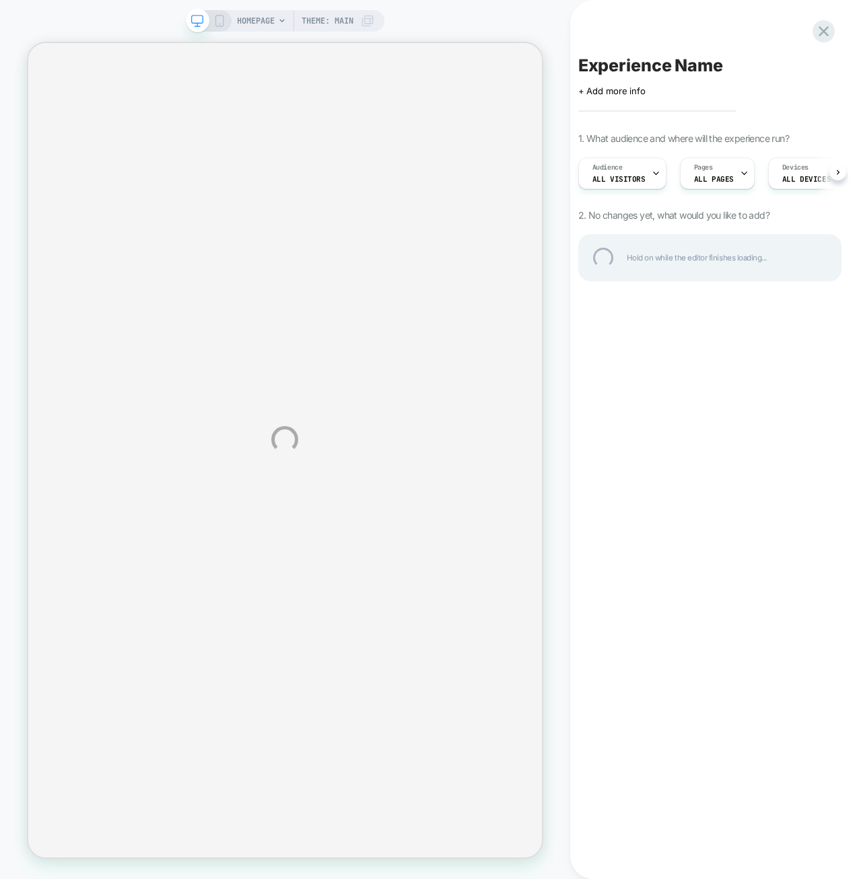
click at [691, 174] on div "HOMEPAGE Theme: MAIN Experience Name Click to edit experience details + Add mor…" at bounding box center [427, 439] width 855 height 879
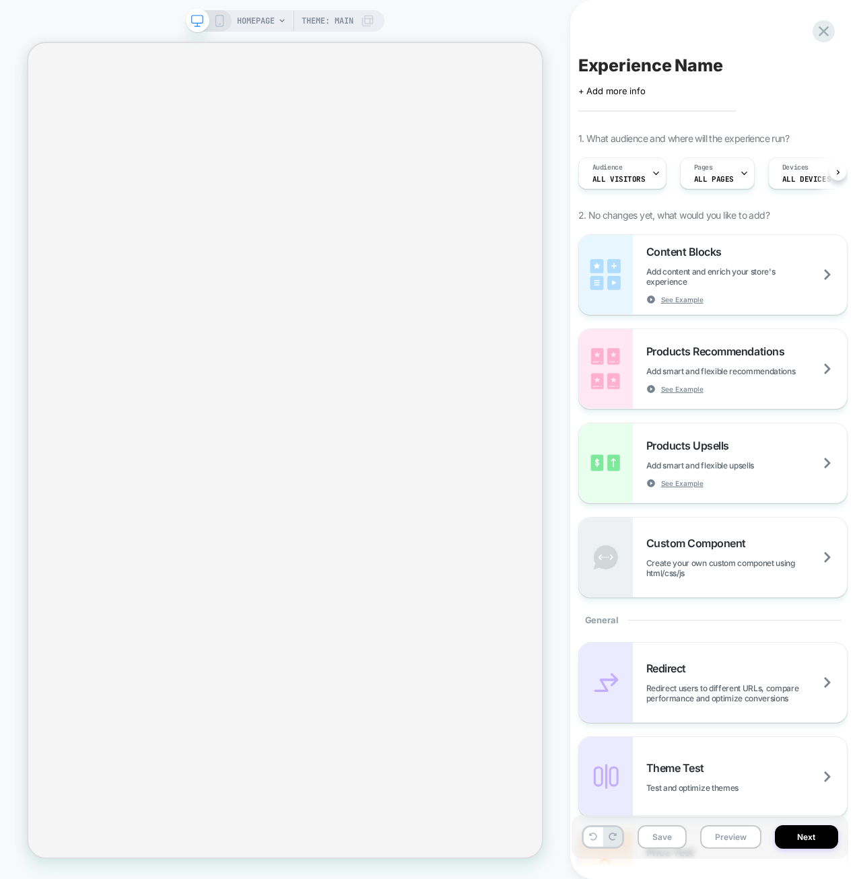
scroll to position [0, 1]
click at [695, 182] on span "ALL PAGES" at bounding box center [713, 178] width 40 height 9
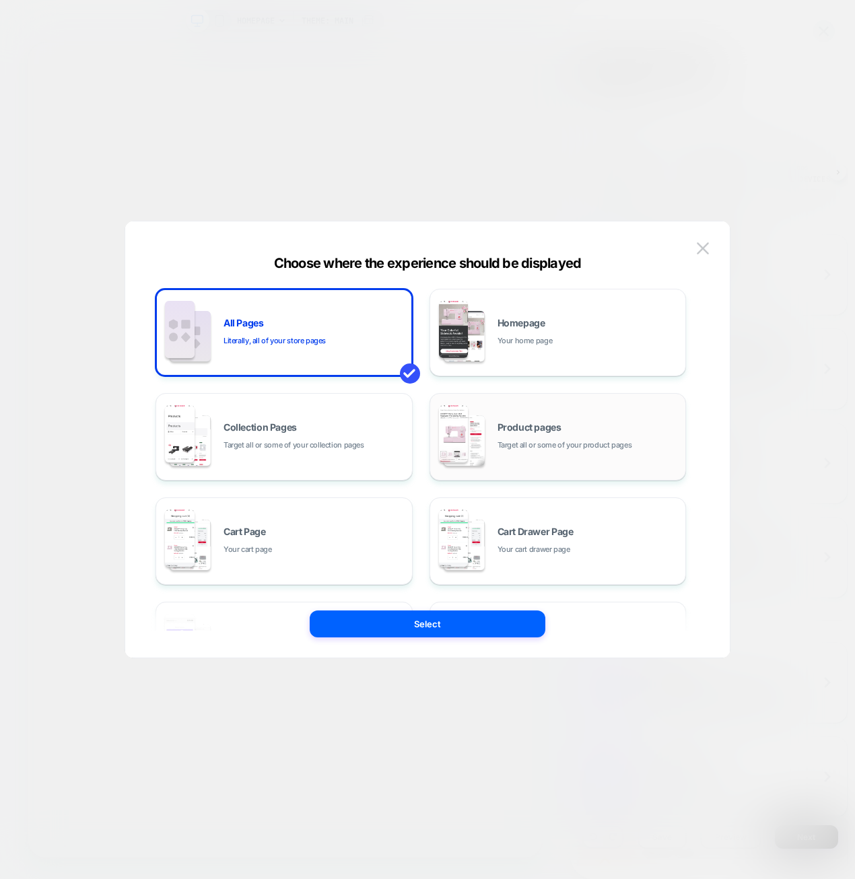
click at [496, 444] on div "Product pages Target all or some of your product pages" at bounding box center [558, 437] width 242 height 74
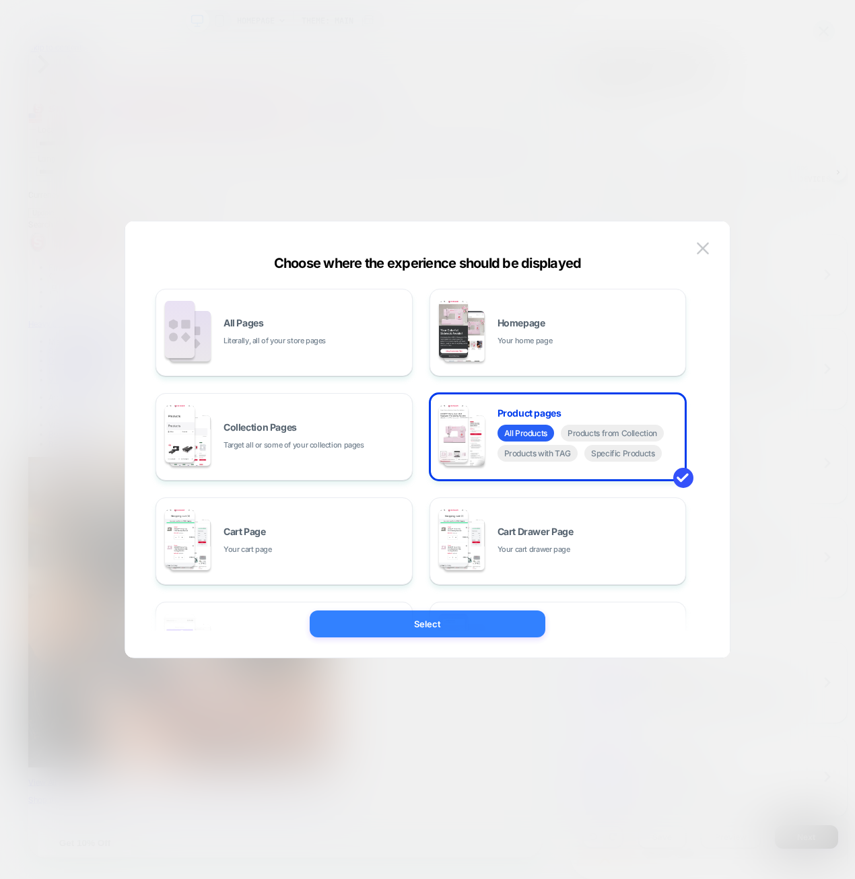
scroll to position [0, 0]
click at [423, 444] on button "Select" at bounding box center [428, 624] width 236 height 27
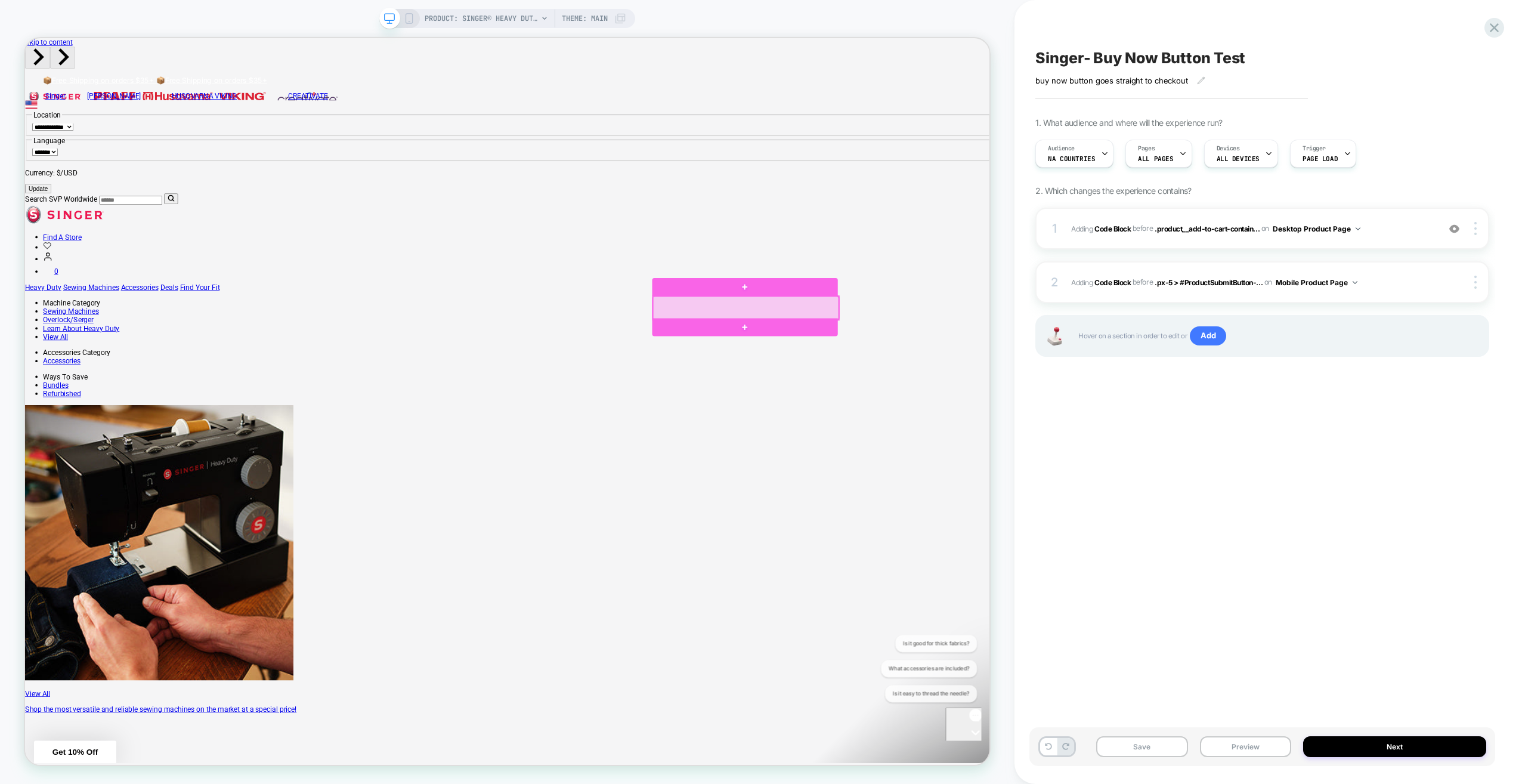
click at [1021, 396] on div at bounding box center [986, 398] width 247 height 31
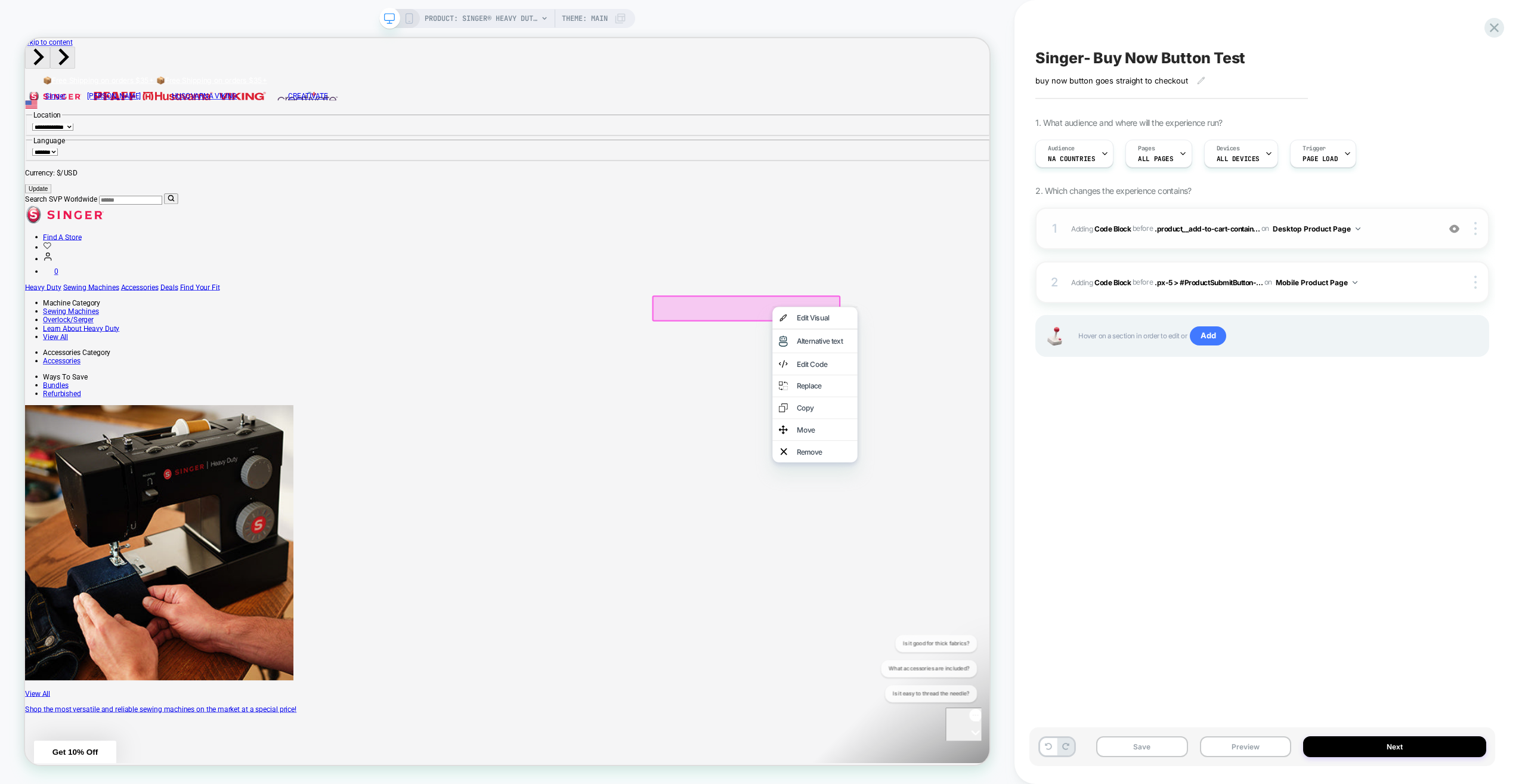
click at [1208, 244] on div "1 Adding Code Block BEFORE .product__add-to-cart-contain... .product__add-to-ca…" at bounding box center [1262, 228] width 454 height 42
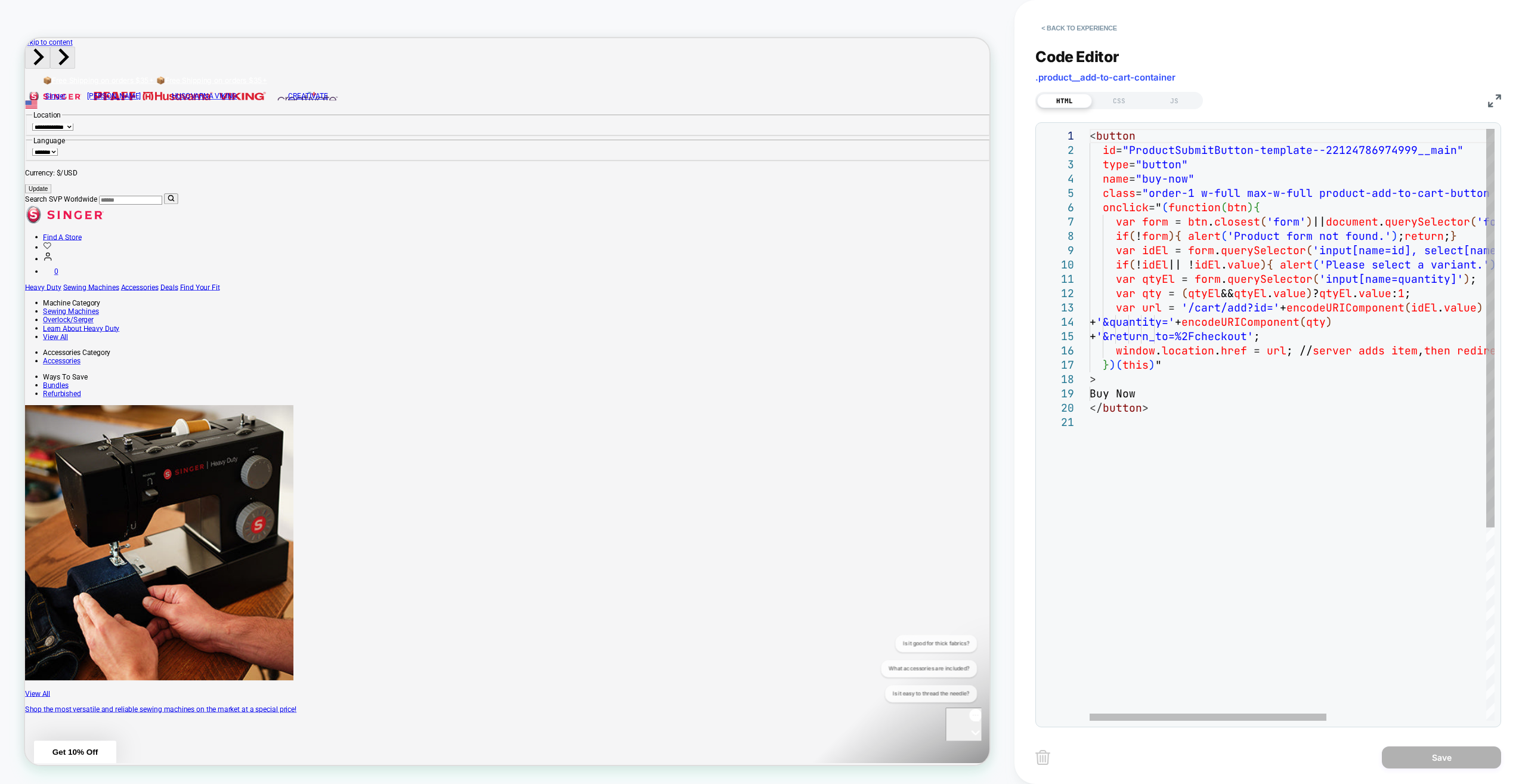
scroll to position [0, 373]
click at [1223, 402] on div "< button id = "ProductSubmitButton-template--22124786974999__mai n" type = "but…" at bounding box center [1429, 567] width 679 height 878
type textarea "**********"
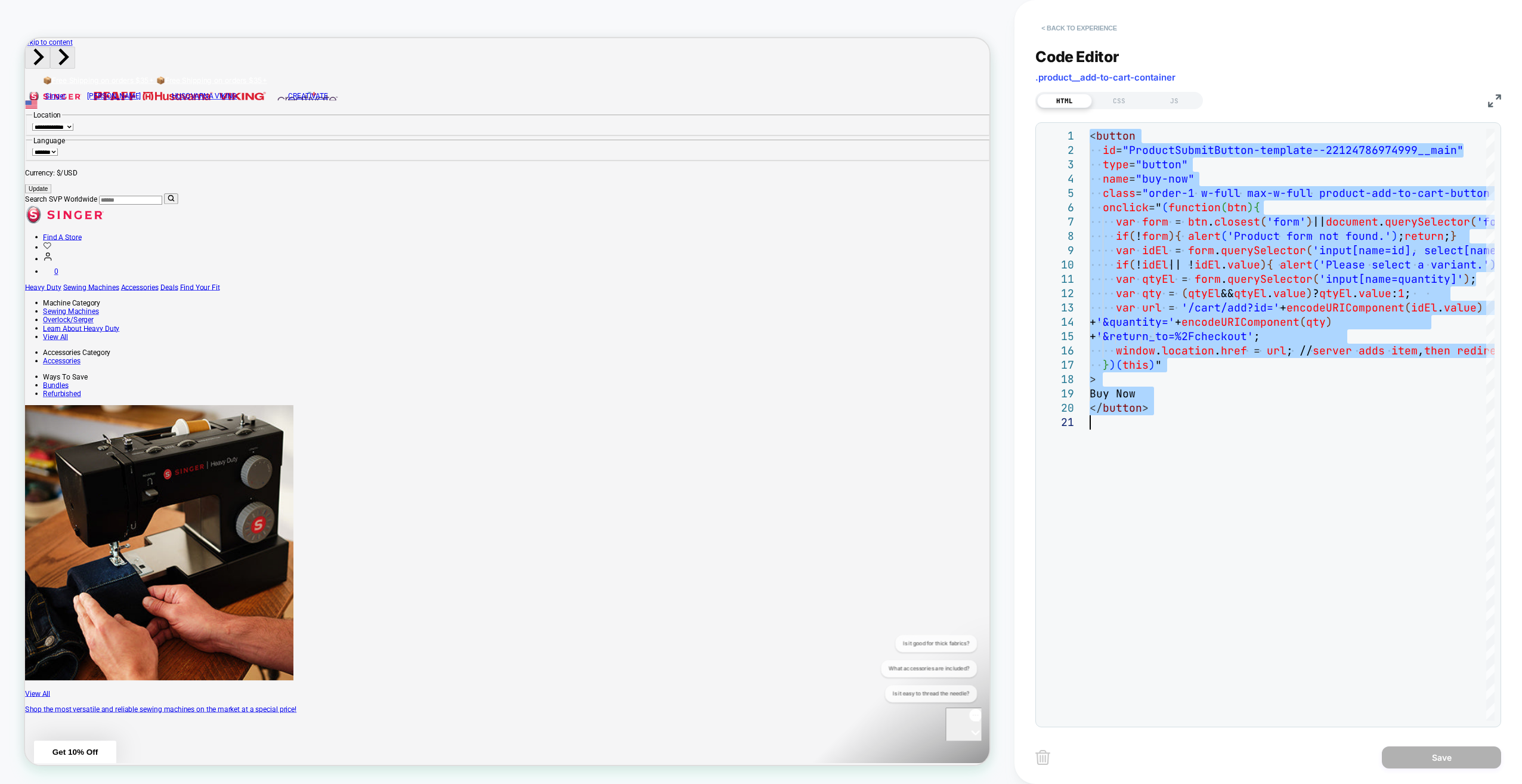
click at [1083, 25] on button "< Back to experience" at bounding box center [1079, 28] width 87 height 19
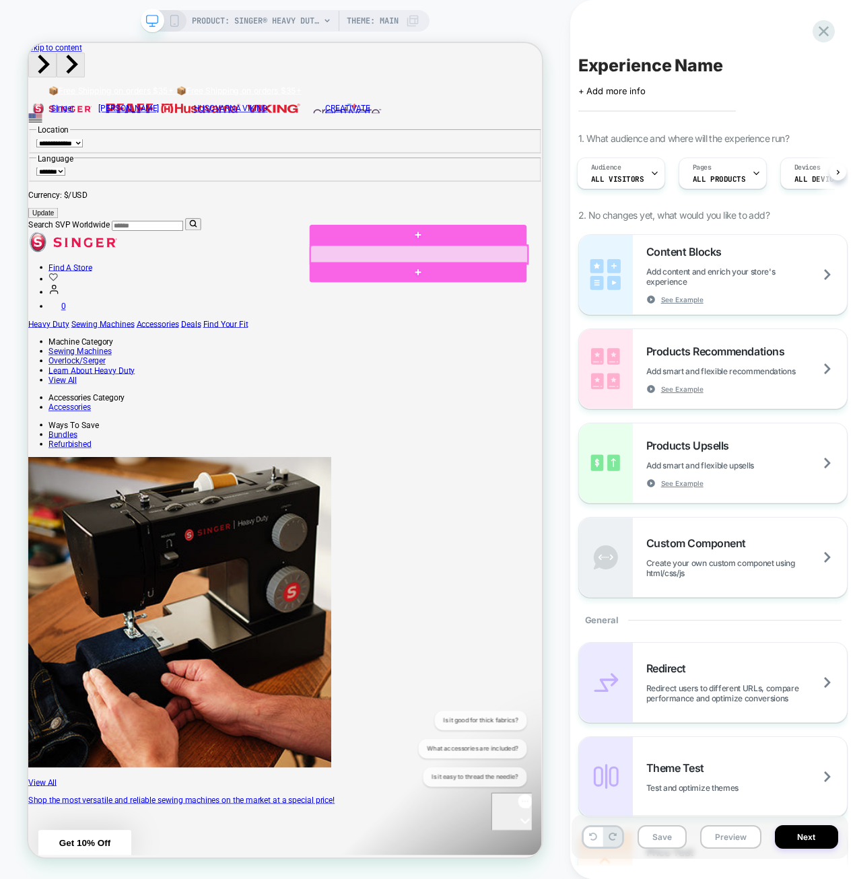
click at [489, 321] on div at bounding box center [550, 325] width 290 height 24
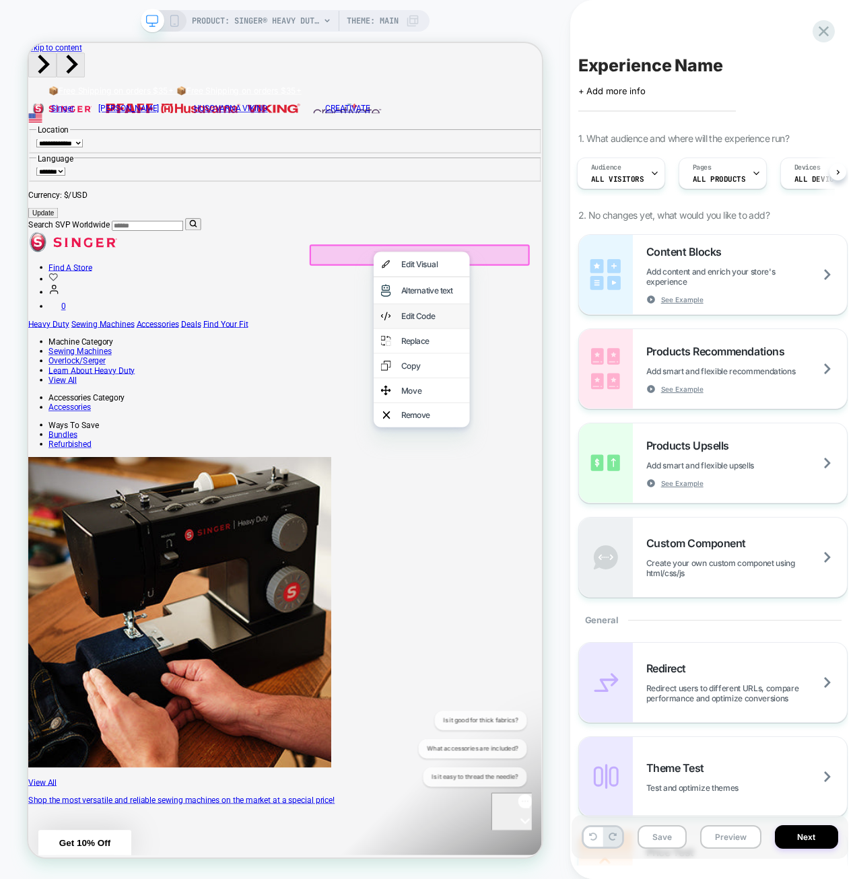
click at [531, 397] on div "Edit Code" at bounding box center [553, 407] width 128 height 32
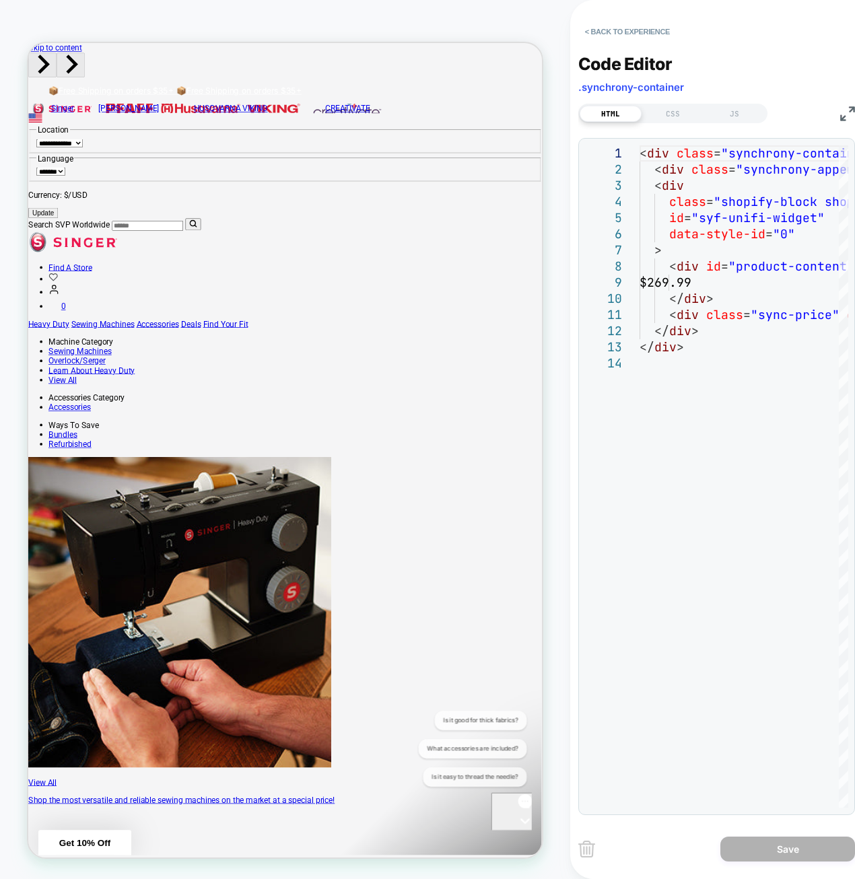
click at [613, 36] on button "< Back to experience" at bounding box center [627, 32] width 98 height 22
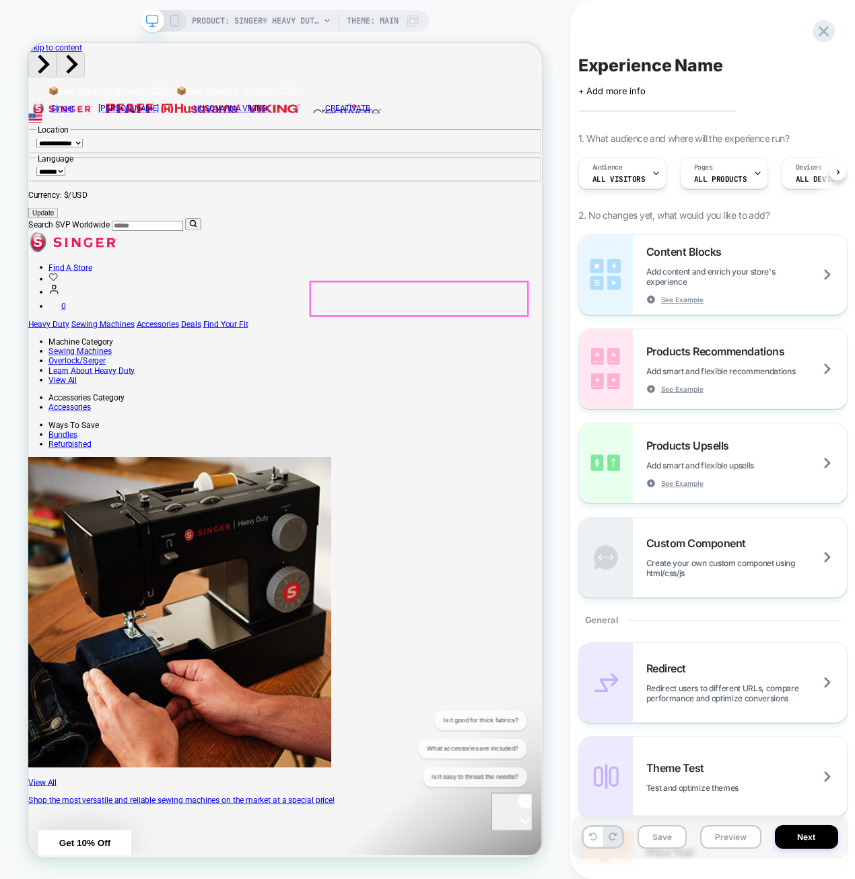
scroll to position [0, 1]
click at [658, 832] on button "Save" at bounding box center [662, 837] width 49 height 24
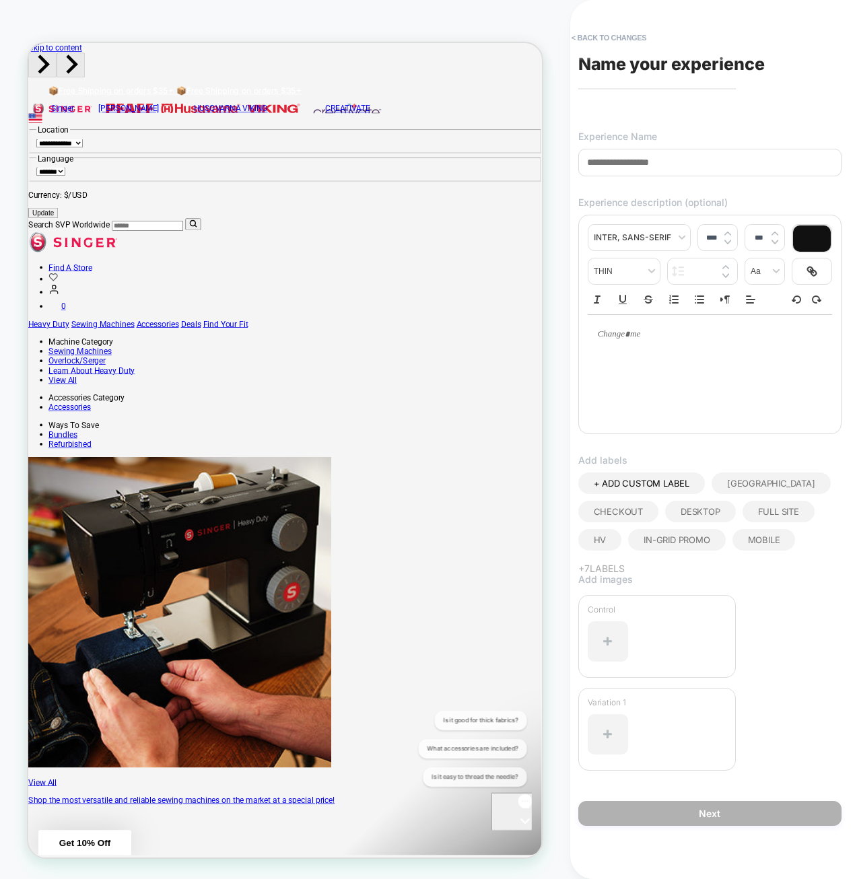
click at [700, 162] on input at bounding box center [709, 163] width 263 height 28
type input "**********"
click at [680, 809] on button "Next" at bounding box center [709, 813] width 263 height 25
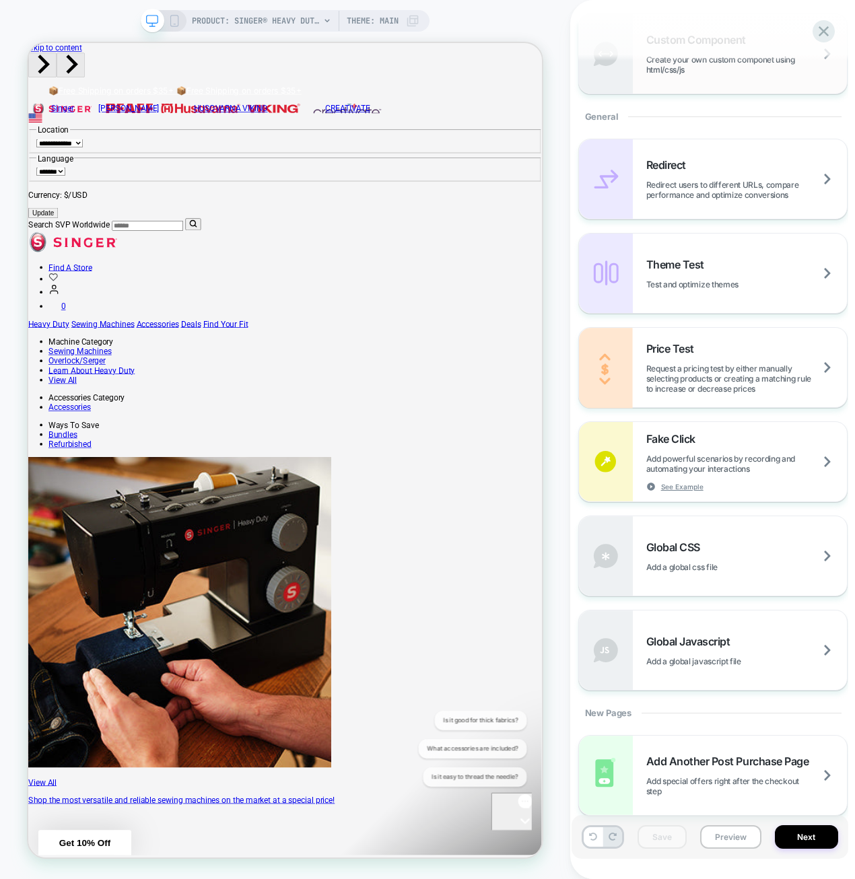
scroll to position [526, 0]
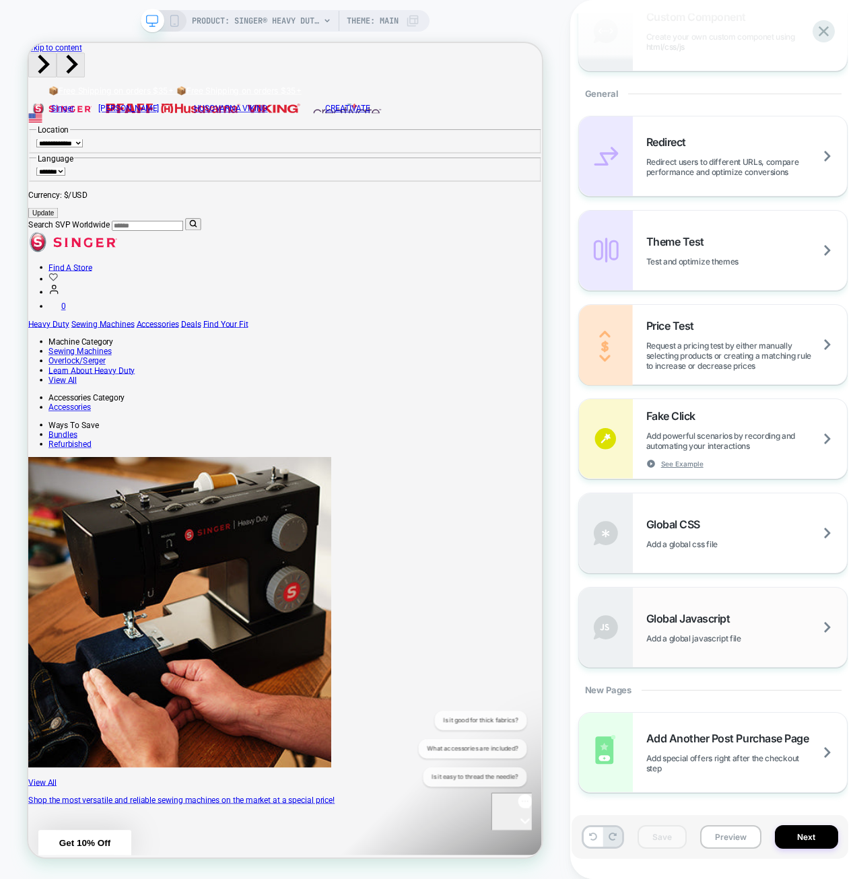
click at [765, 636] on span "Add a global javascript file" at bounding box center [710, 639] width 129 height 10
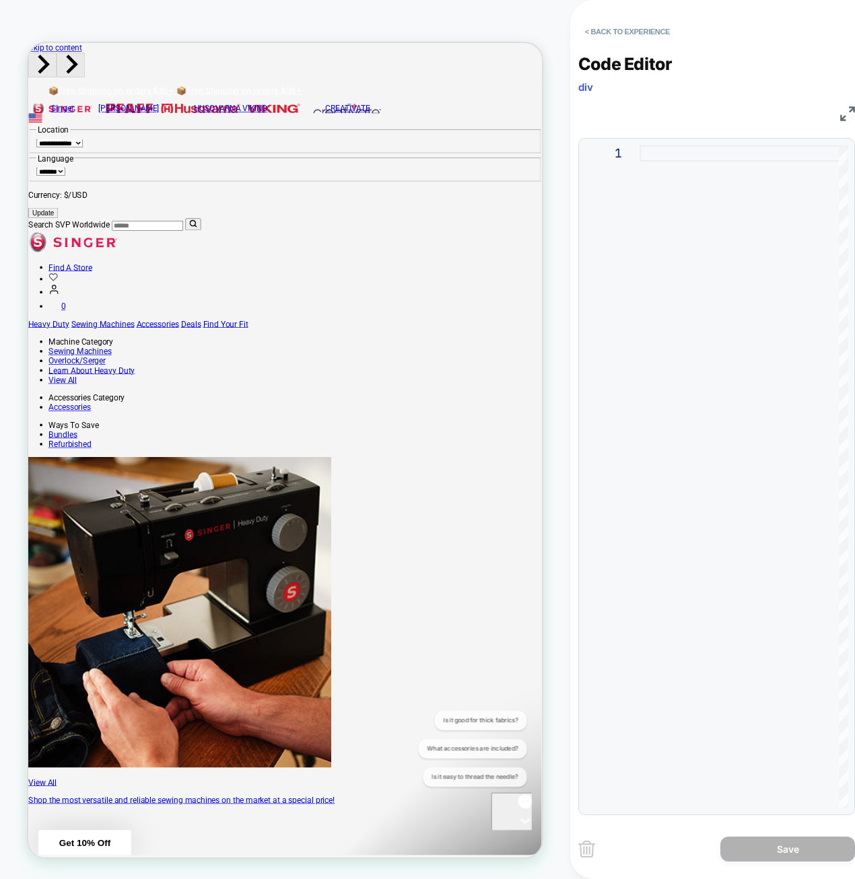
click at [714, 156] on div at bounding box center [744, 476] width 209 height 662
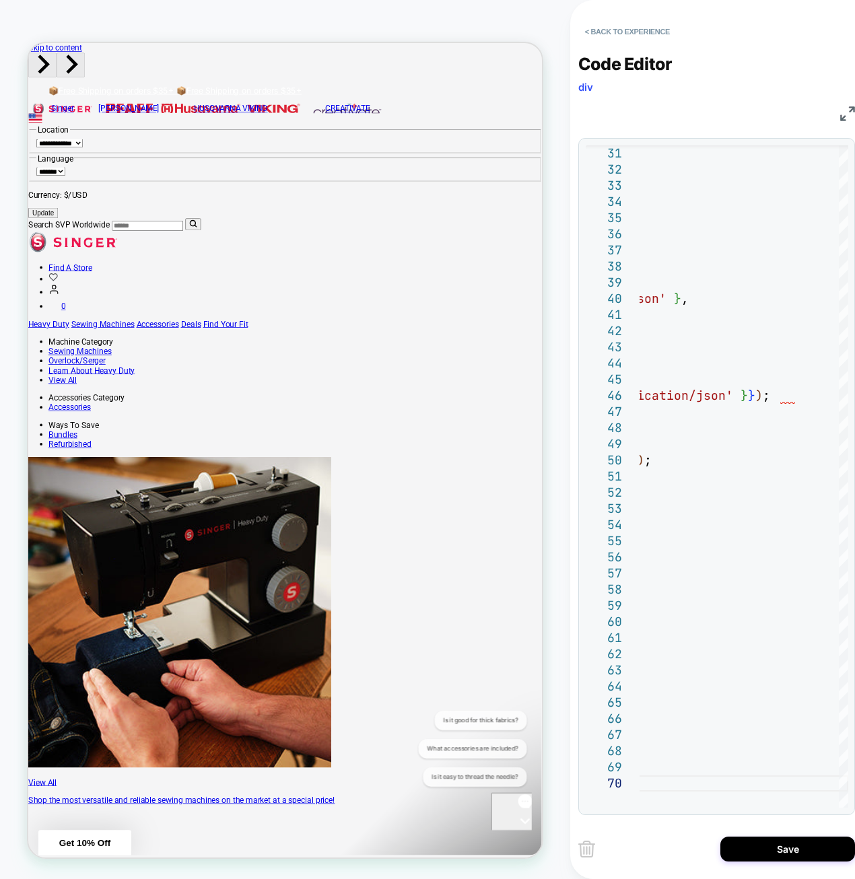
click at [842, 117] on img at bounding box center [847, 113] width 15 height 15
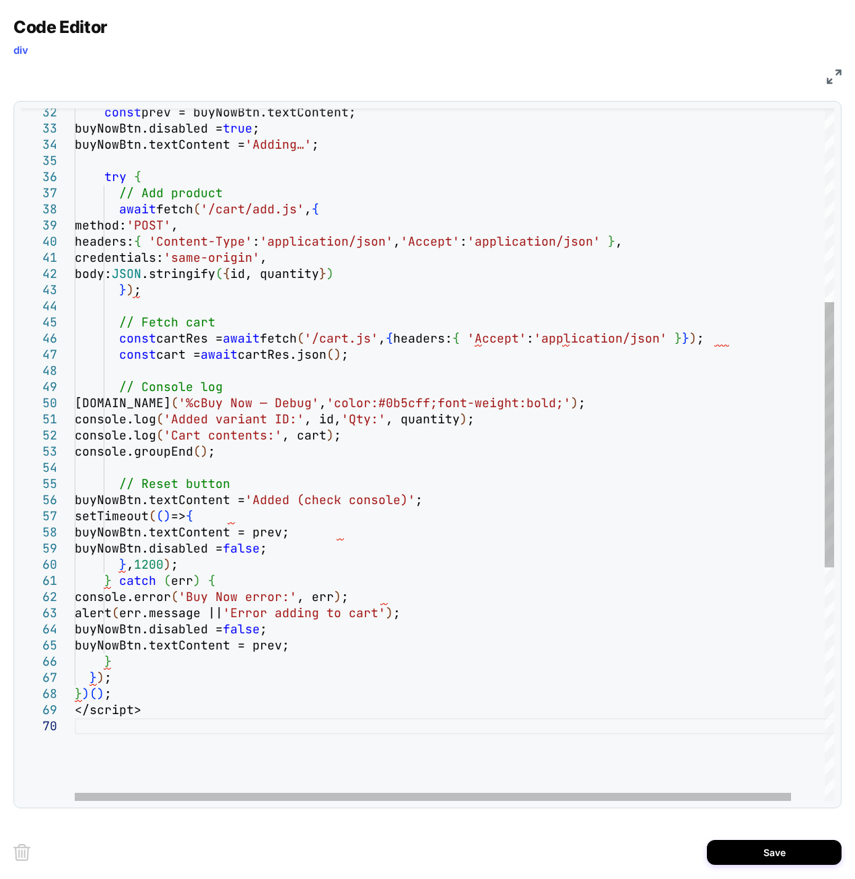
drag, startPoint x: 137, startPoint y: 689, endPoint x: 96, endPoint y: 700, distance: 42.9
click at [137, 689] on div "body: JSON .stringify ( { id, quantity } ) } ) ; headers: { 'Content-Type' : 'a…" at bounding box center [472, 507] width 794 height 1808
drag, startPoint x: 96, startPoint y: 700, endPoint x: 102, endPoint y: 693, distance: 9.5
click at [102, 693] on div "body: JSON .stringify ( { id, quantity } ) } ) ; headers: { 'Content-Type' : 'a…" at bounding box center [472, 507] width 794 height 1808
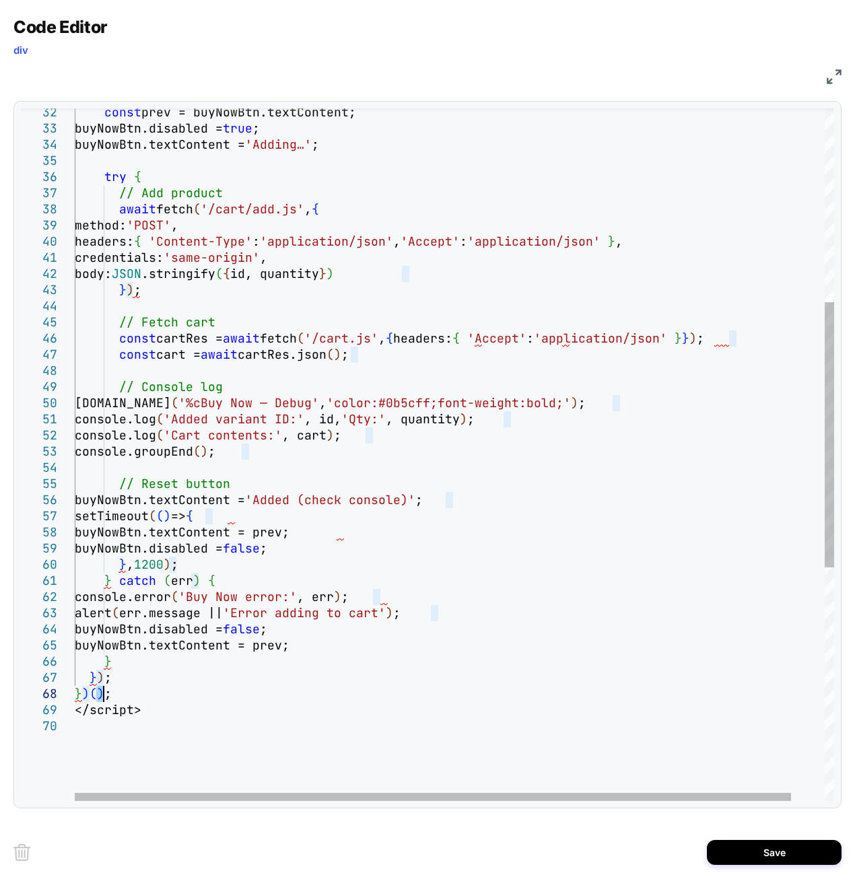
click at [115, 693] on div "body: JSON .stringify ( { id, quantity } ) } ) ; headers: { 'Content-Type' : 'a…" at bounding box center [472, 507] width 794 height 1808
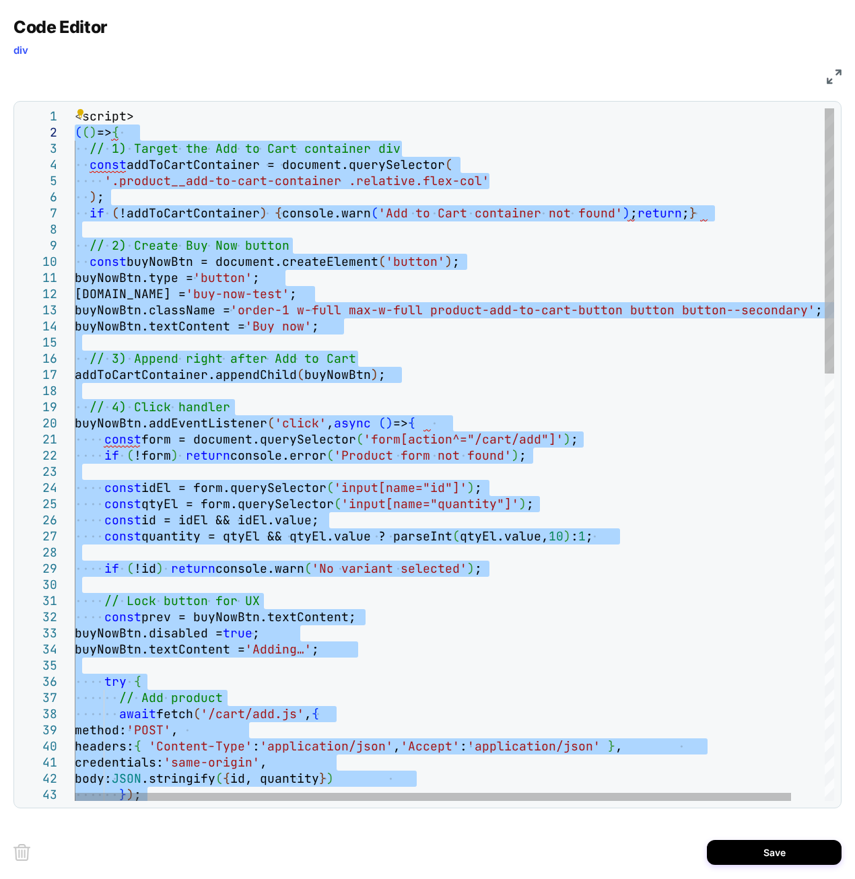
drag, startPoint x: 115, startPoint y: 693, endPoint x: 65, endPoint y: 135, distance: 560.4
type textarea "* ***** ***** *********"
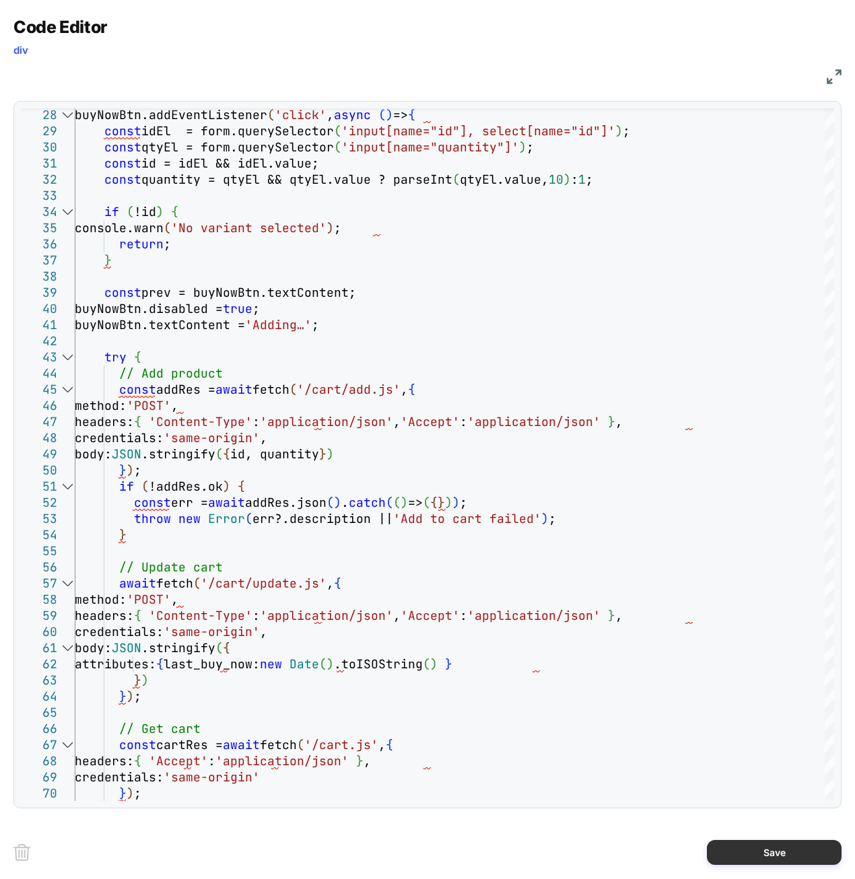
click at [755, 850] on button "Save" at bounding box center [774, 852] width 135 height 25
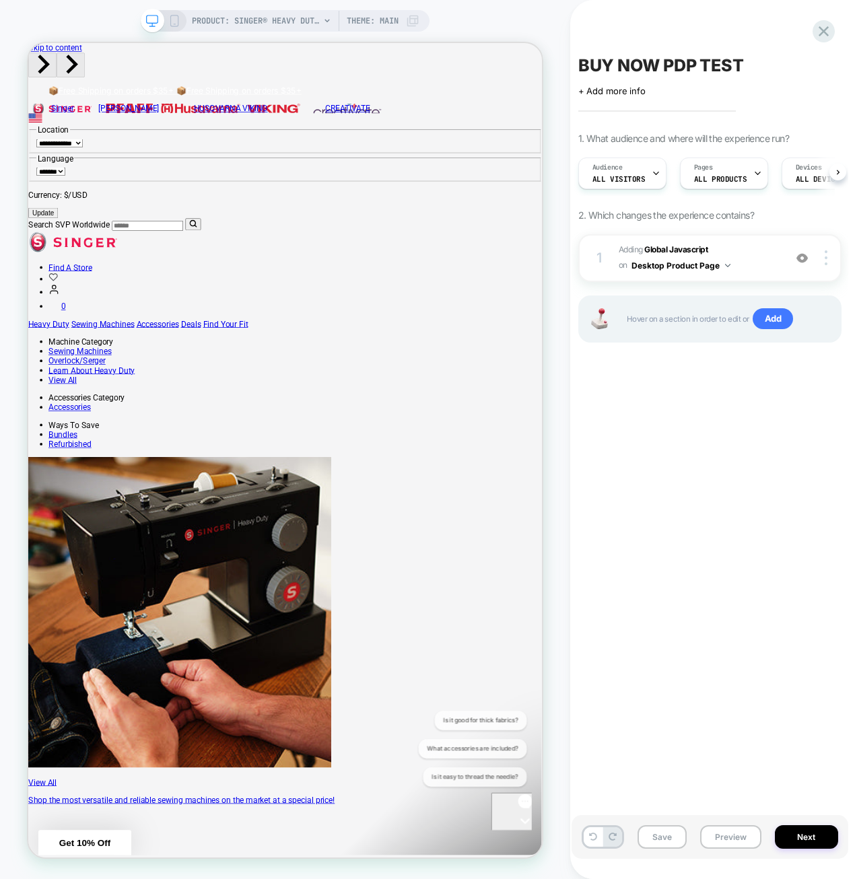
scroll to position [0, 1]
click at [659, 835] on button "Save" at bounding box center [662, 837] width 49 height 24
click at [794, 837] on button "Next" at bounding box center [806, 837] width 63 height 24
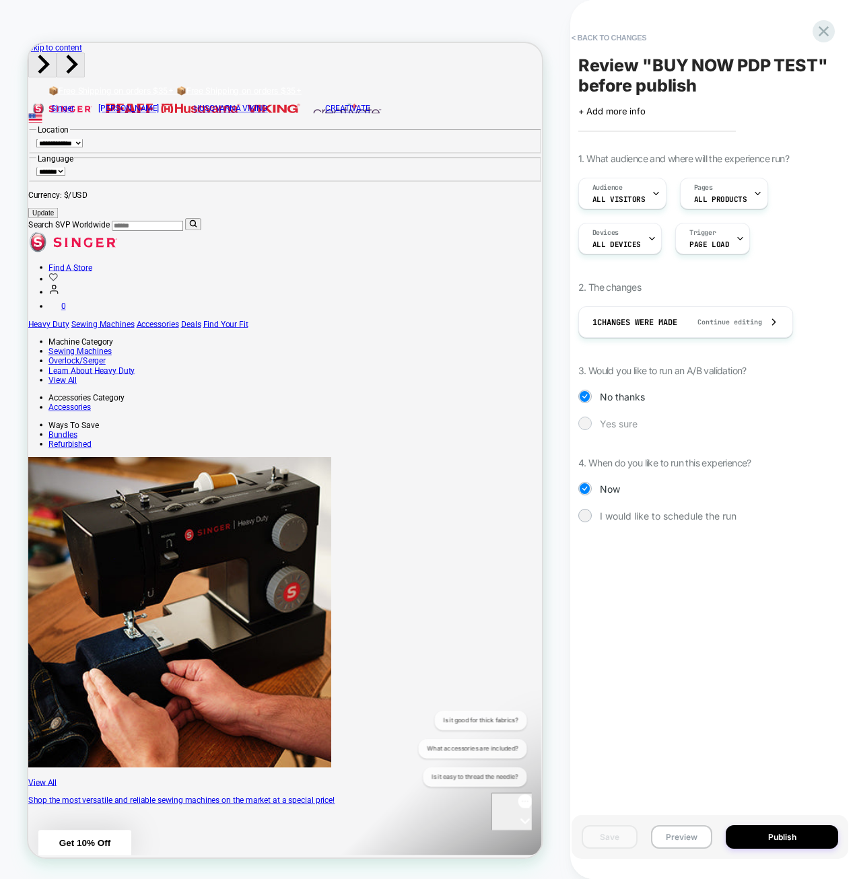
click at [607, 421] on span "Yes sure" at bounding box center [619, 423] width 38 height 11
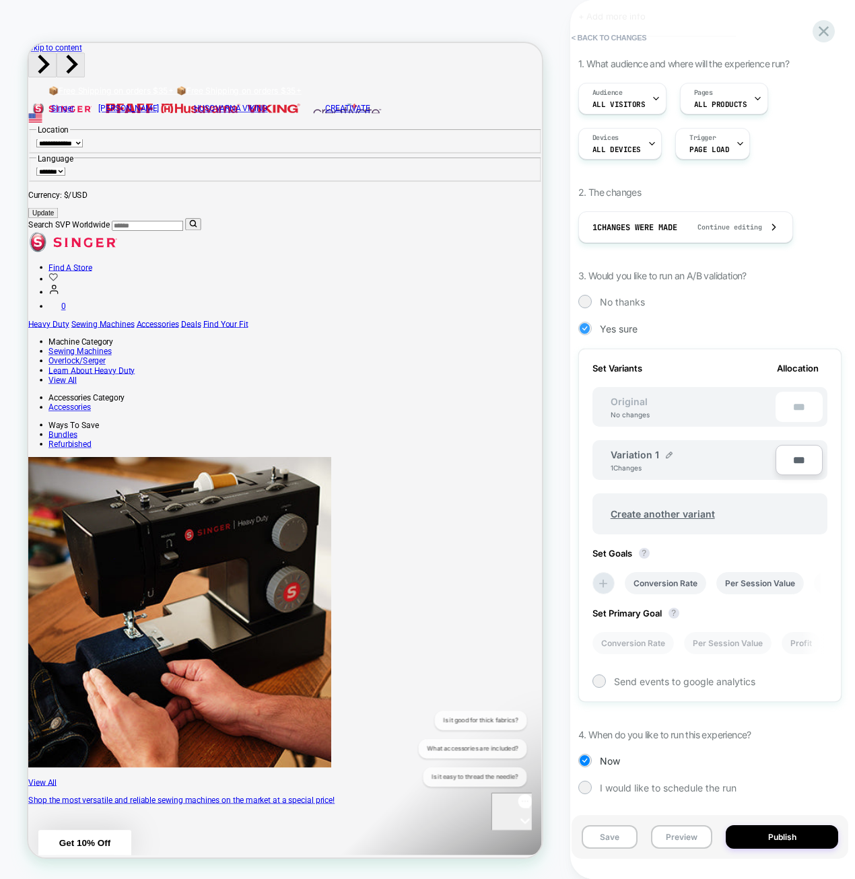
scroll to position [0, 1]
click at [666, 452] on img at bounding box center [669, 455] width 7 height 7
click at [667, 464] on input "**********" at bounding box center [660, 461] width 98 height 26
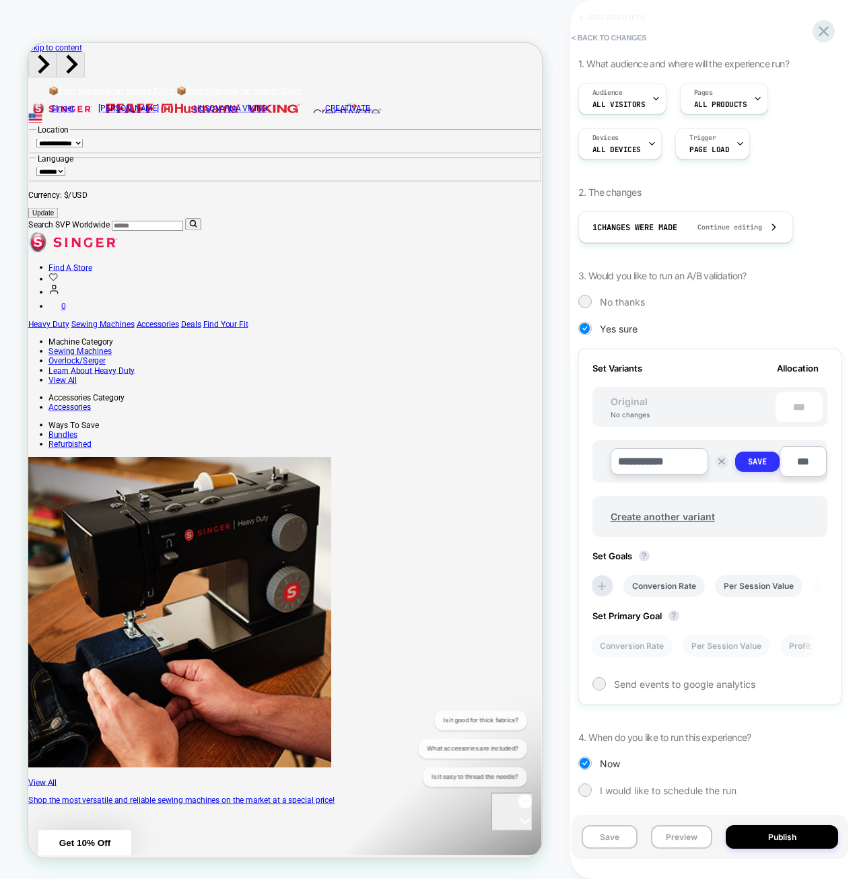
type input "**********"
click at [764, 461] on strong "Save" at bounding box center [757, 461] width 19 height 11
click at [623, 840] on button "Save" at bounding box center [610, 837] width 56 height 24
click at [720, 224] on span "Continue editing" at bounding box center [723, 227] width 78 height 9
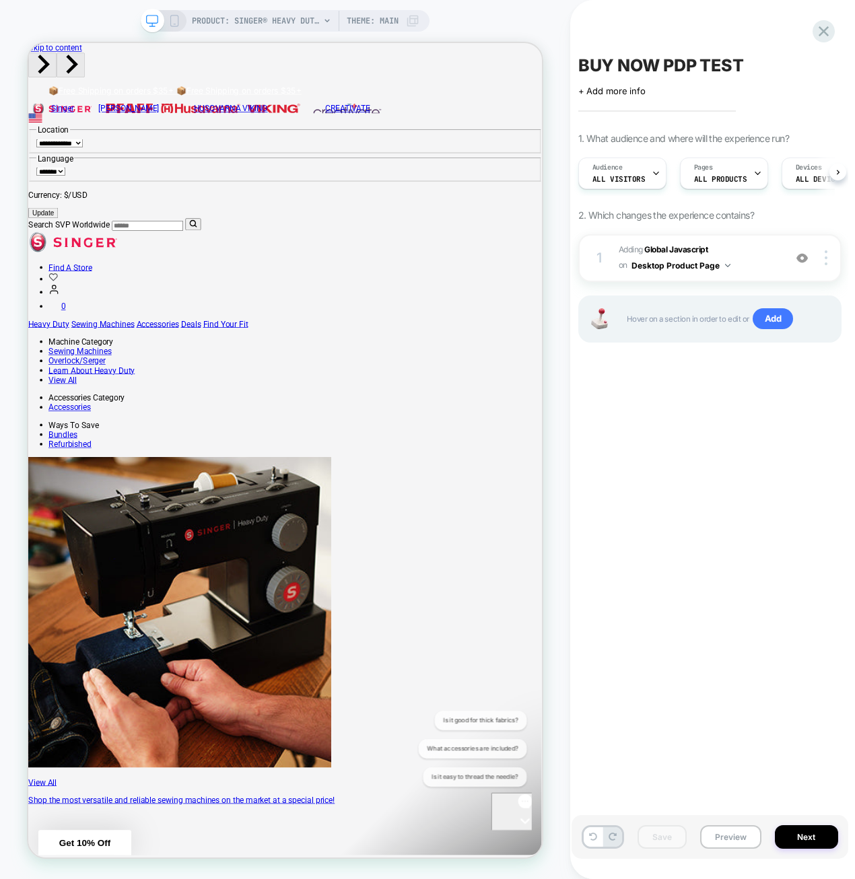
scroll to position [0, 1]
click at [830, 266] on div "1 Adding Global Javascript on Desktop Product Page Add Before Add After Copy to…" at bounding box center [709, 258] width 263 height 48
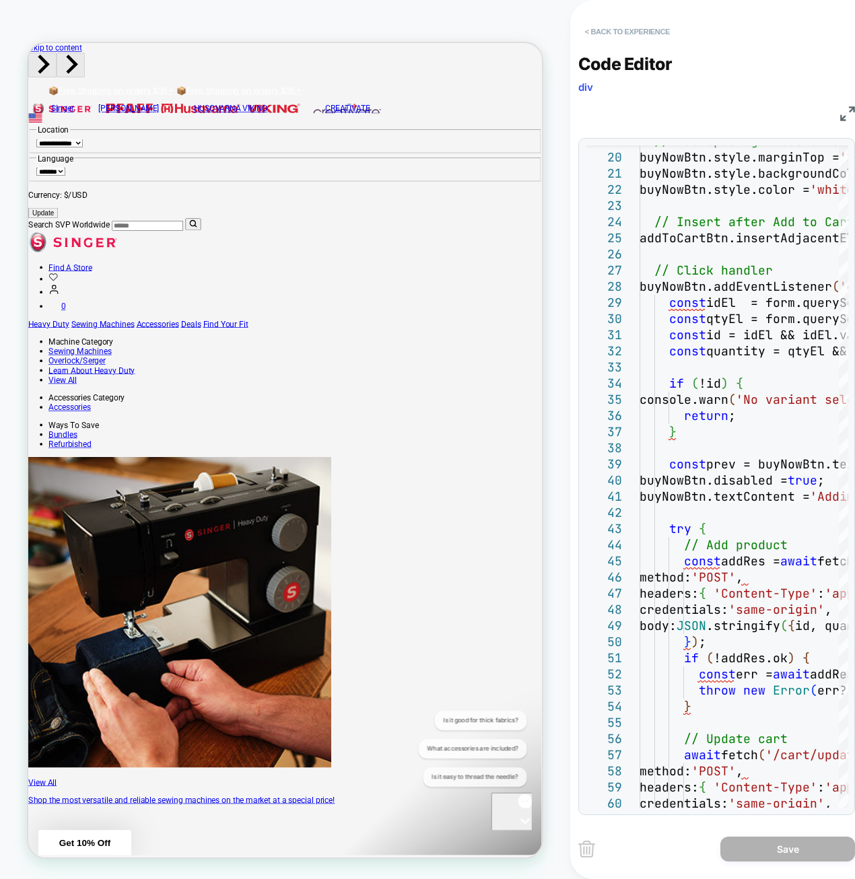
click at [623, 25] on button "< Back to experience" at bounding box center [627, 32] width 98 height 22
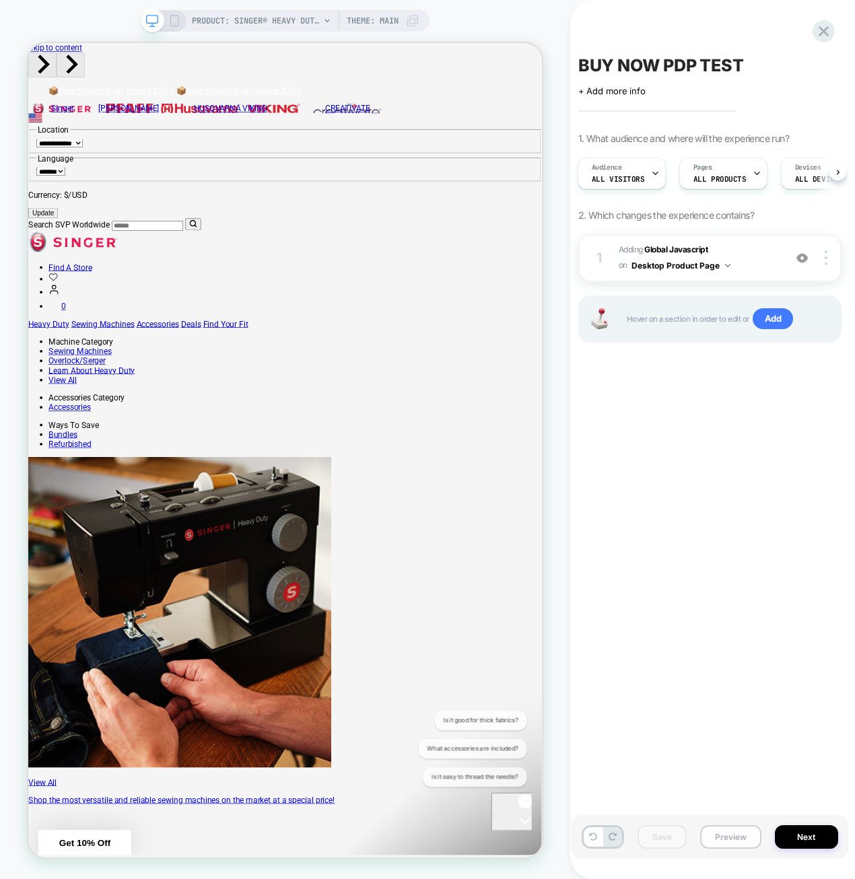
click at [727, 831] on button "Preview" at bounding box center [730, 837] width 61 height 24
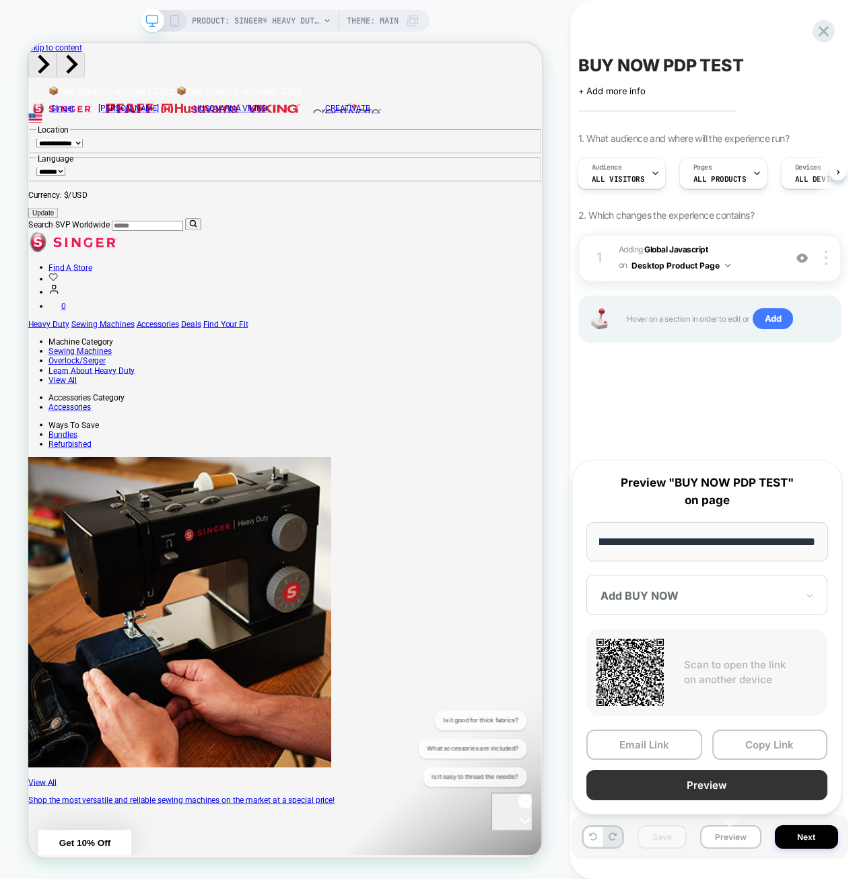
scroll to position [0, 0]
click at [732, 783] on button "Preview" at bounding box center [706, 785] width 241 height 30
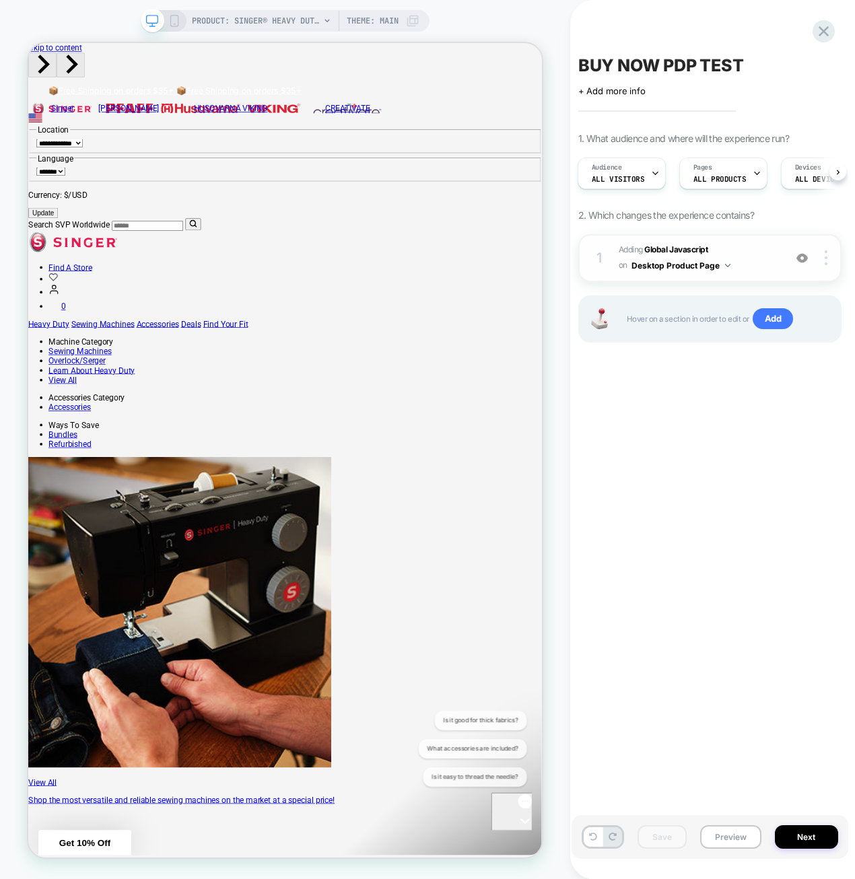
click at [756, 257] on span "Adding Global Javascript on Desktop Product Page" at bounding box center [698, 258] width 159 height 32
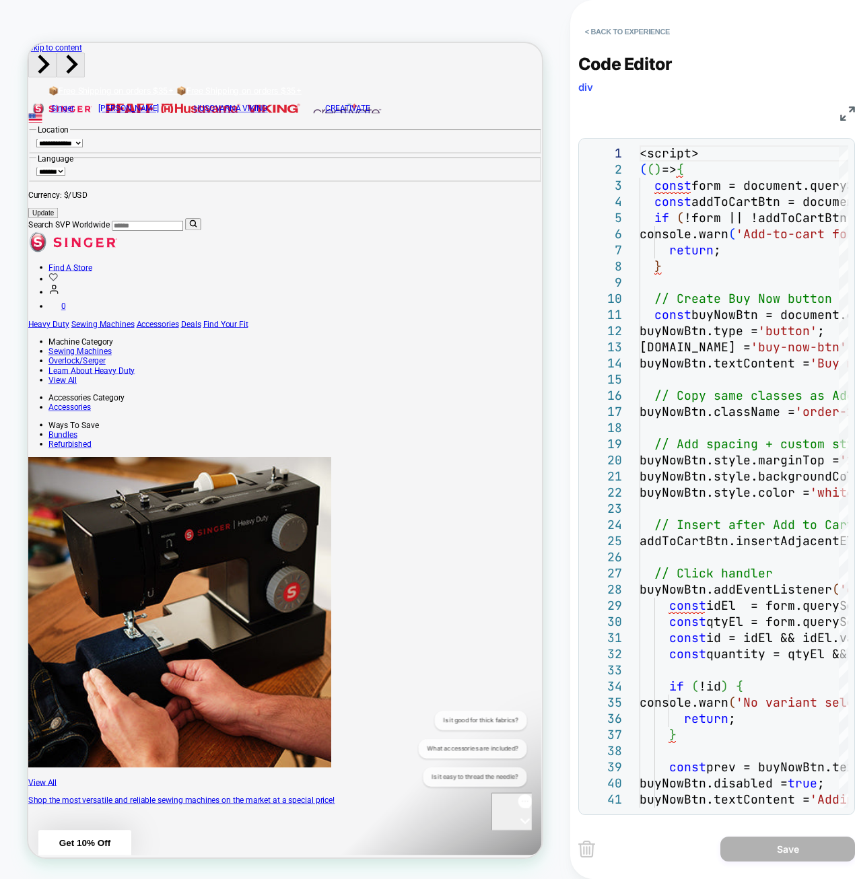
click at [745, 107] on div "JS" at bounding box center [716, 111] width 277 height 23
drag, startPoint x: 709, startPoint y: 160, endPoint x: 605, endPoint y: 132, distance: 107.9
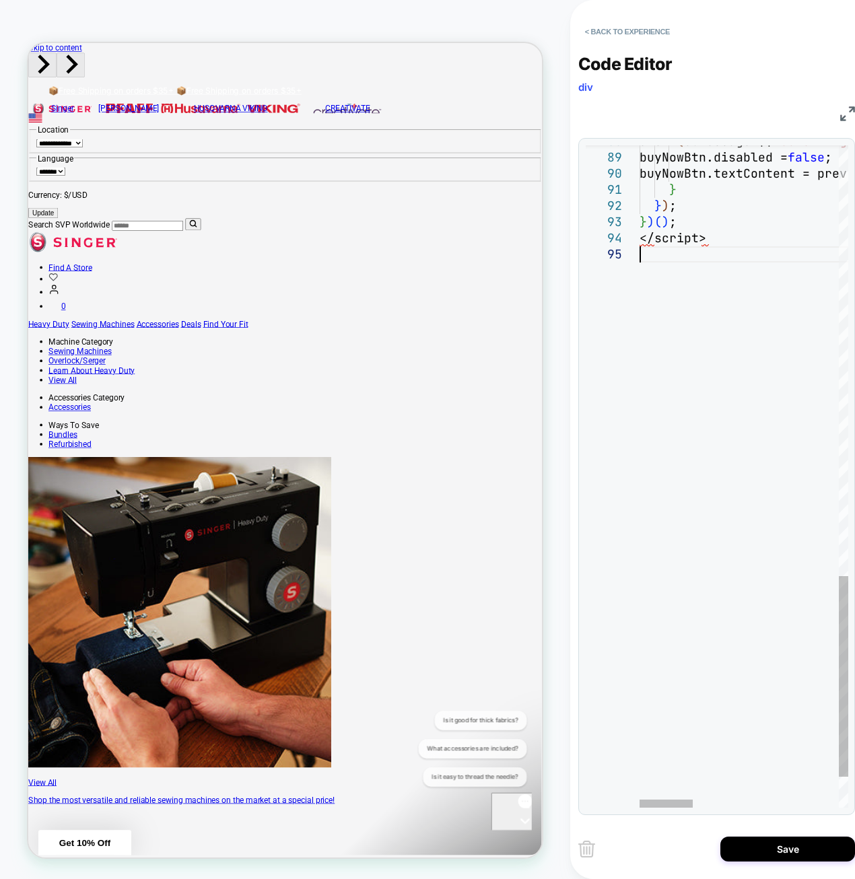
drag, startPoint x: 751, startPoint y: 339, endPoint x: 662, endPoint y: 310, distance: 93.7
drag, startPoint x: 673, startPoint y: 239, endPoint x: 628, endPoint y: 238, distance: 45.1
type textarea "* ***** *****"
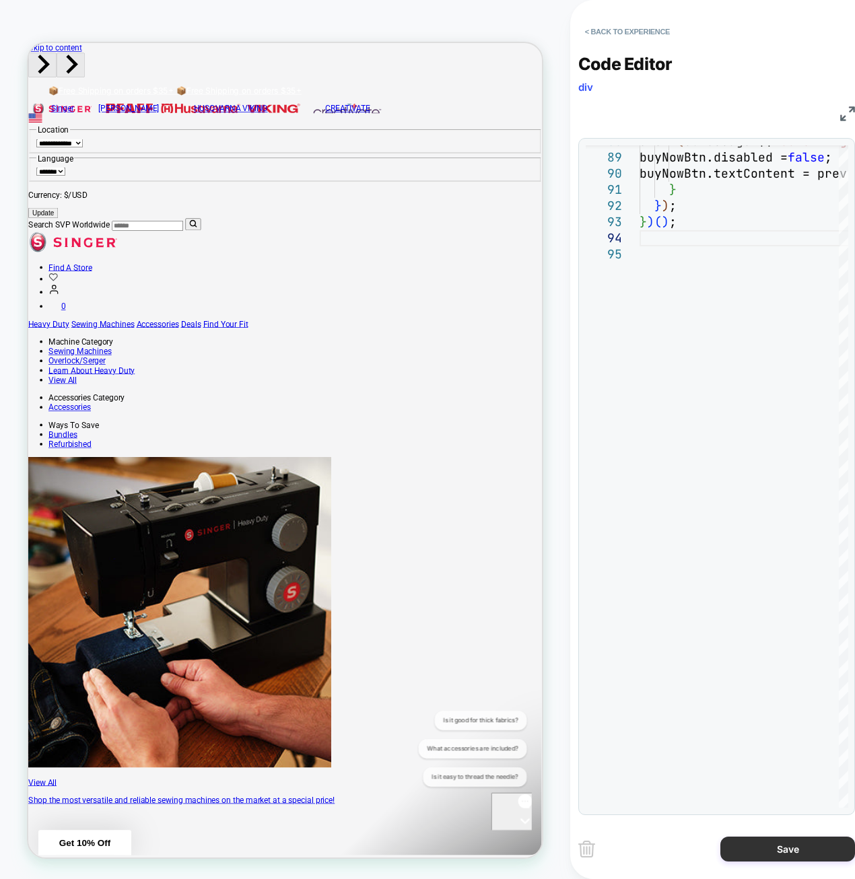
click at [747, 850] on button "Save" at bounding box center [787, 849] width 135 height 25
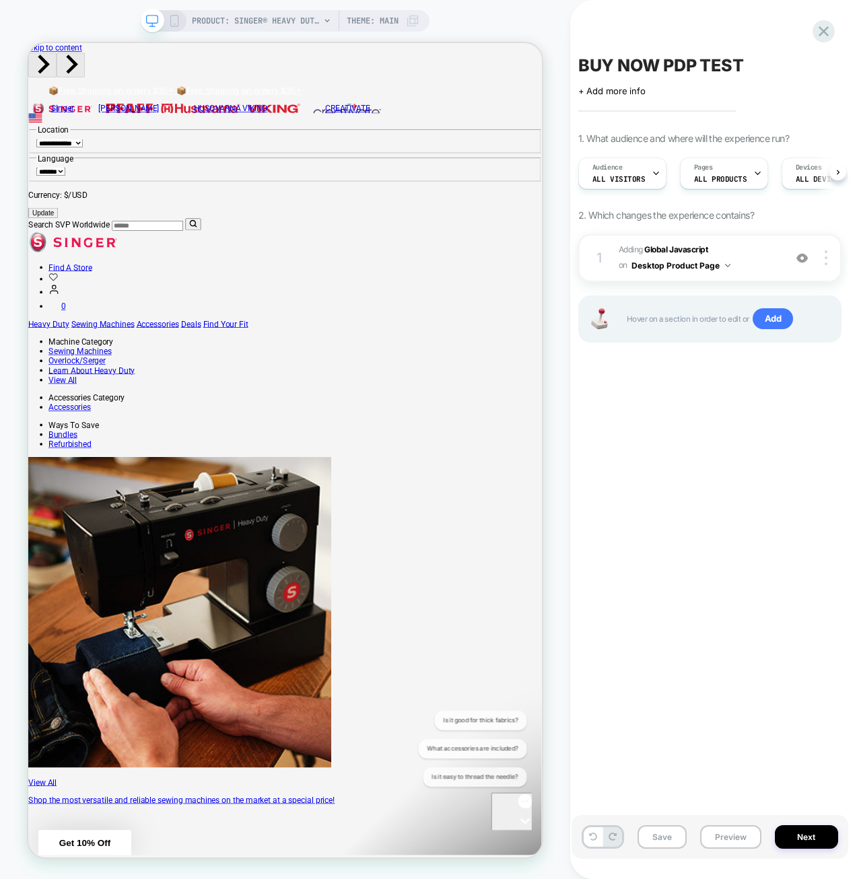
scroll to position [0, 1]
click at [676, 840] on button "Save" at bounding box center [662, 837] width 49 height 24
click at [723, 836] on button "Preview" at bounding box center [730, 837] width 61 height 24
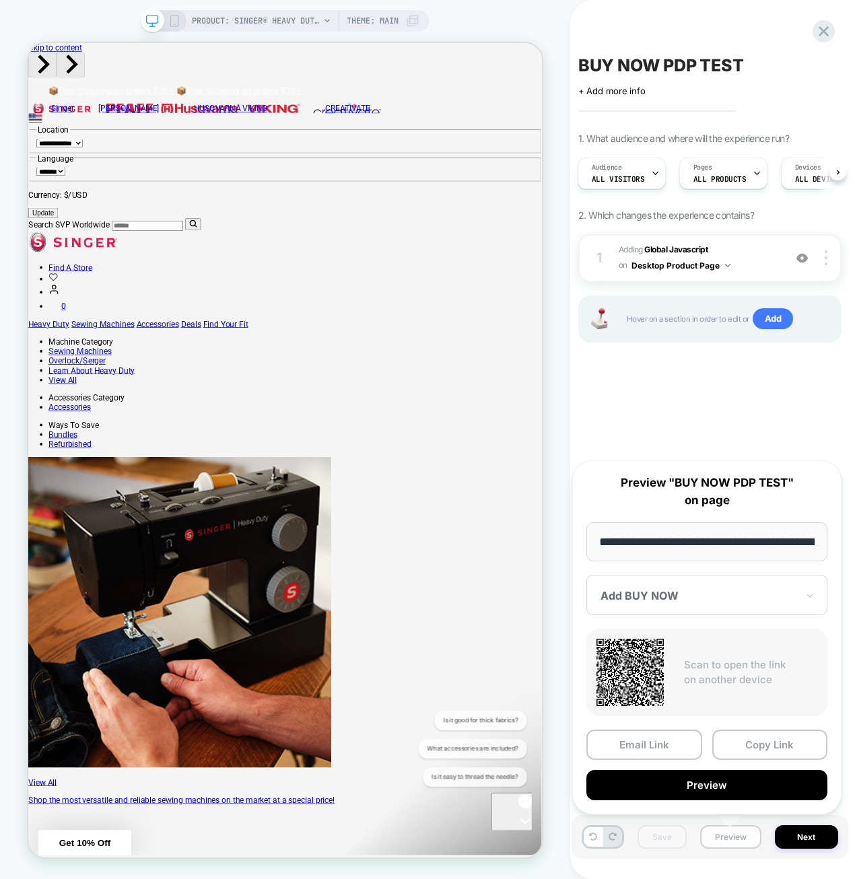
scroll to position [0, 375]
click at [712, 788] on button "Preview" at bounding box center [706, 785] width 241 height 30
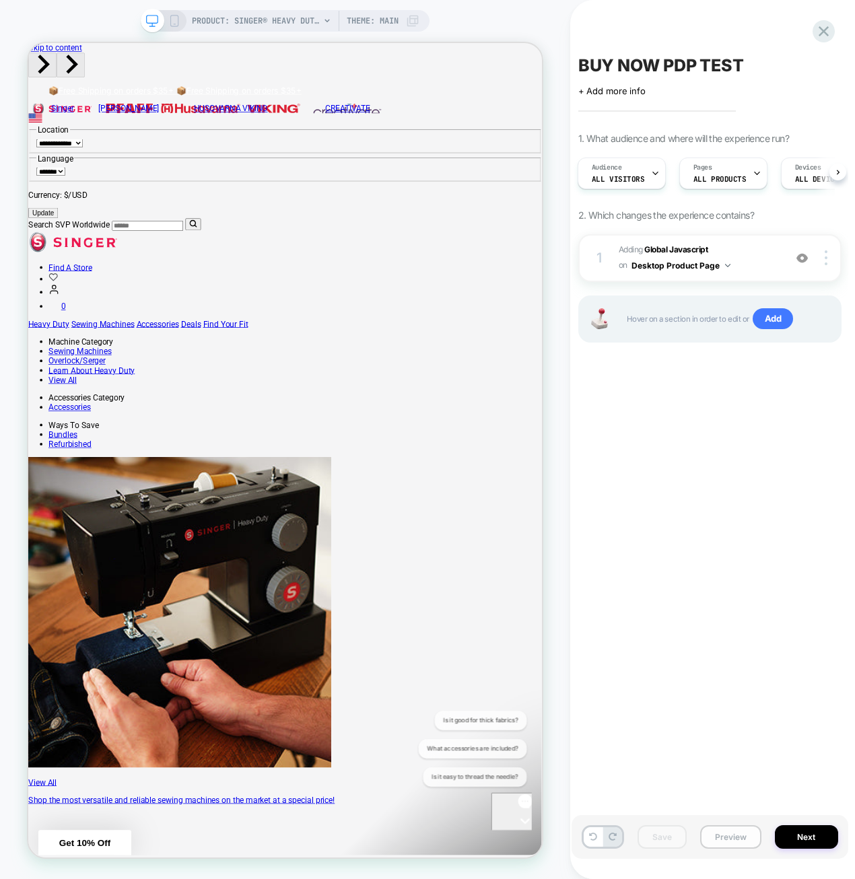
click at [719, 840] on button "Preview" at bounding box center [730, 837] width 61 height 24
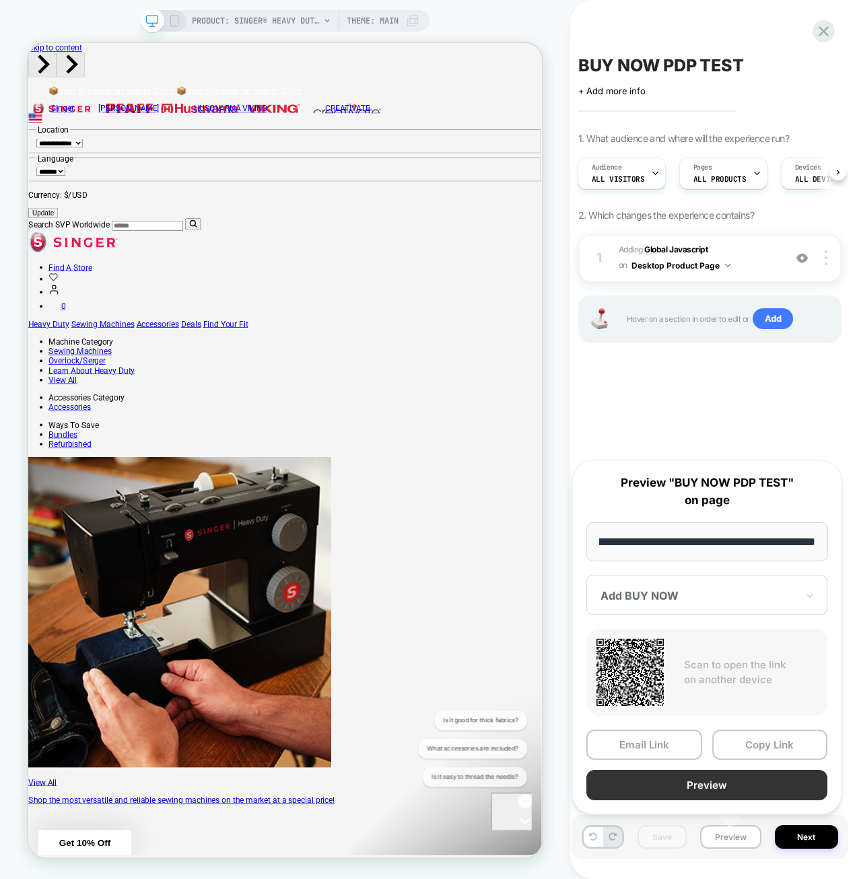
click at [728, 781] on button "Preview" at bounding box center [706, 785] width 241 height 30
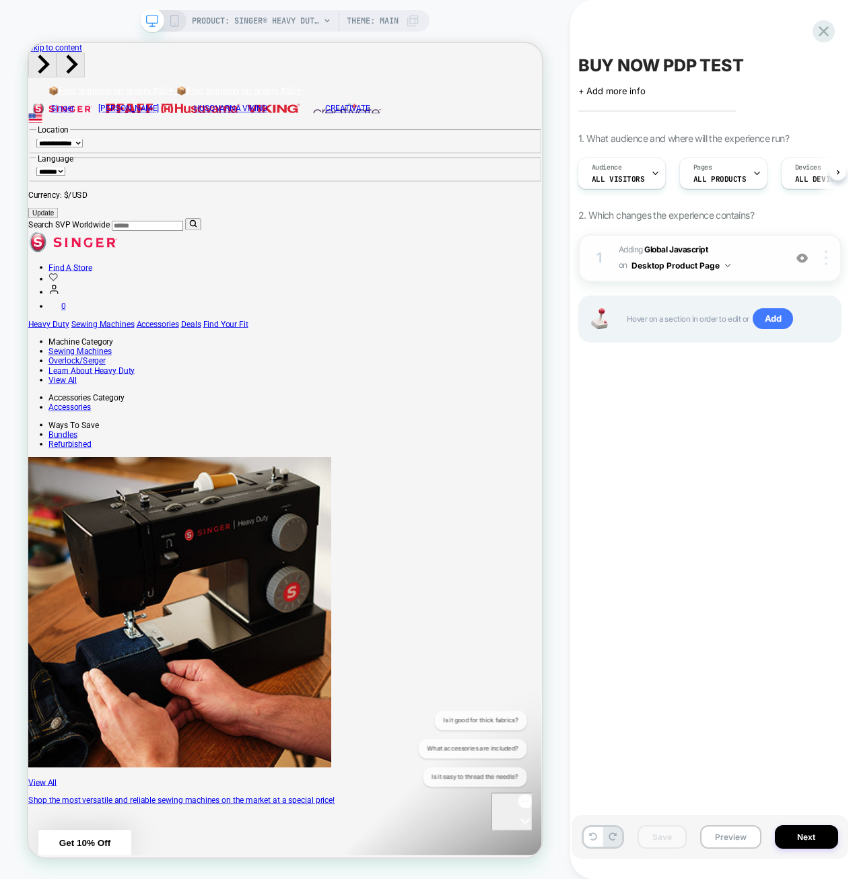
click at [825, 257] on img at bounding box center [826, 257] width 3 height 15
click at [757, 453] on div "BUY NOW PDP TEST Click to edit experience details + Add more info 1. What audie…" at bounding box center [710, 439] width 277 height 852
click at [763, 255] on span "Adding Global Javascript on Desktop Product Page" at bounding box center [698, 258] width 159 height 32
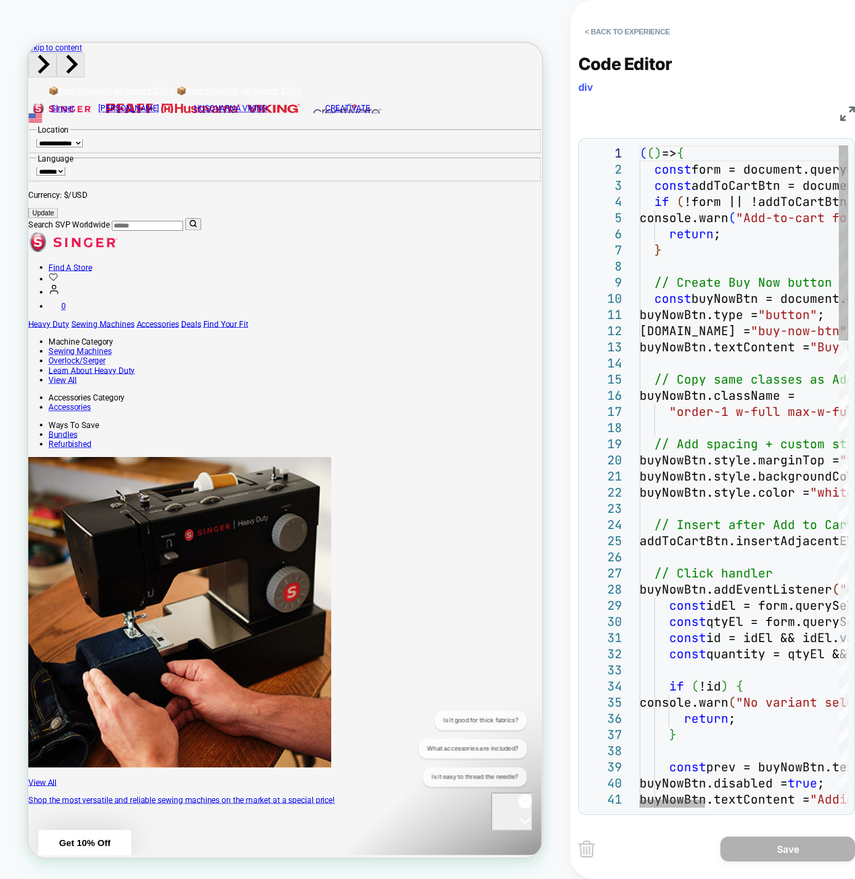
type textarea "**********"
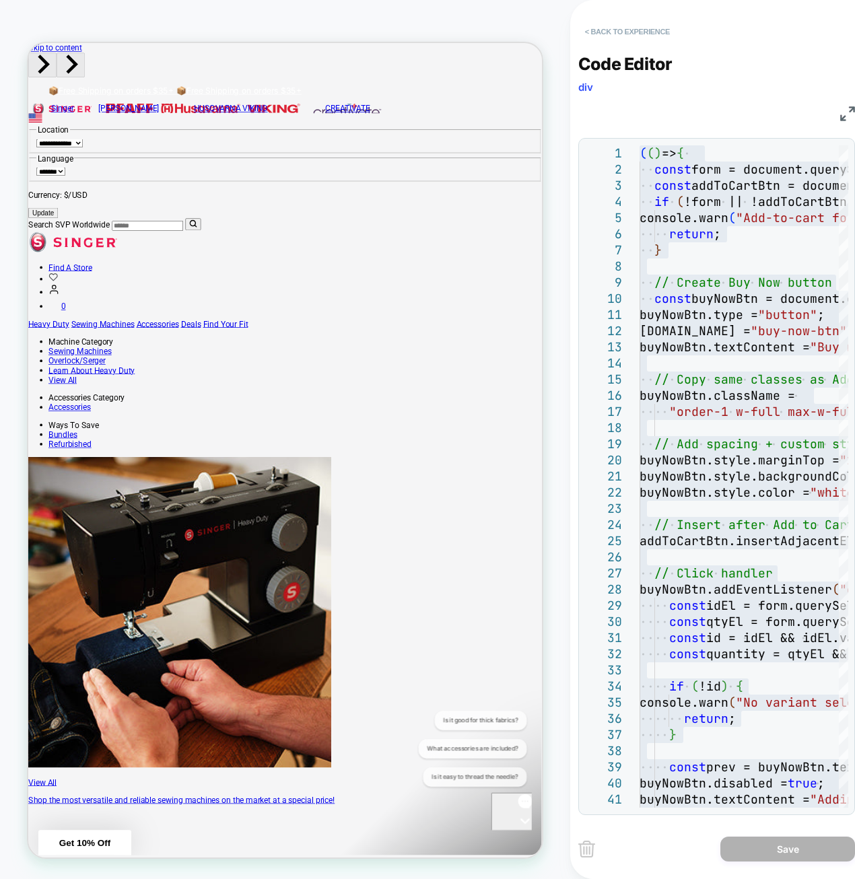
click at [654, 32] on button "< Back to experience" at bounding box center [627, 32] width 98 height 22
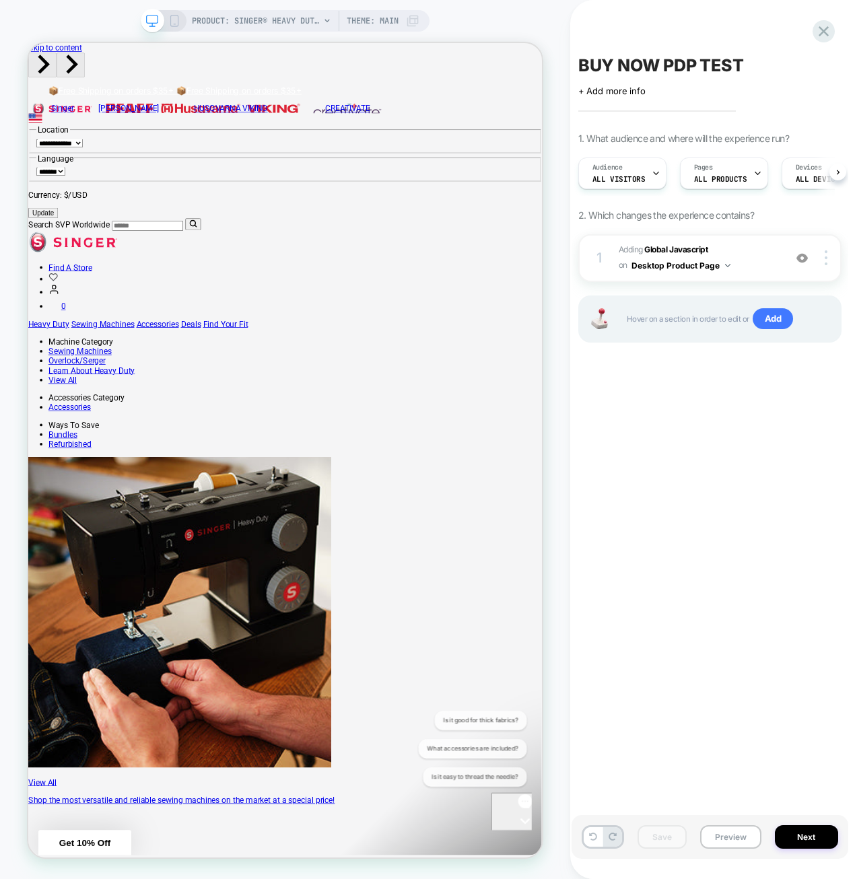
scroll to position [0, 1]
click at [805, 255] on img at bounding box center [801, 257] width 11 height 11
click at [768, 314] on span "Add" at bounding box center [773, 319] width 41 height 22
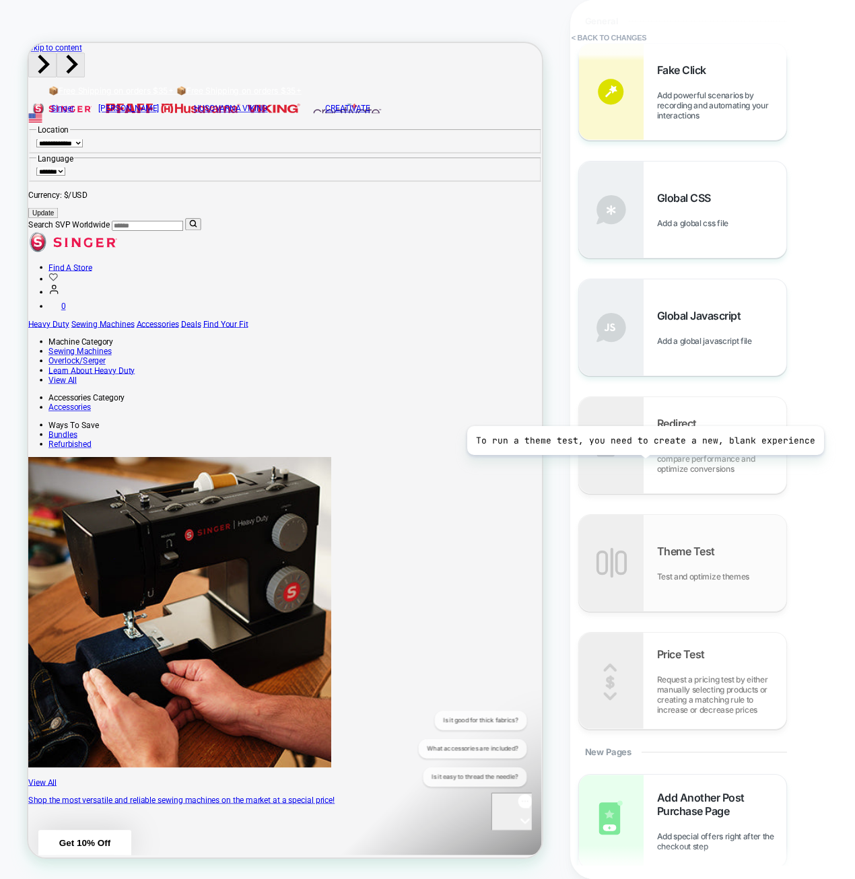
scroll to position [392, 0]
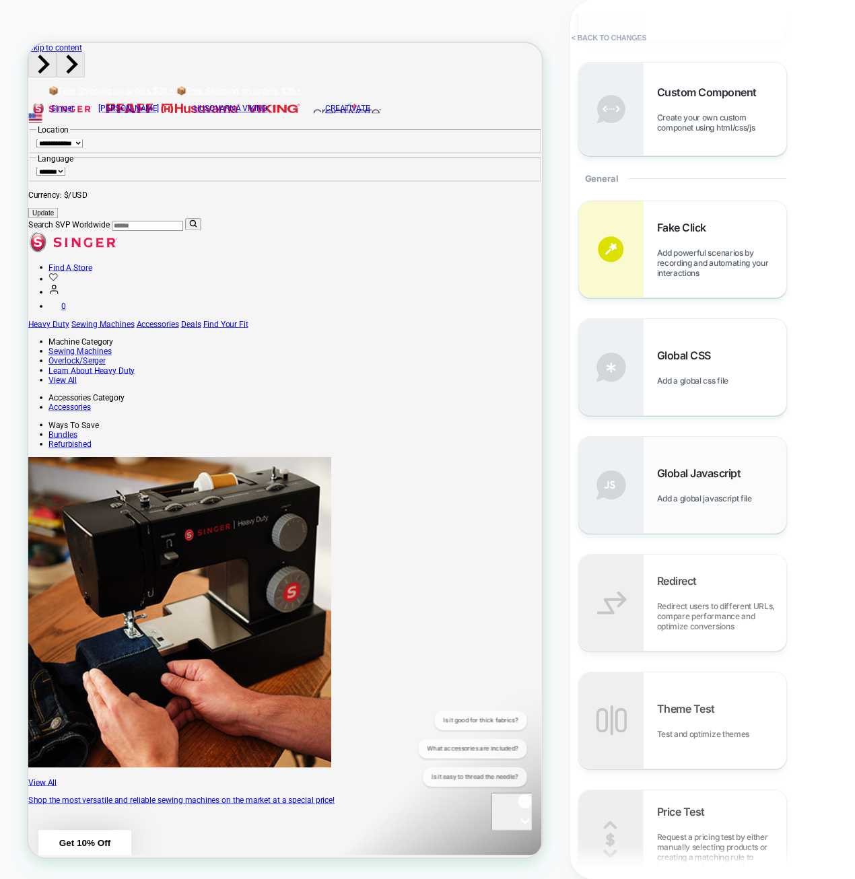
click at [695, 480] on span "Global Javascript" at bounding box center [702, 473] width 91 height 13
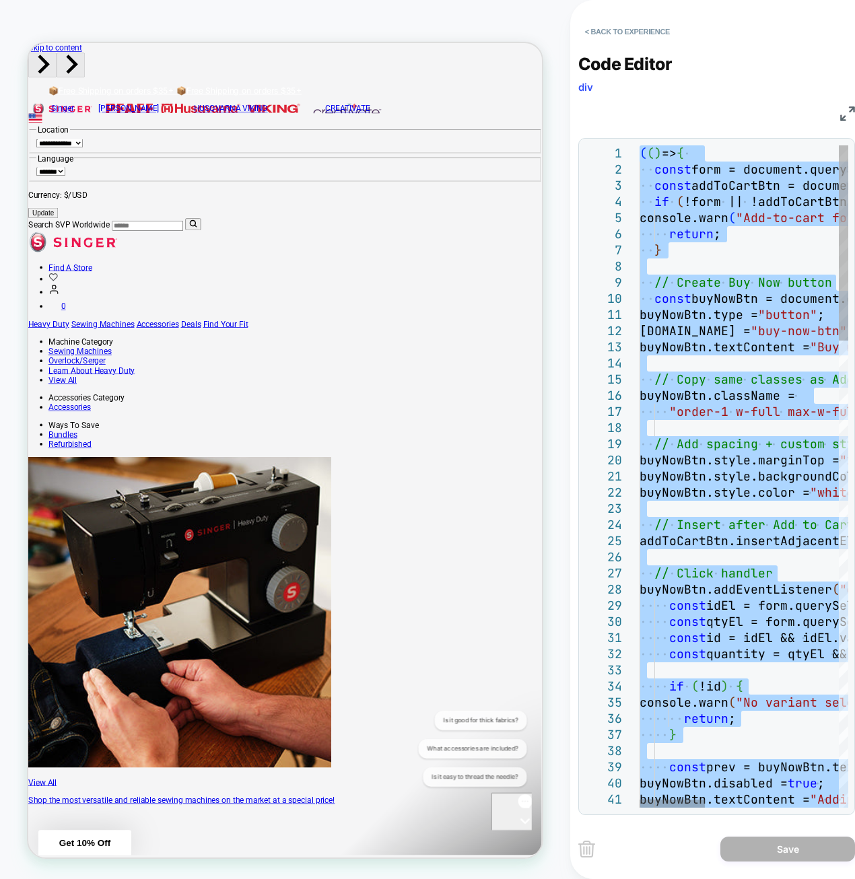
type textarea "*****"
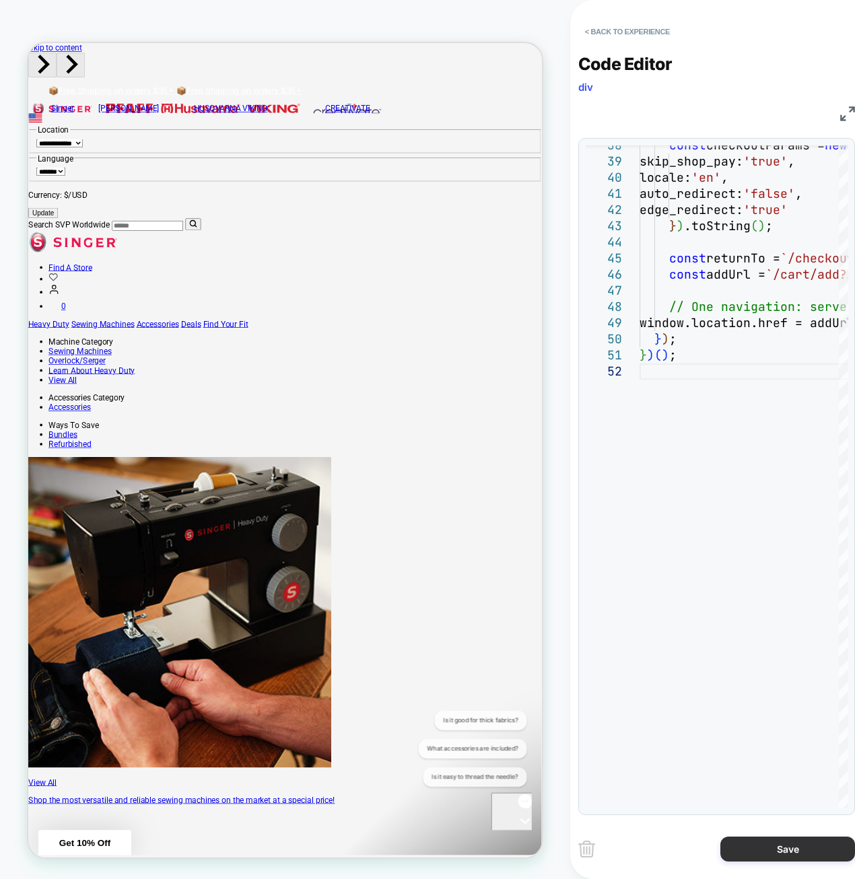
click at [735, 840] on button "Save" at bounding box center [787, 849] width 135 height 25
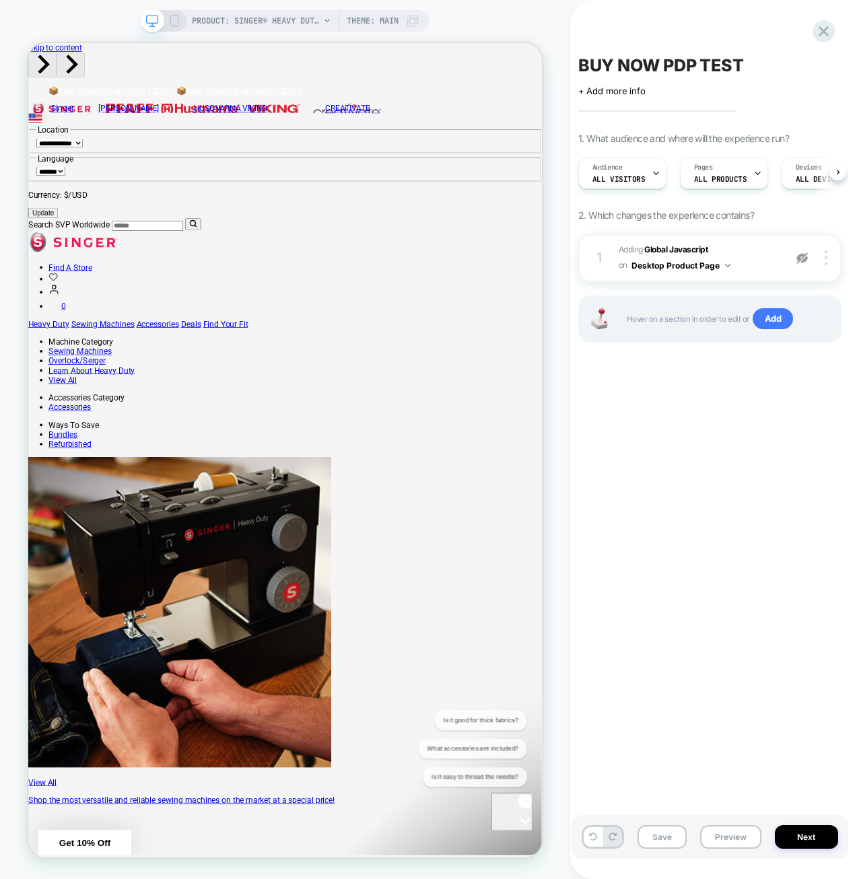
scroll to position [0, 1]
click at [773, 319] on span "Add" at bounding box center [773, 319] width 41 height 22
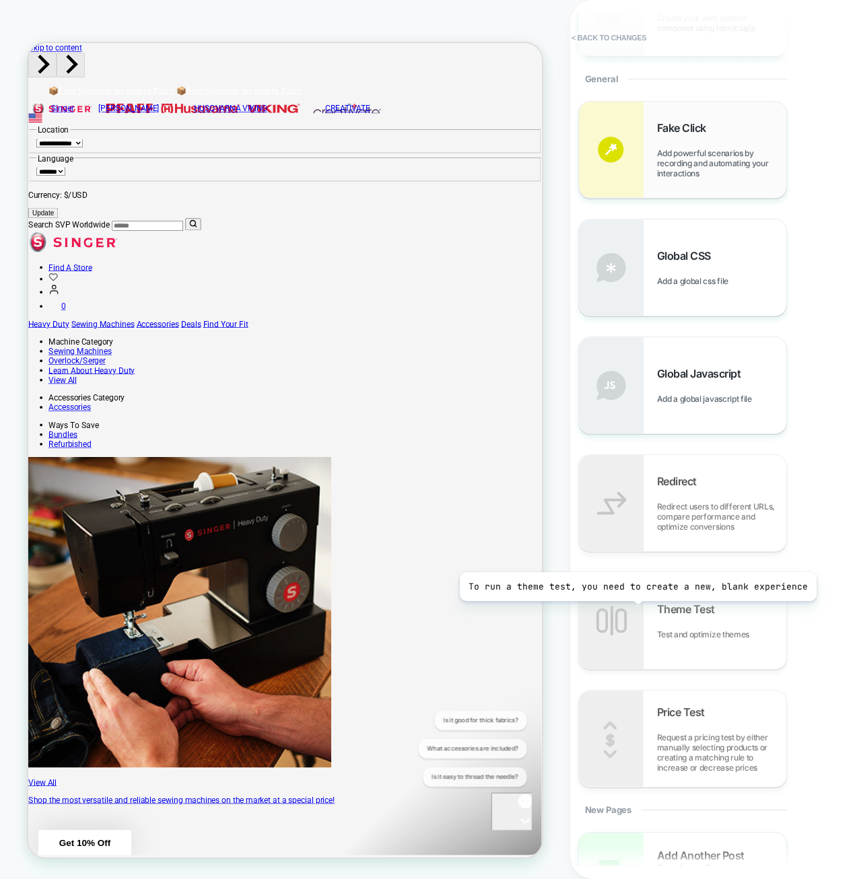
scroll to position [471, 0]
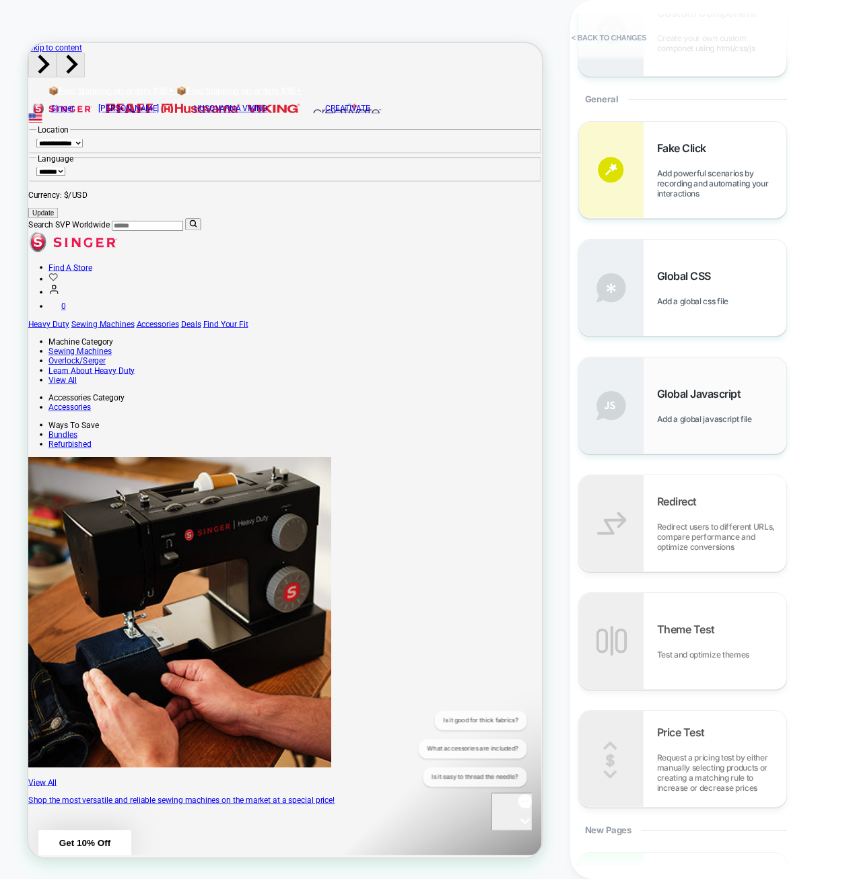
click at [640, 441] on img at bounding box center [611, 406] width 65 height 96
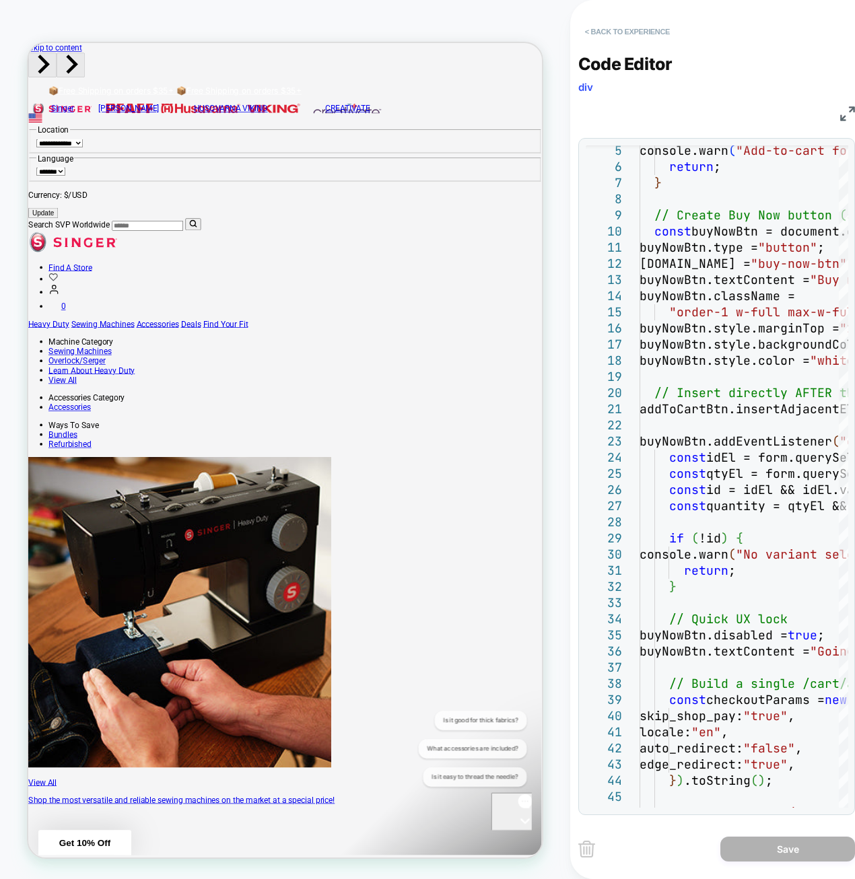
click at [619, 35] on button "< Back to experience" at bounding box center [627, 32] width 98 height 22
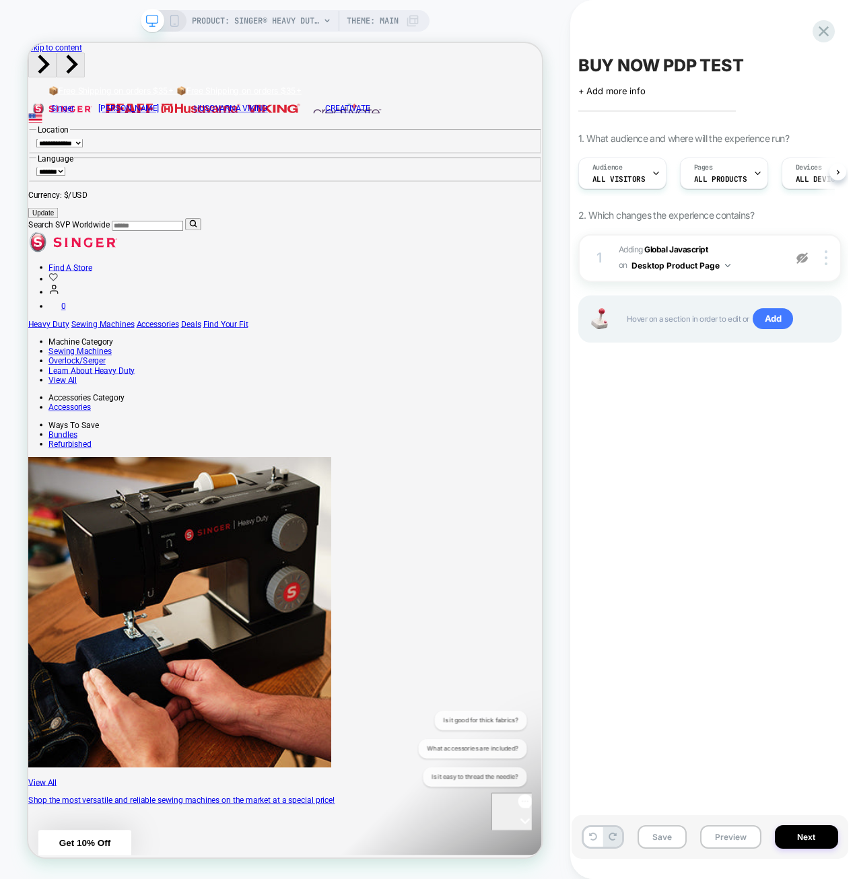
scroll to position [0, 1]
click at [805, 255] on img at bounding box center [801, 257] width 11 height 11
click at [671, 828] on button "Save" at bounding box center [662, 837] width 49 height 24
click at [707, 838] on button "Preview" at bounding box center [730, 837] width 61 height 24
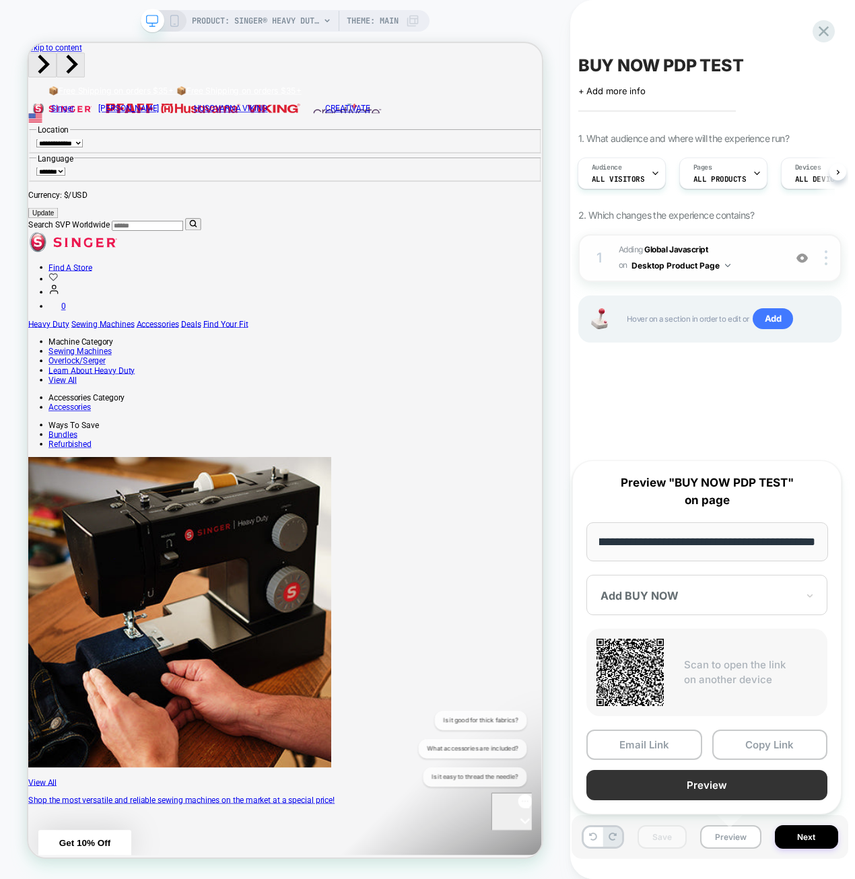
scroll to position [0, 0]
click at [698, 791] on button "Preview" at bounding box center [706, 785] width 241 height 30
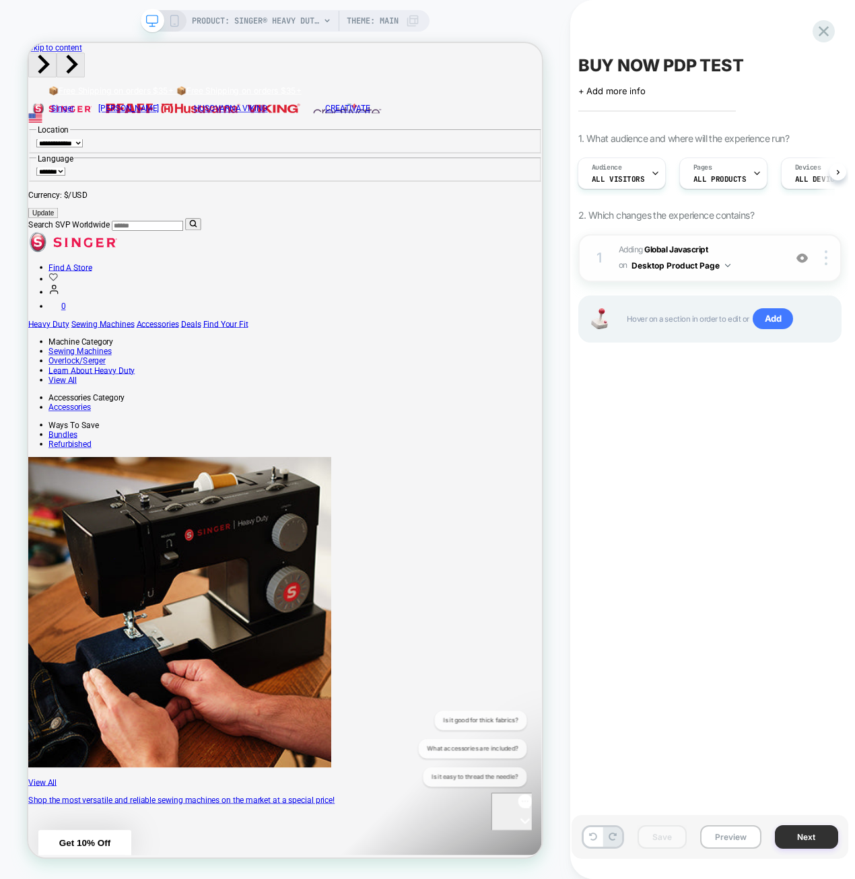
click at [818, 841] on button "Next" at bounding box center [806, 837] width 63 height 24
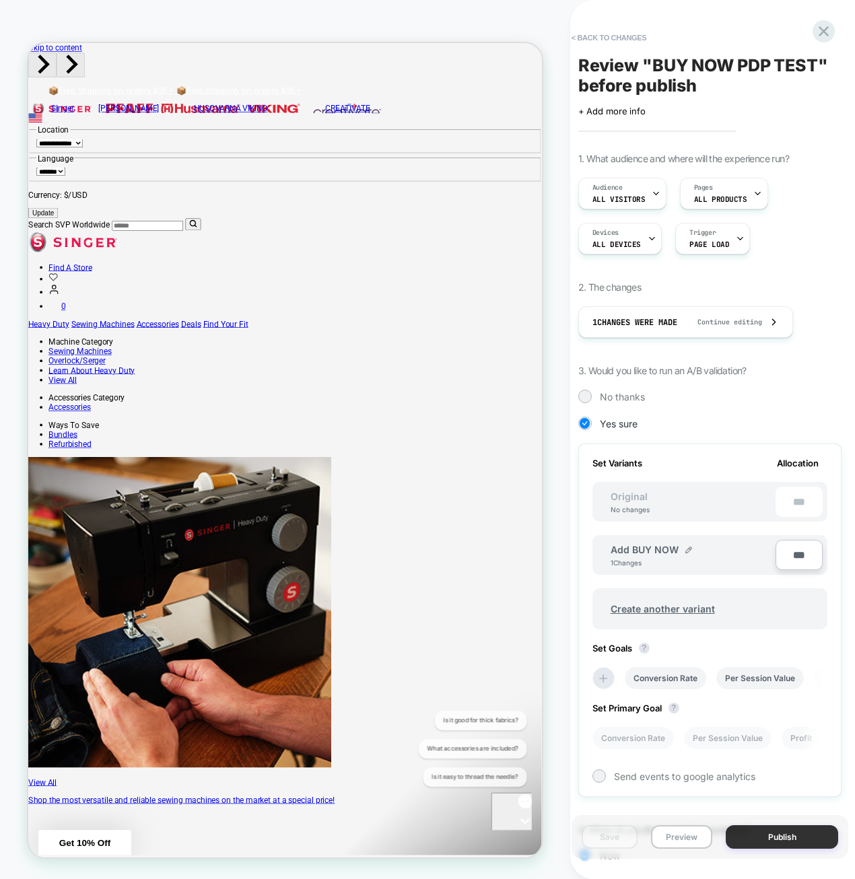
scroll to position [0, 1]
click at [670, 837] on button "Preview" at bounding box center [681, 837] width 61 height 24
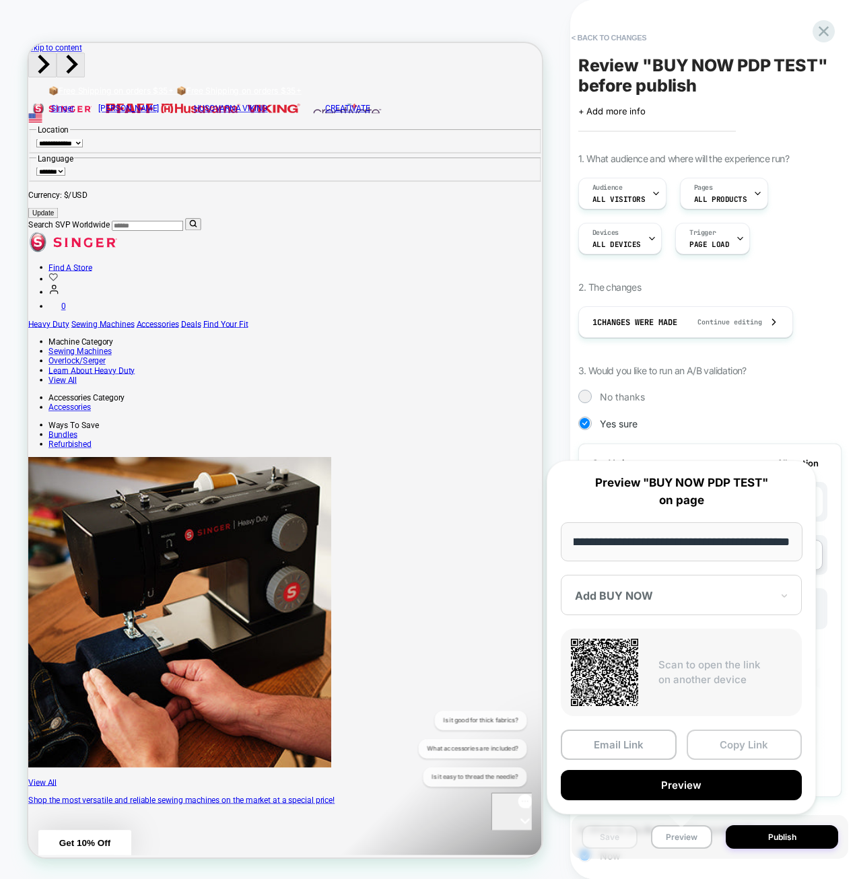
scroll to position [0, 0]
click at [708, 743] on button "Copy Link" at bounding box center [745, 745] width 116 height 30
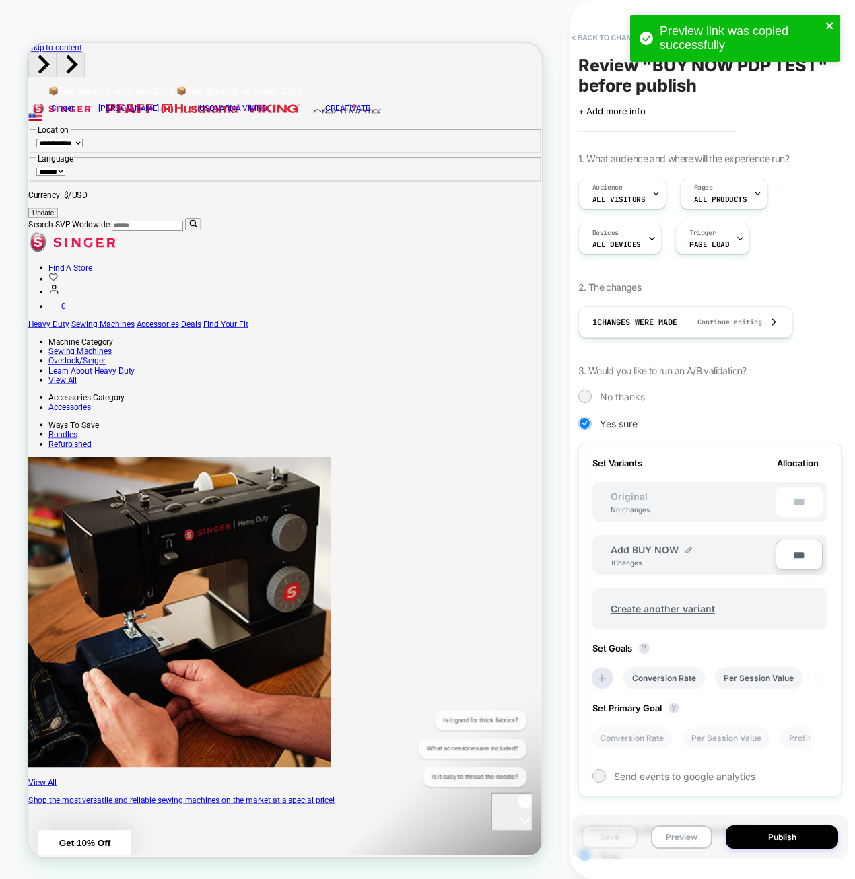
click at [831, 24] on icon "close" at bounding box center [829, 25] width 7 height 7
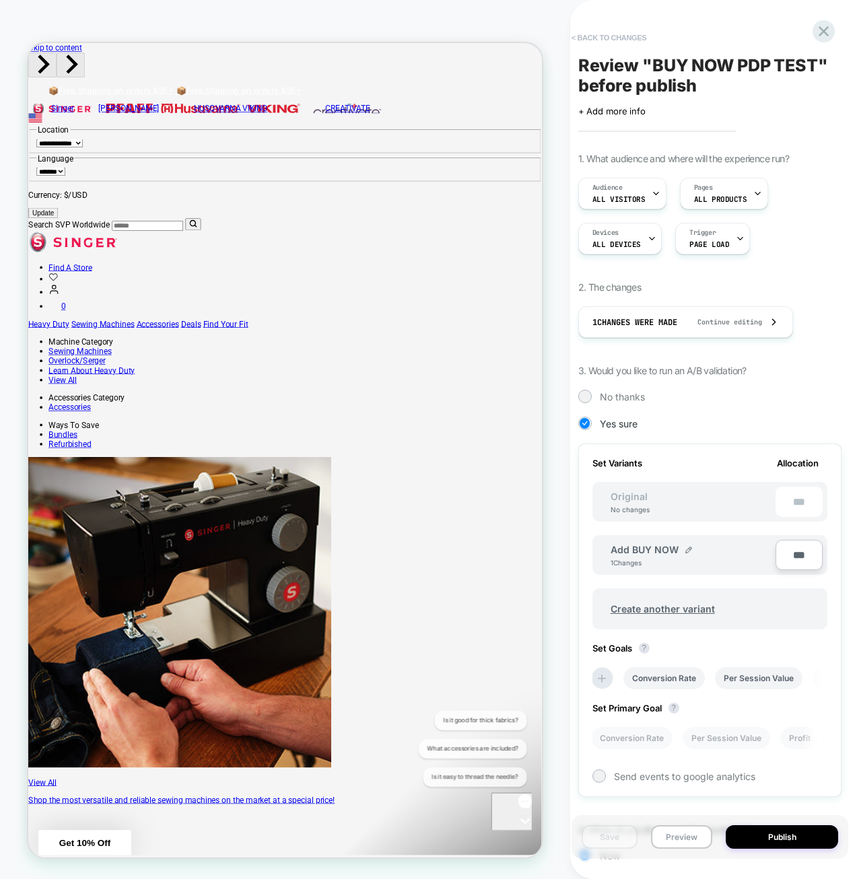
click at [602, 30] on button "< Back to changes" at bounding box center [609, 38] width 89 height 22
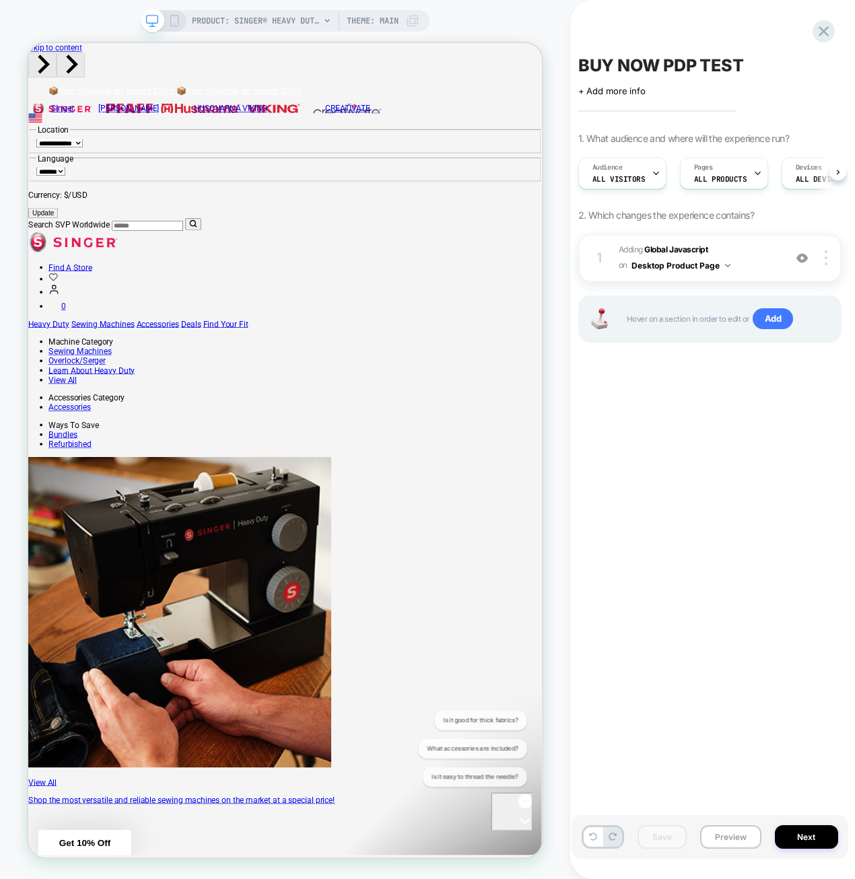
scroll to position [0, 1]
click at [737, 267] on span "Adding Global Javascript on Desktop Product Page" at bounding box center [698, 258] width 159 height 32
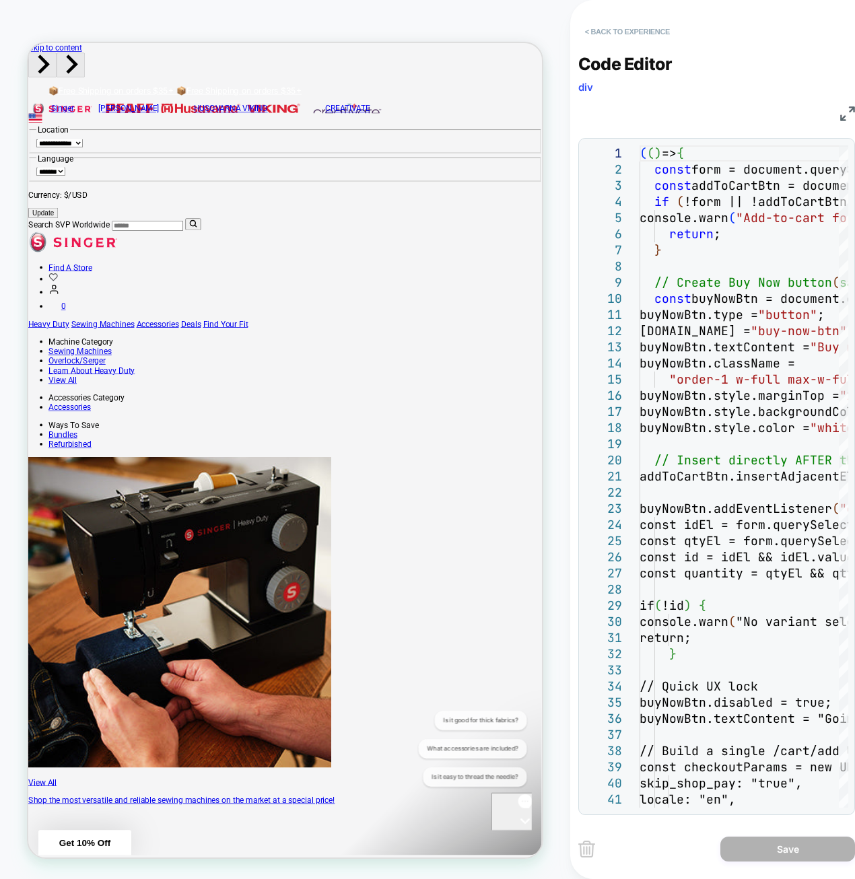
click at [629, 30] on button "< Back to experience" at bounding box center [627, 32] width 98 height 22
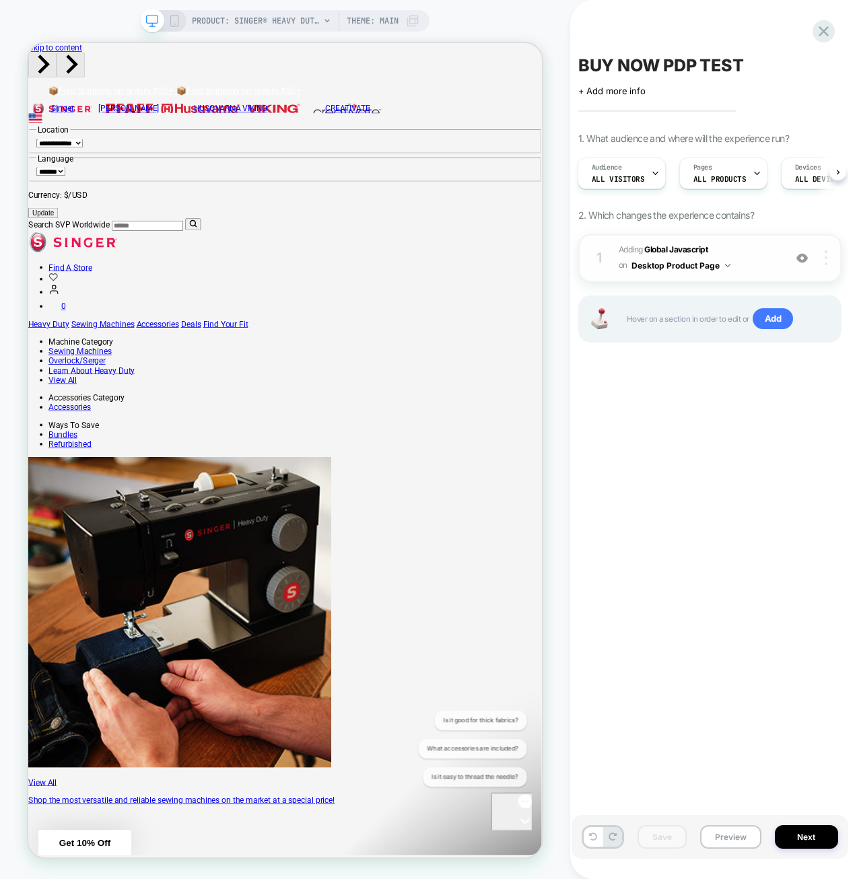
click at [827, 257] on img at bounding box center [826, 257] width 3 height 15
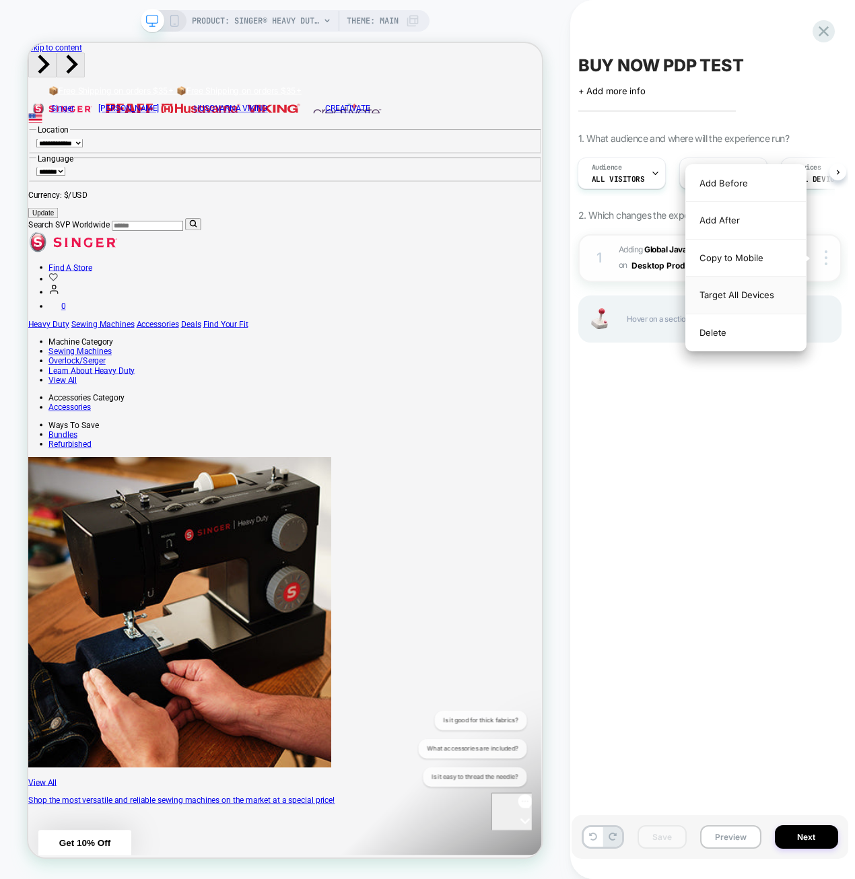
click at [786, 300] on div "Target All Devices" at bounding box center [746, 295] width 120 height 37
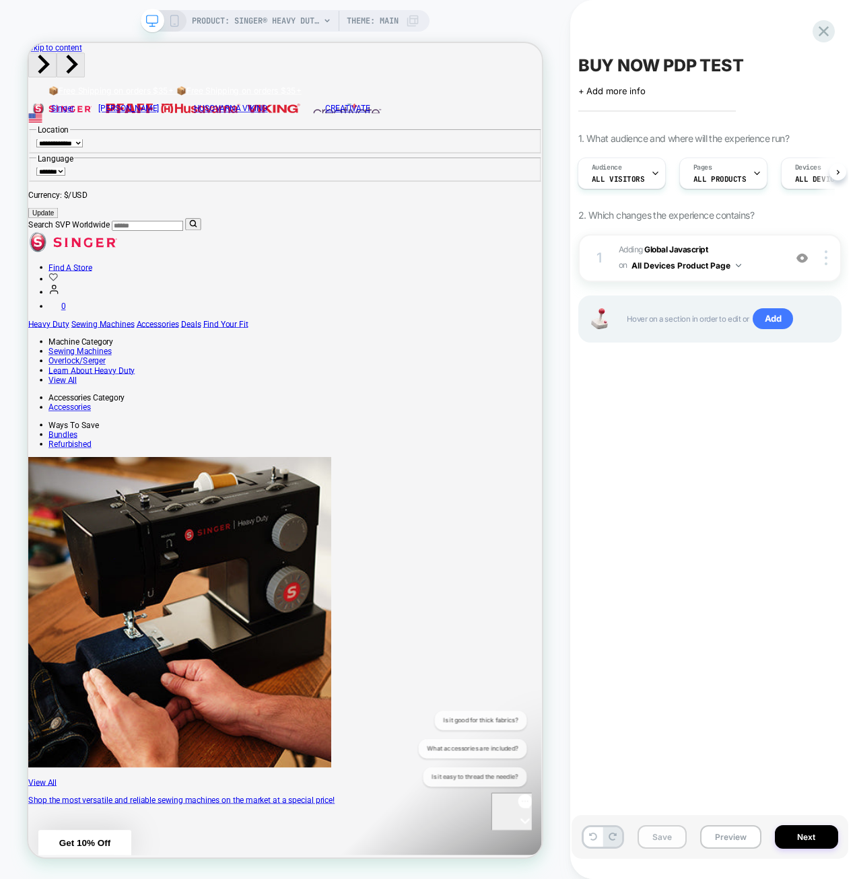
click at [671, 843] on button "Save" at bounding box center [662, 837] width 49 height 24
click at [168, 18] on icon at bounding box center [174, 21] width 12 height 12
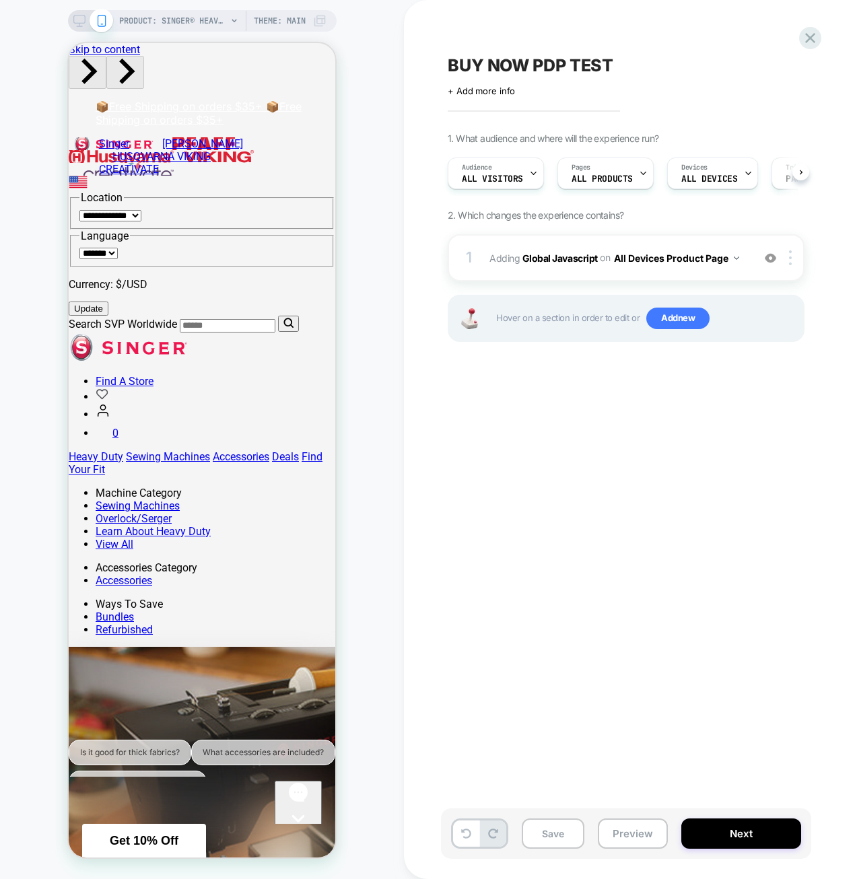
scroll to position [0, 1]
click at [623, 838] on button "Preview" at bounding box center [633, 834] width 70 height 30
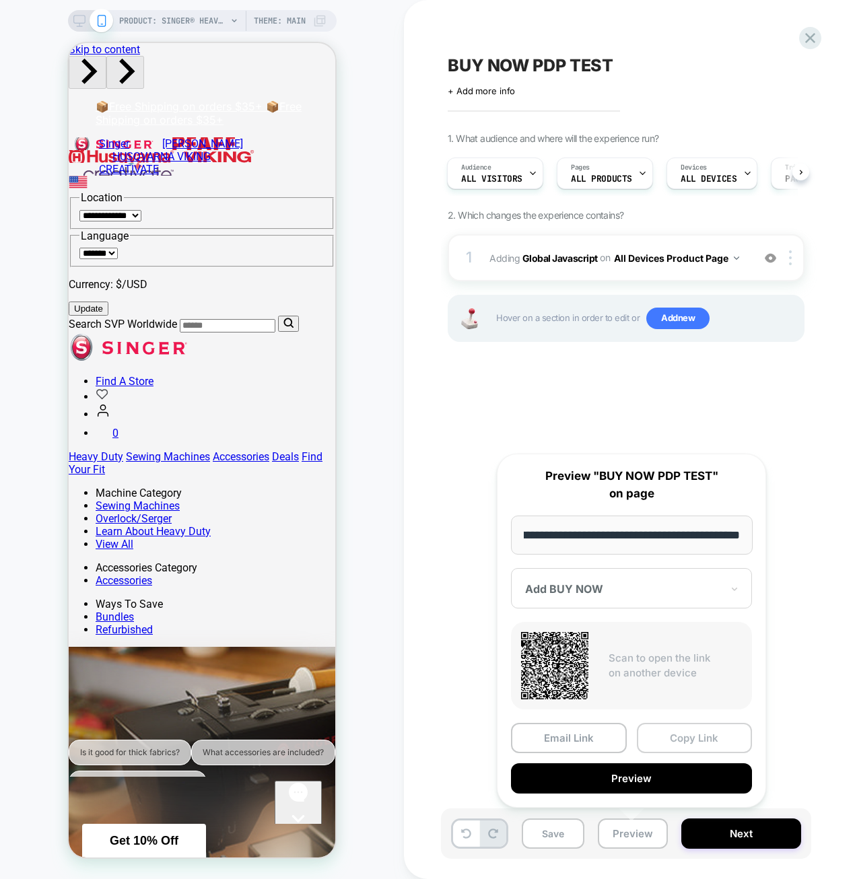
scroll to position [0, 0]
click at [648, 744] on button "Copy Link" at bounding box center [695, 738] width 116 height 30
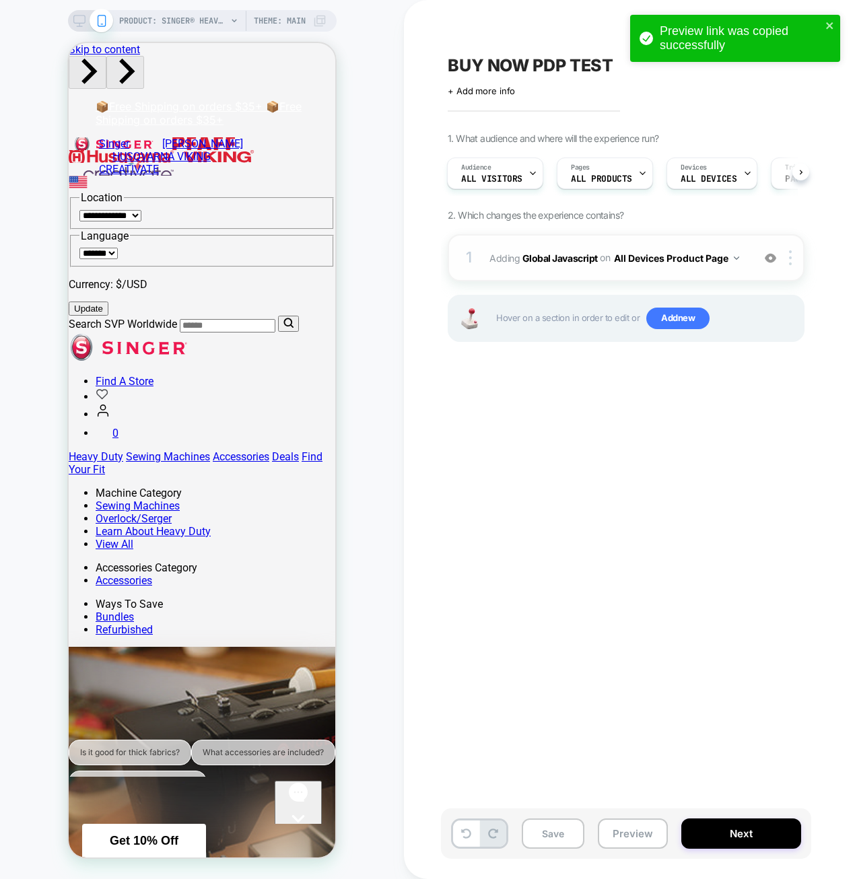
click at [715, 255] on button "All Devices Product Page" at bounding box center [676, 258] width 125 height 20
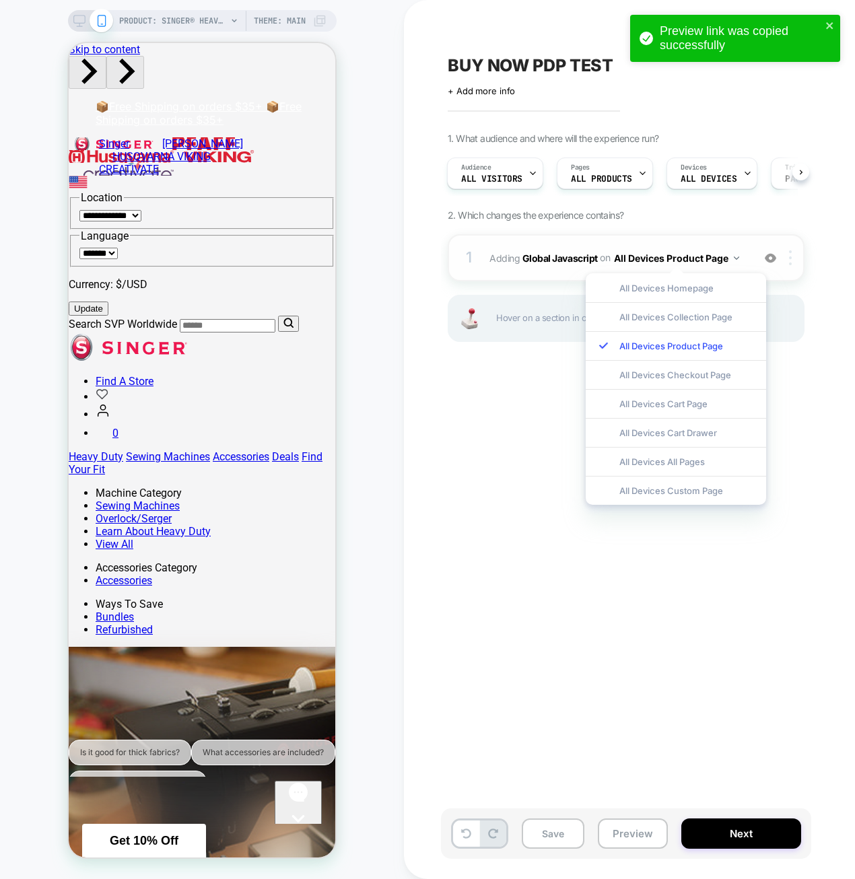
click at [792, 255] on img at bounding box center [790, 257] width 3 height 15
click at [800, 660] on div "BUY NOW PDP TEST Click to edit experience details + Add more info 1. What audie…" at bounding box center [693, 439] width 505 height 852
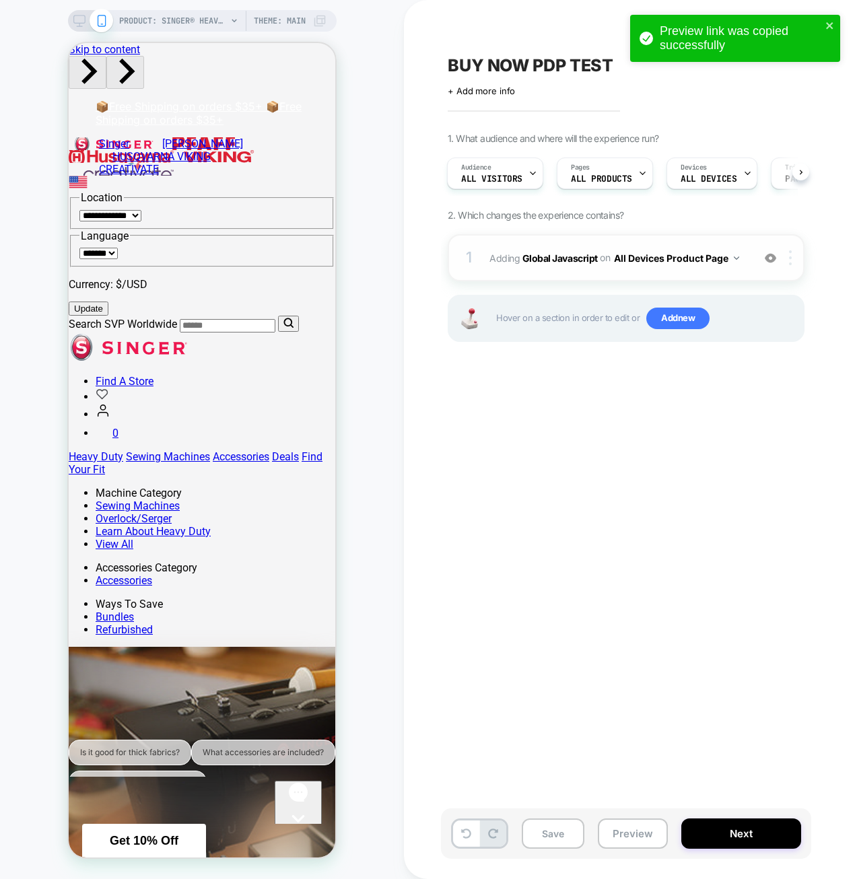
click at [794, 259] on div at bounding box center [793, 257] width 22 height 15
click at [784, 353] on div "Target Mobile" at bounding box center [792, 364] width 120 height 37
click at [792, 260] on div at bounding box center [793, 257] width 22 height 15
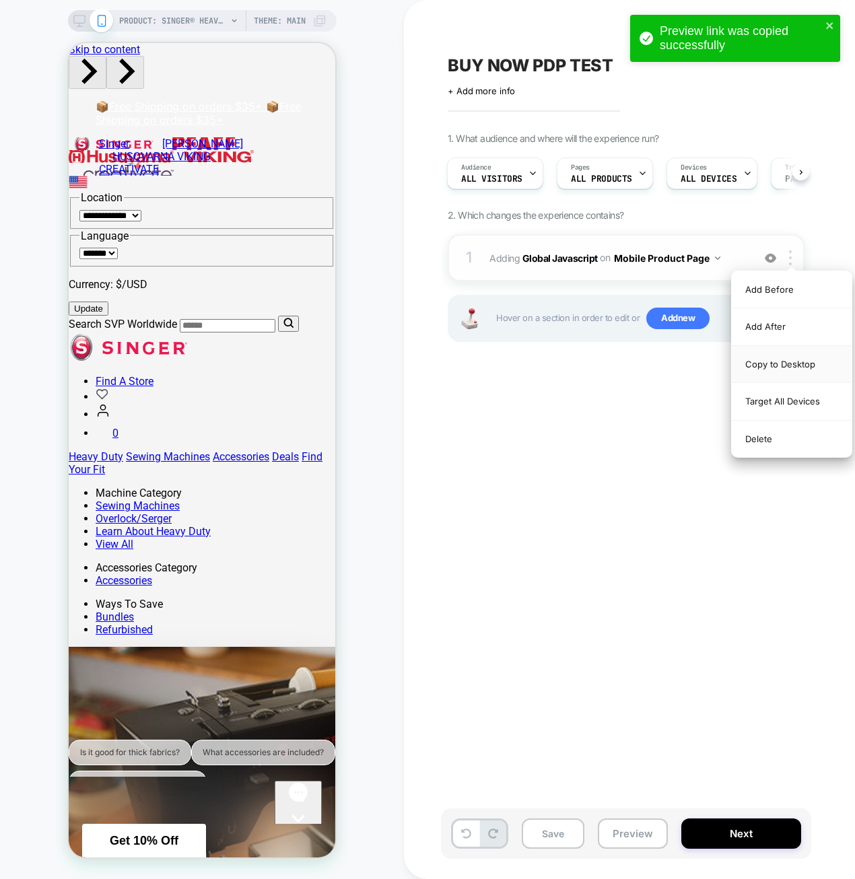
click at [798, 371] on div "Copy to Desktop" at bounding box center [792, 364] width 120 height 37
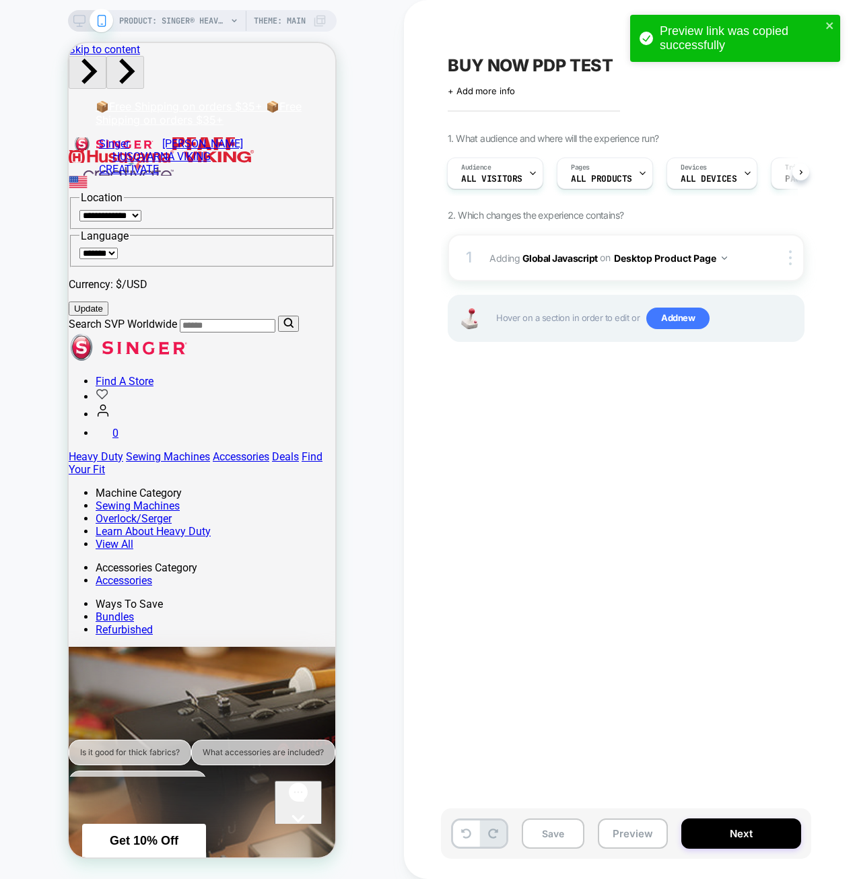
click at [734, 448] on div "BUY NOW PDP TEST Click to edit experience details + Add more info 1. What audie…" at bounding box center [693, 439] width 505 height 852
click at [679, 314] on span "Add new" at bounding box center [677, 319] width 63 height 22
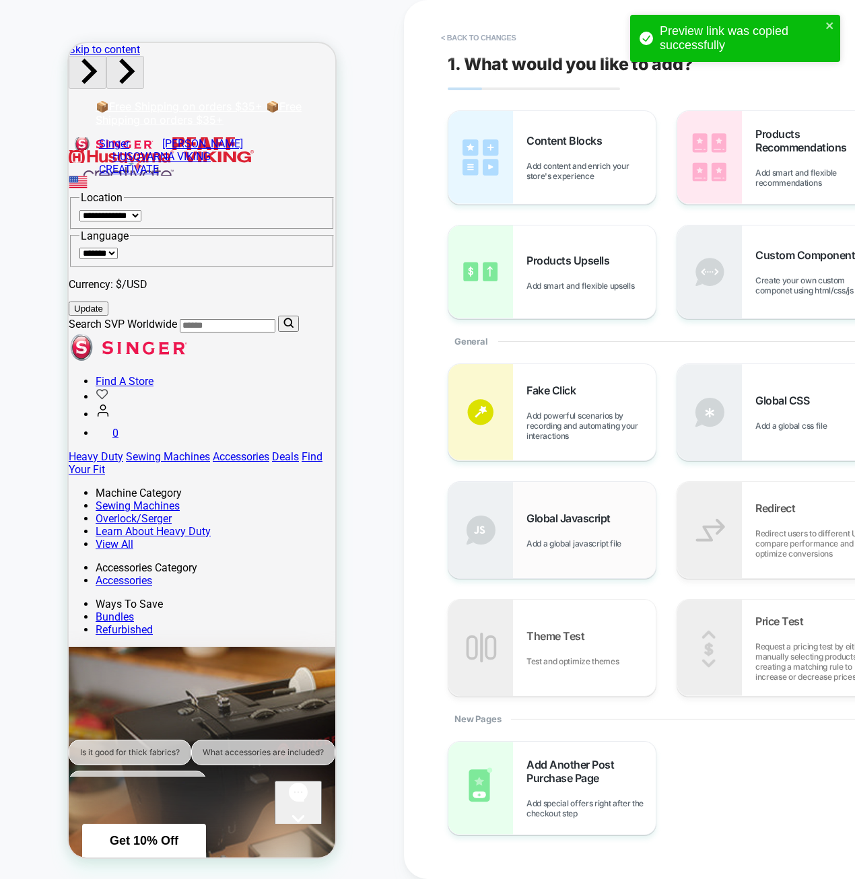
click at [579, 533] on div "Global Javascript Add a global javascript file" at bounding box center [590, 530] width 129 height 37
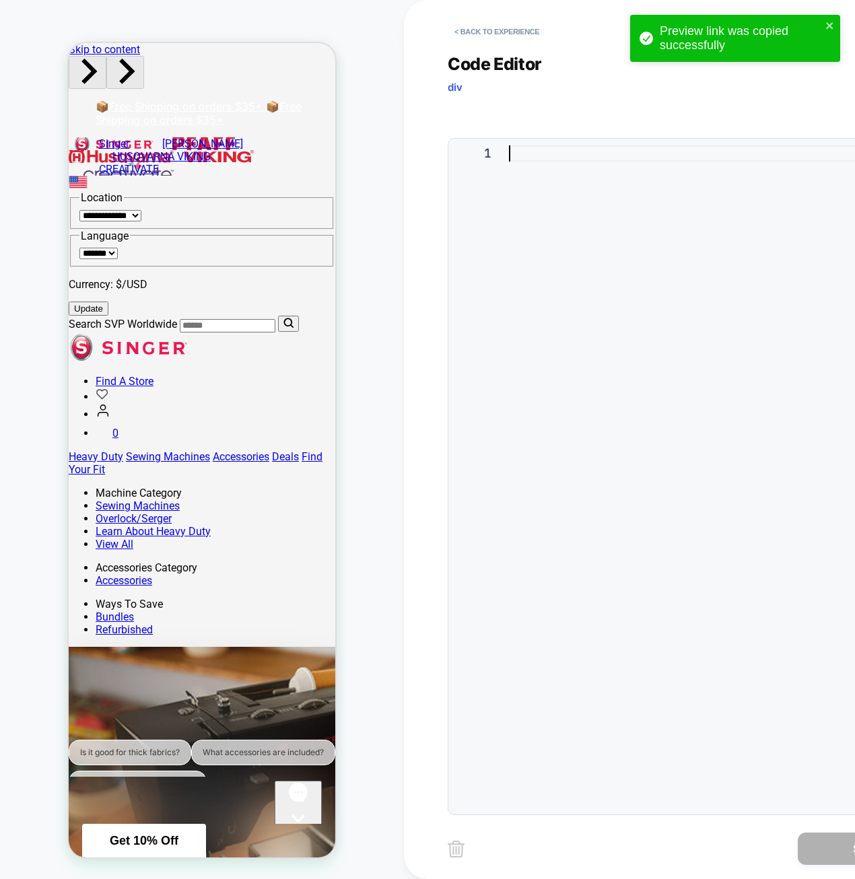
click at [685, 314] on div at bounding box center [717, 476] width 416 height 662
type textarea "**********"
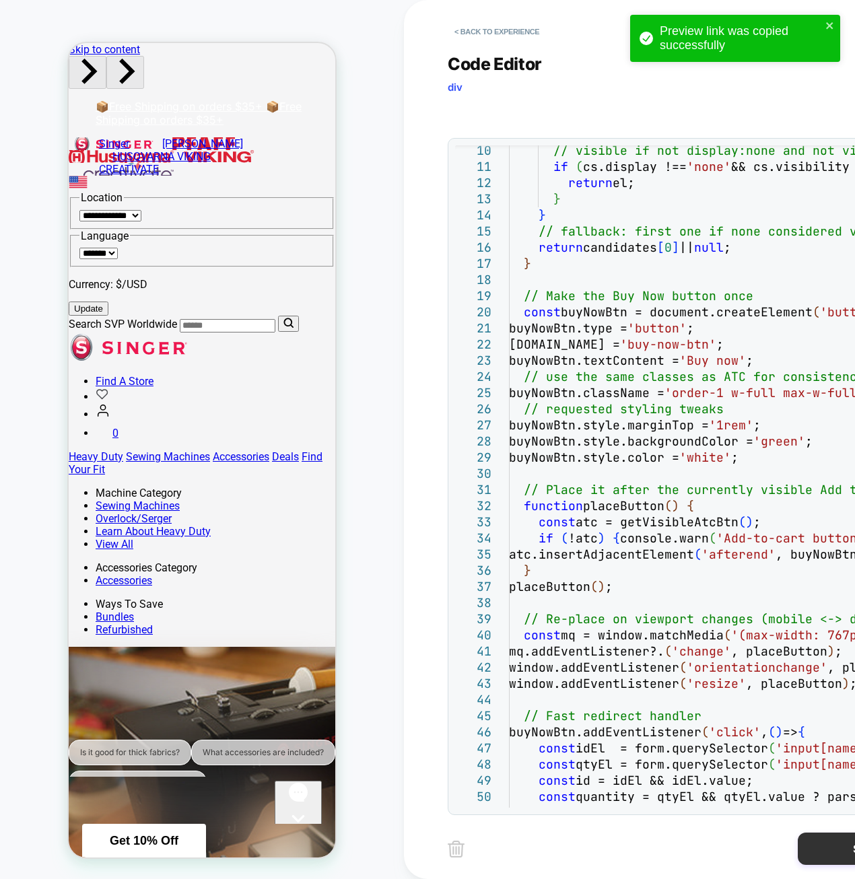
click at [815, 848] on button "Save" at bounding box center [865, 849] width 135 height 32
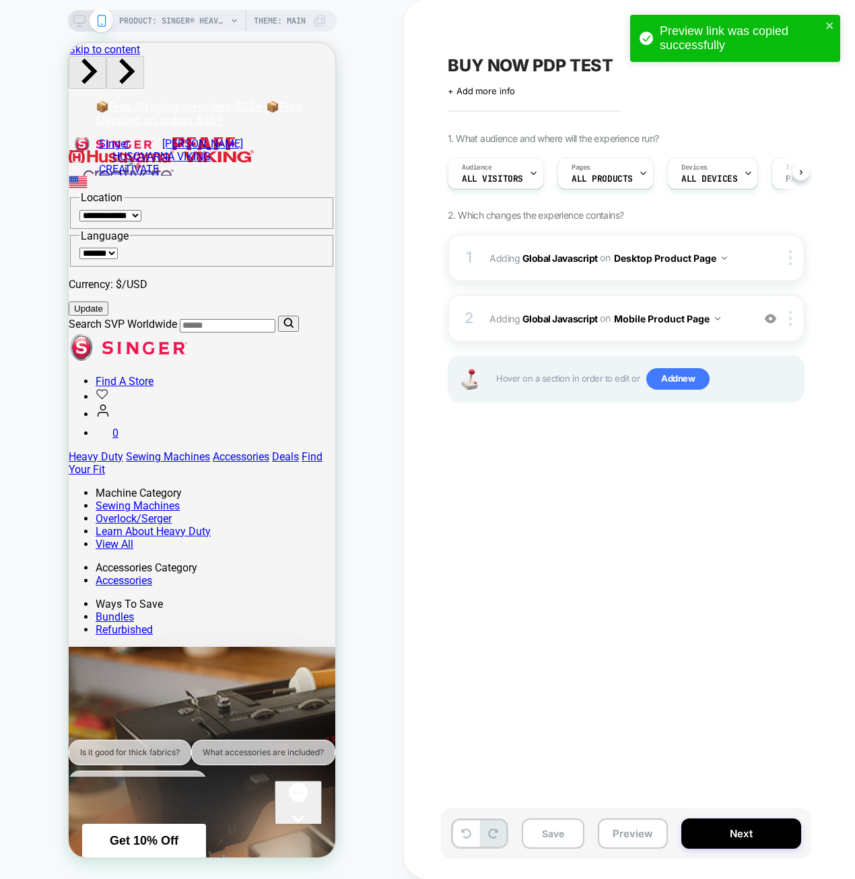
scroll to position [0, 1]
click at [544, 831] on button "Save" at bounding box center [553, 834] width 63 height 30
click at [607, 829] on button "Preview" at bounding box center [633, 834] width 70 height 30
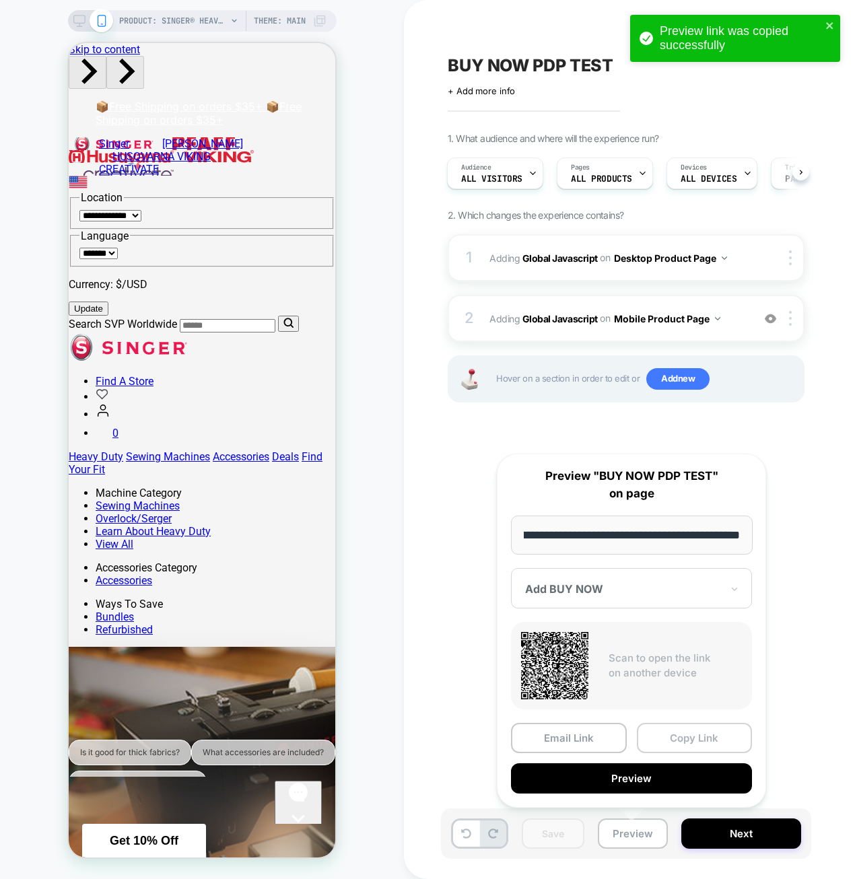
scroll to position [0, 0]
click at [660, 735] on button "Copy Link" at bounding box center [695, 738] width 116 height 30
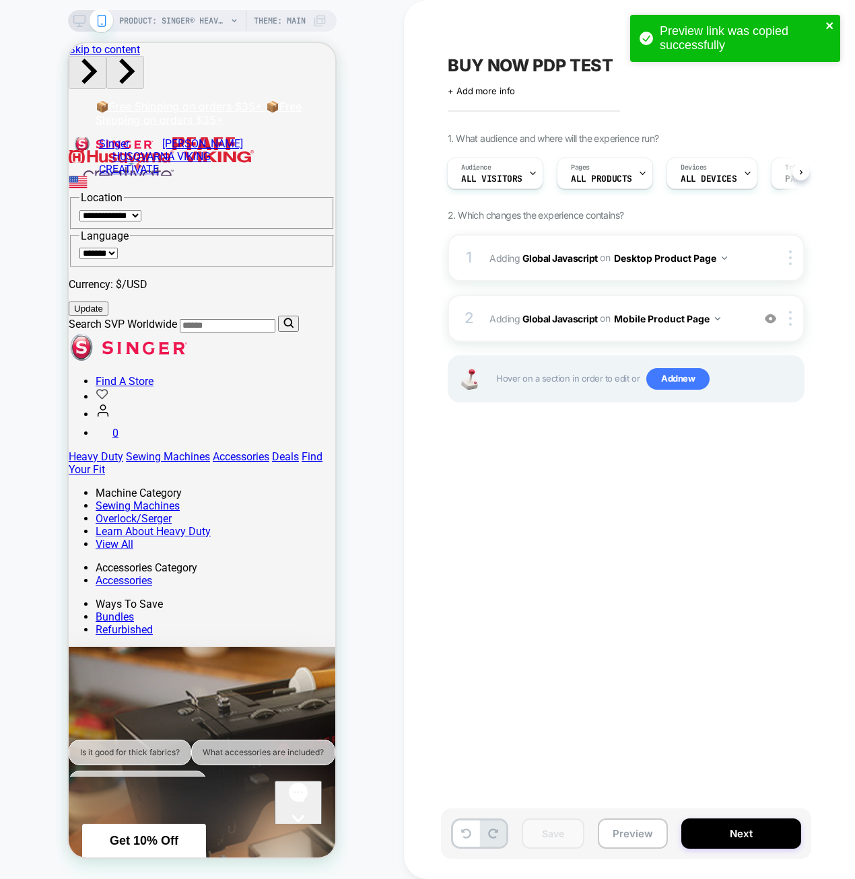
click at [830, 22] on icon "close" at bounding box center [829, 25] width 9 height 11
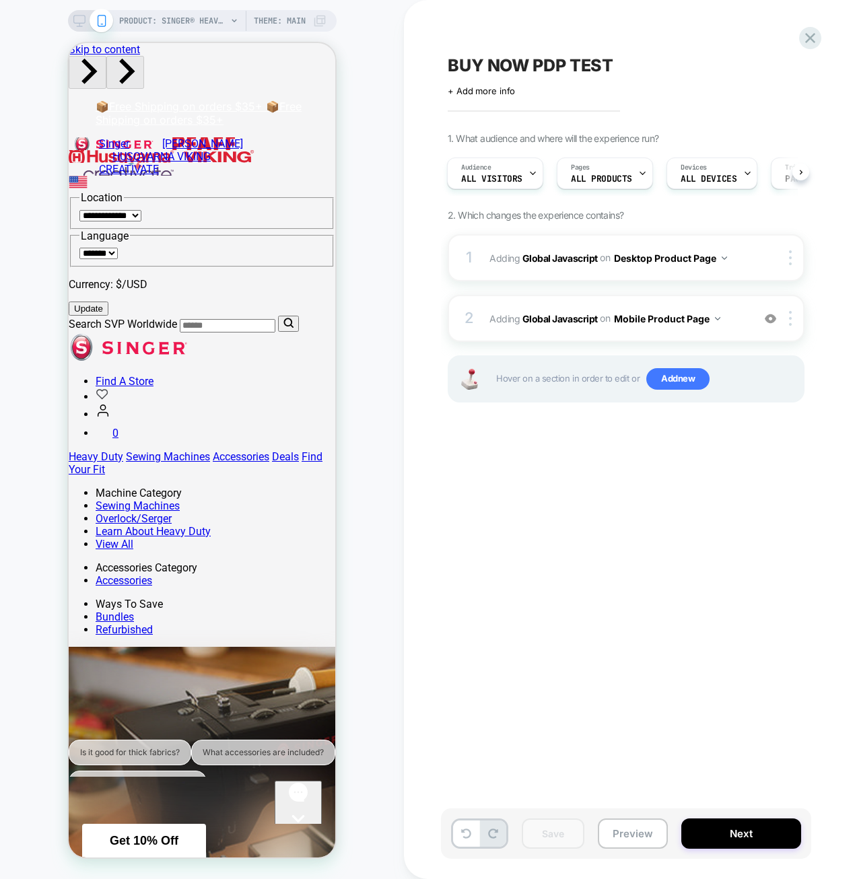
click at [582, 598] on div "BUY NOW PDP TEST Click to edit experience details + Add more info 1. What audie…" at bounding box center [693, 439] width 505 height 852
click at [500, 90] on span "+ Add more info" at bounding box center [481, 91] width 67 height 11
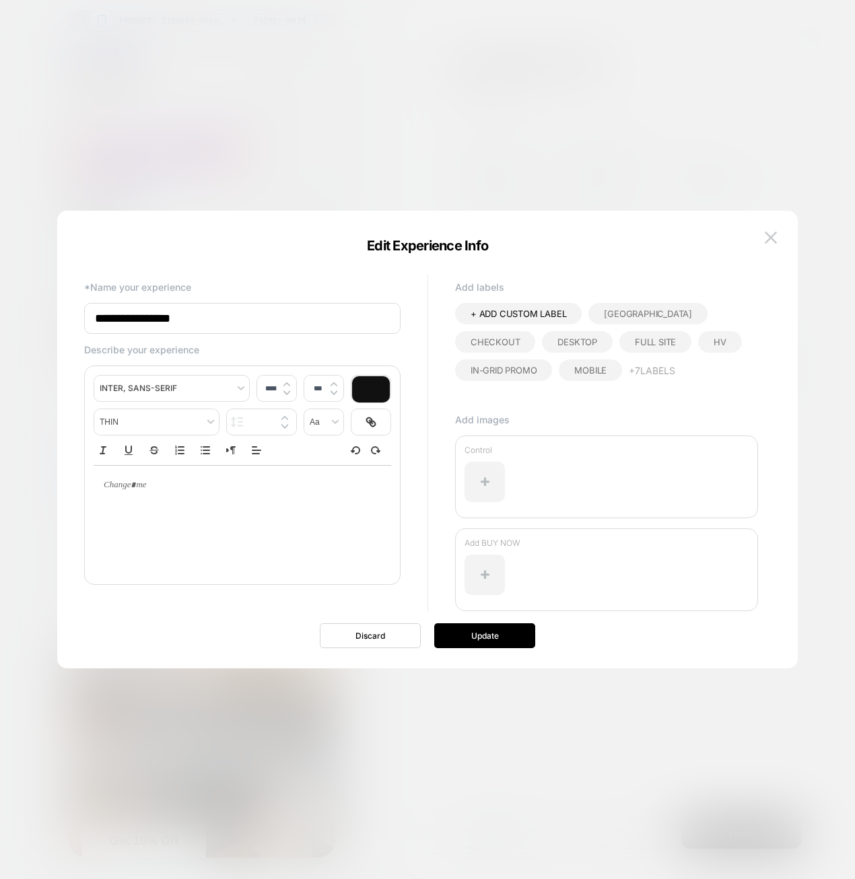
type input "****"
click at [129, 504] on div at bounding box center [243, 485] width 298 height 39
click at [141, 487] on p at bounding box center [237, 485] width 261 height 12
click at [517, 648] on button "Update" at bounding box center [484, 635] width 101 height 25
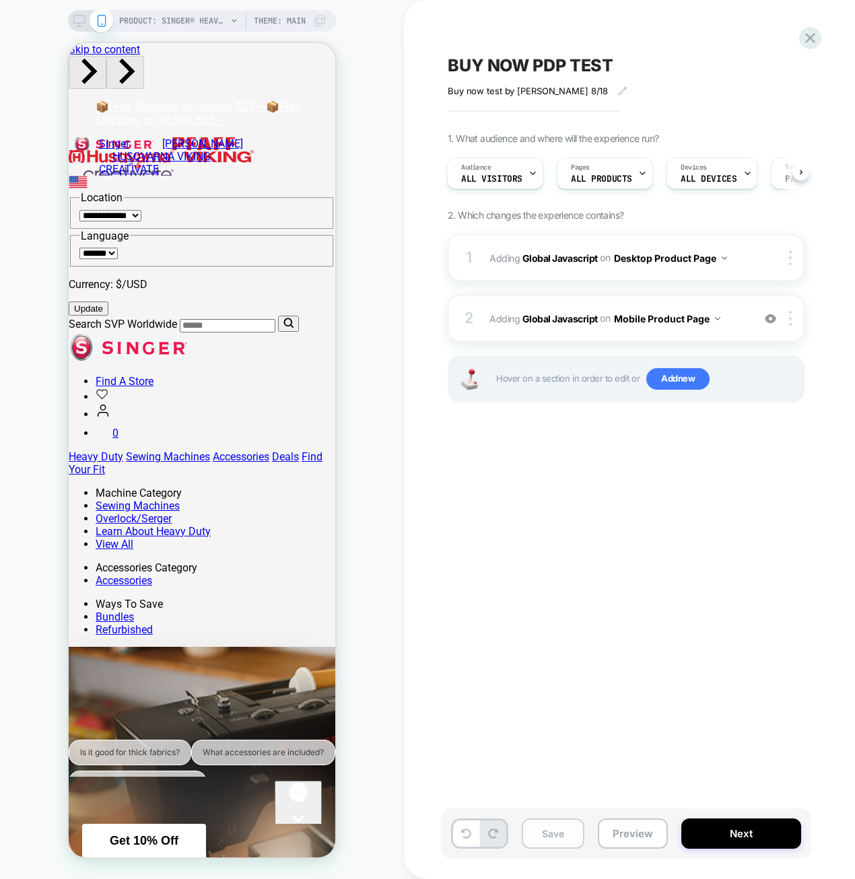
click at [551, 831] on button "Save" at bounding box center [553, 834] width 63 height 30
click at [808, 42] on icon at bounding box center [810, 38] width 18 height 18
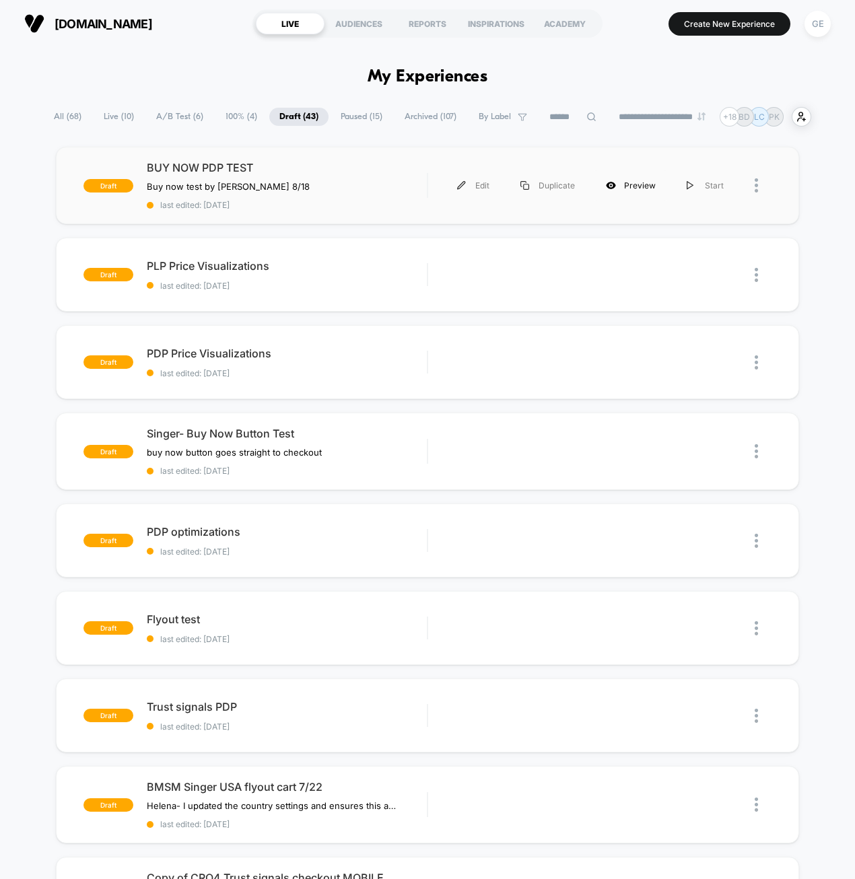
click at [650, 179] on div "Preview" at bounding box center [630, 185] width 81 height 30
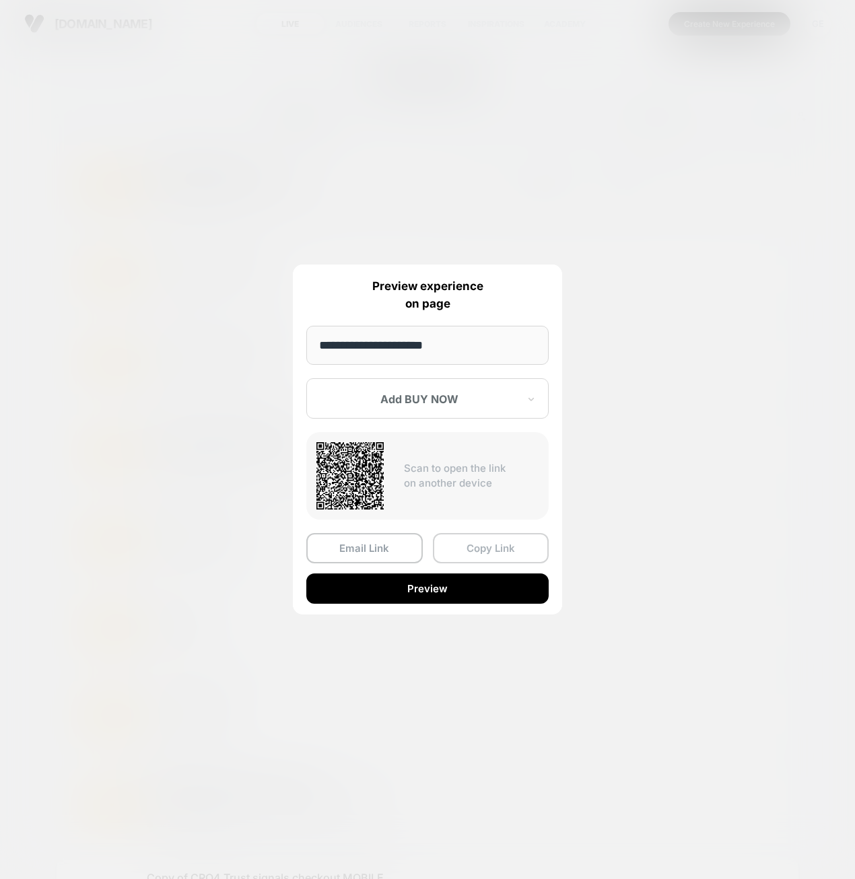
click at [452, 554] on button "Copy Link" at bounding box center [491, 548] width 116 height 30
